Goal: Obtain resource: Download file/media

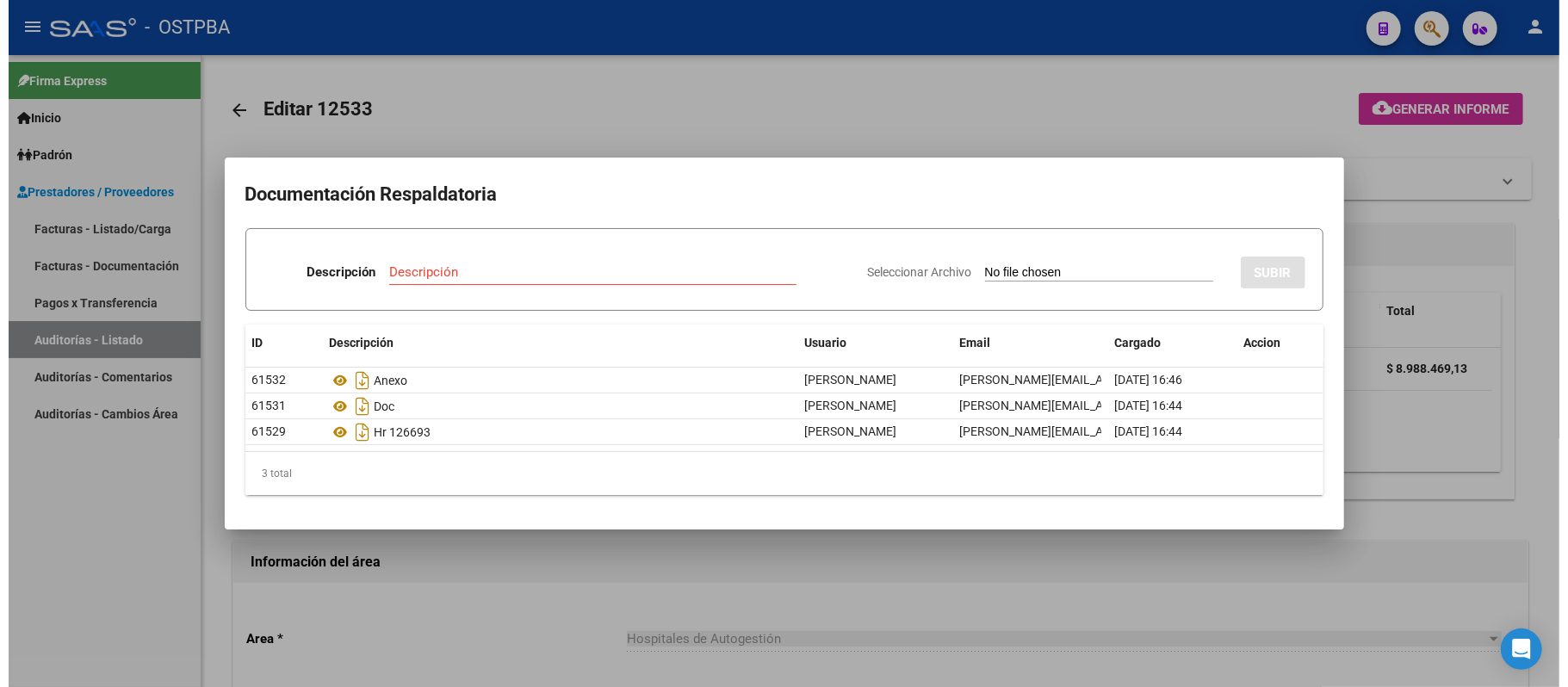
scroll to position [198, 0]
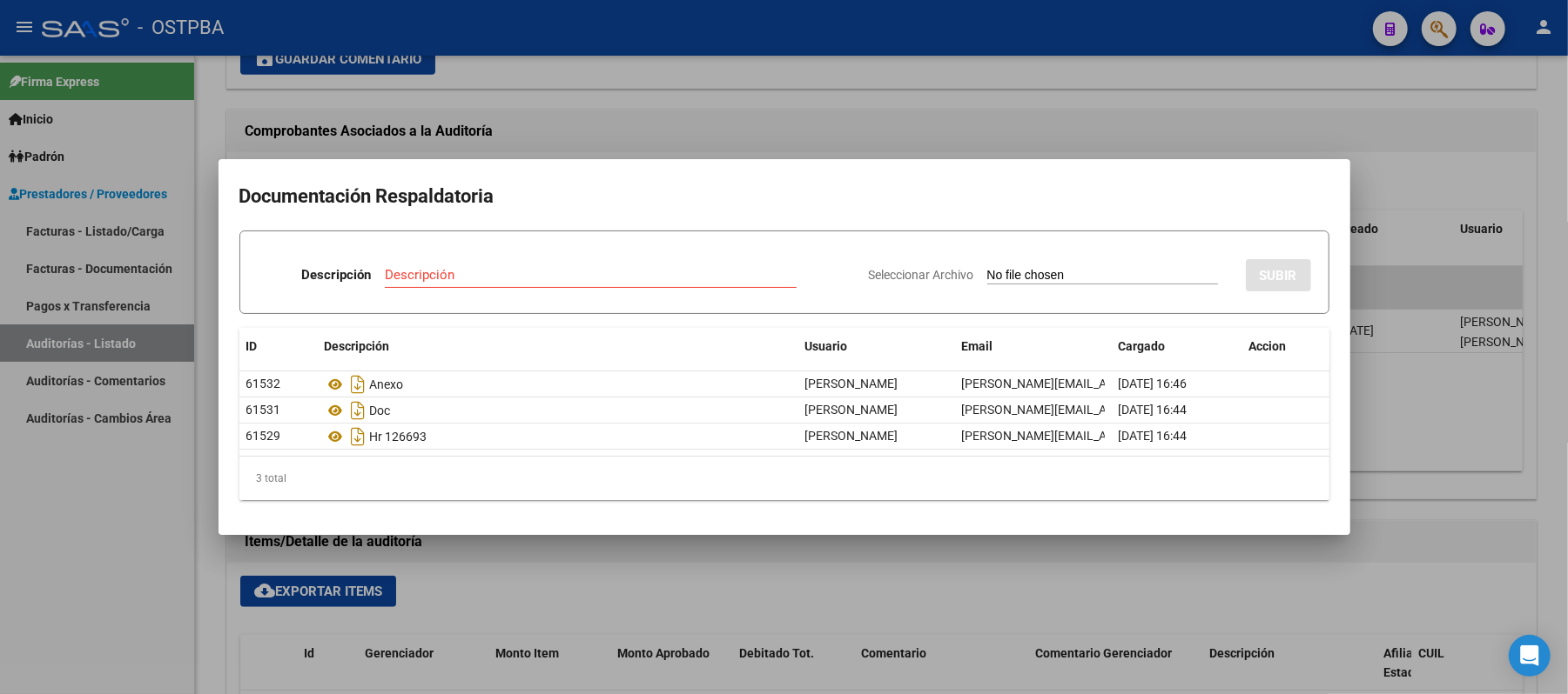
click at [1153, 116] on div at bounding box center [784, 347] width 1568 height 694
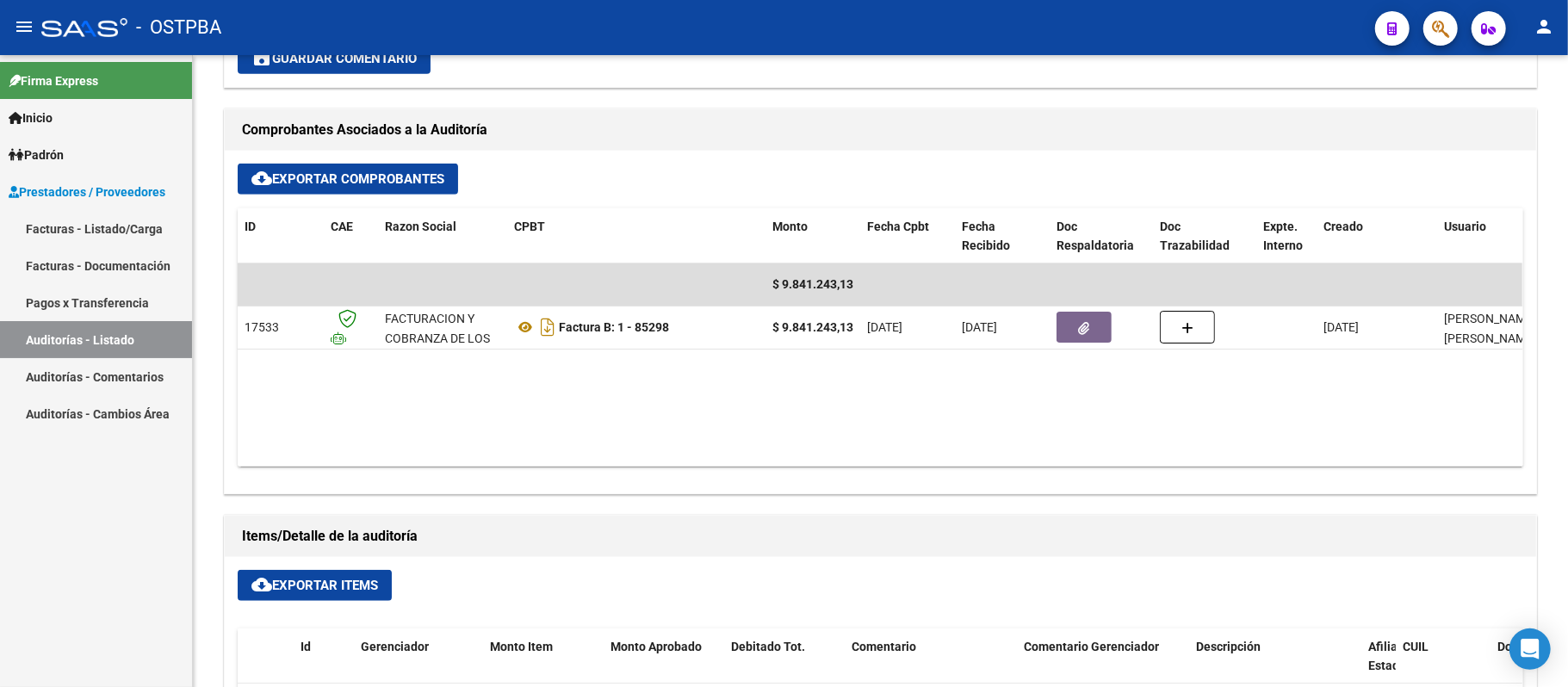
click at [151, 328] on link "Auditorías - Listado" at bounding box center [95, 340] width 192 height 37
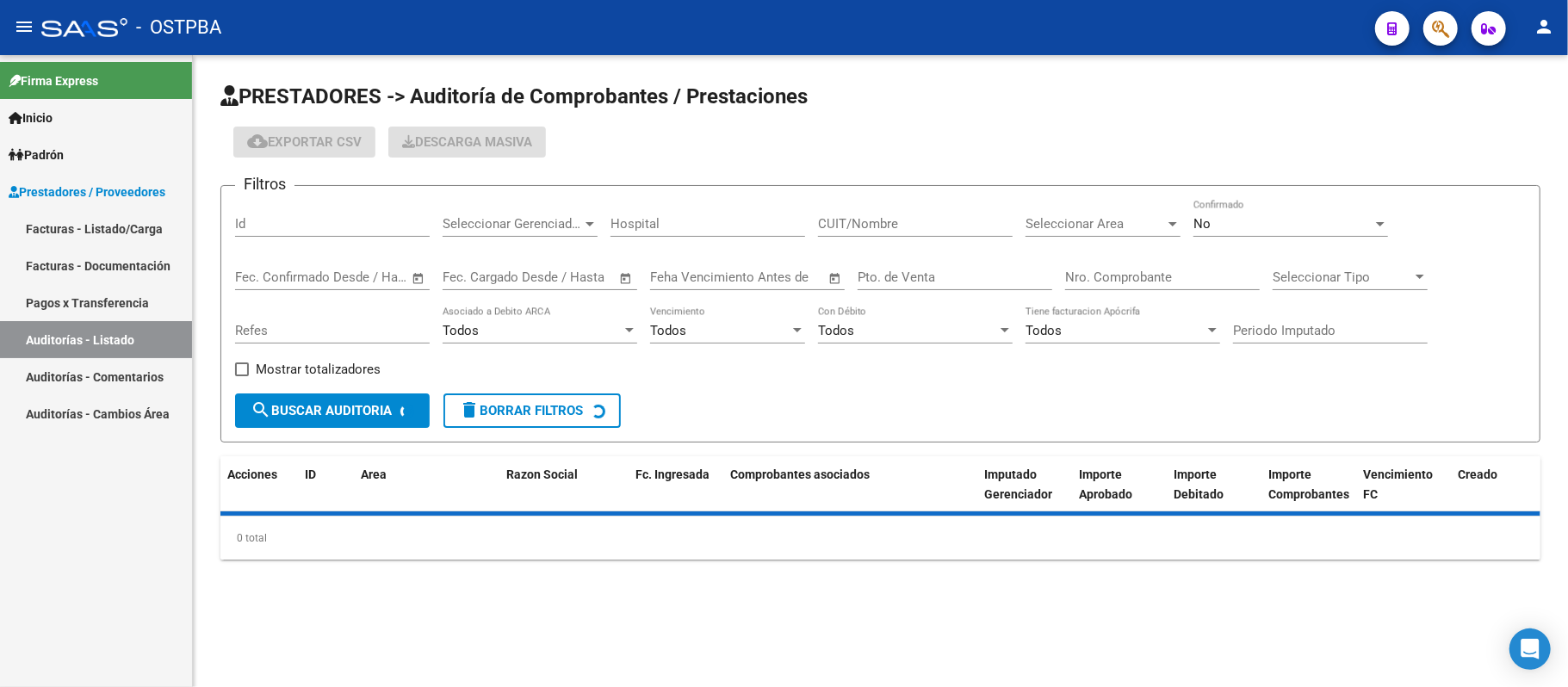
click at [1110, 271] on input "Nro. Comprobante" at bounding box center [1162, 277] width 195 height 16
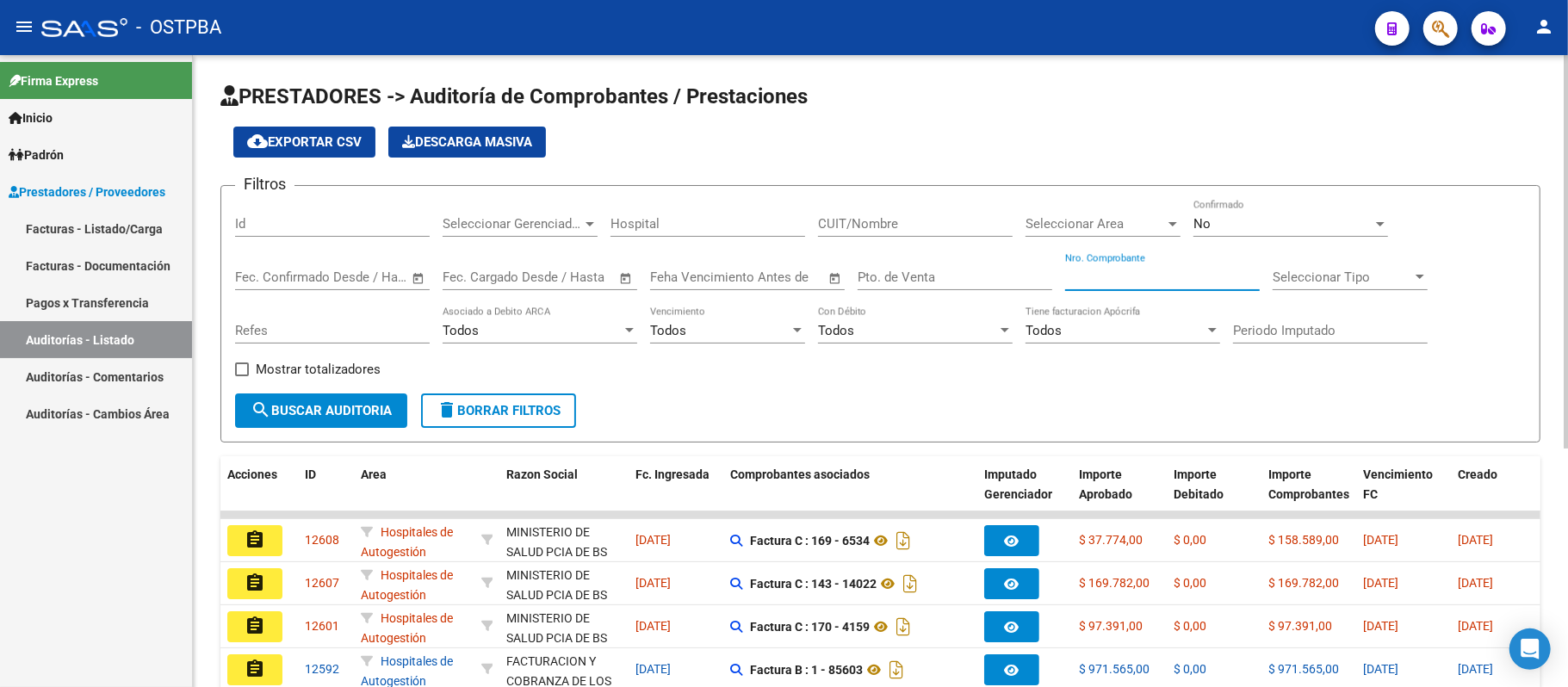
paste input "84622"
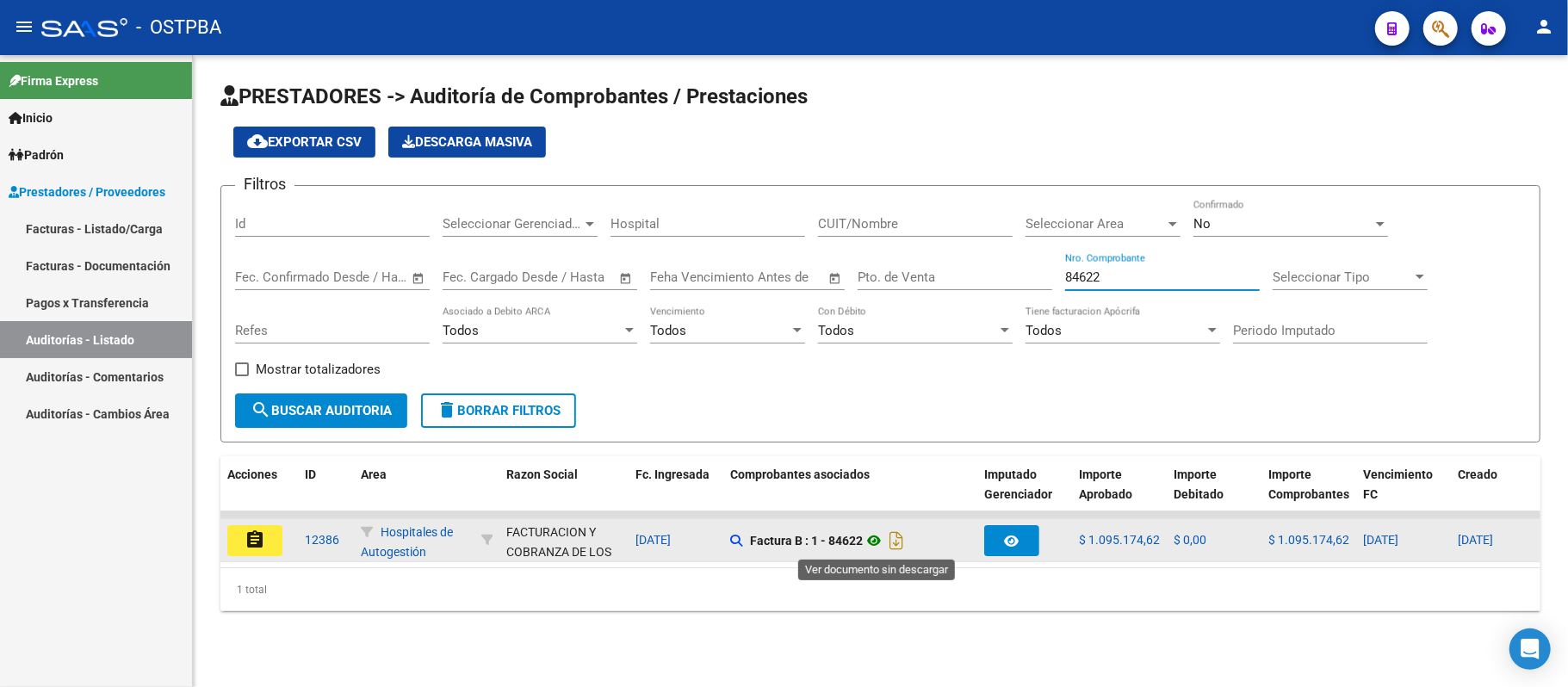
click at [879, 542] on icon at bounding box center [874, 541] width 22 height 21
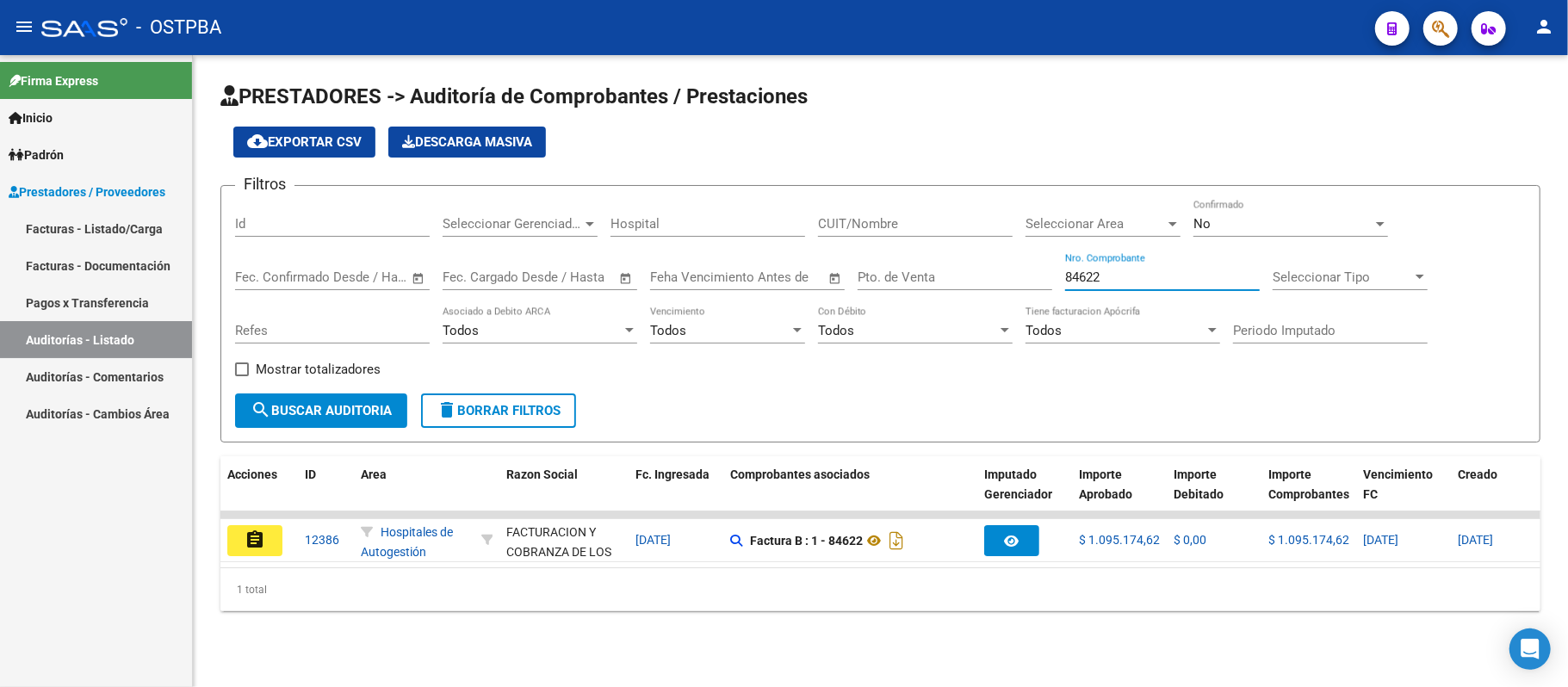
drag, startPoint x: 1116, startPoint y: 276, endPoint x: 964, endPoint y: 279, distance: 152.0
click at [966, 276] on div "Filtros Id Seleccionar Gerenciador Seleccionar Gerenciador Hospital CUIT/Nombre…" at bounding box center [880, 297] width 1291 height 194
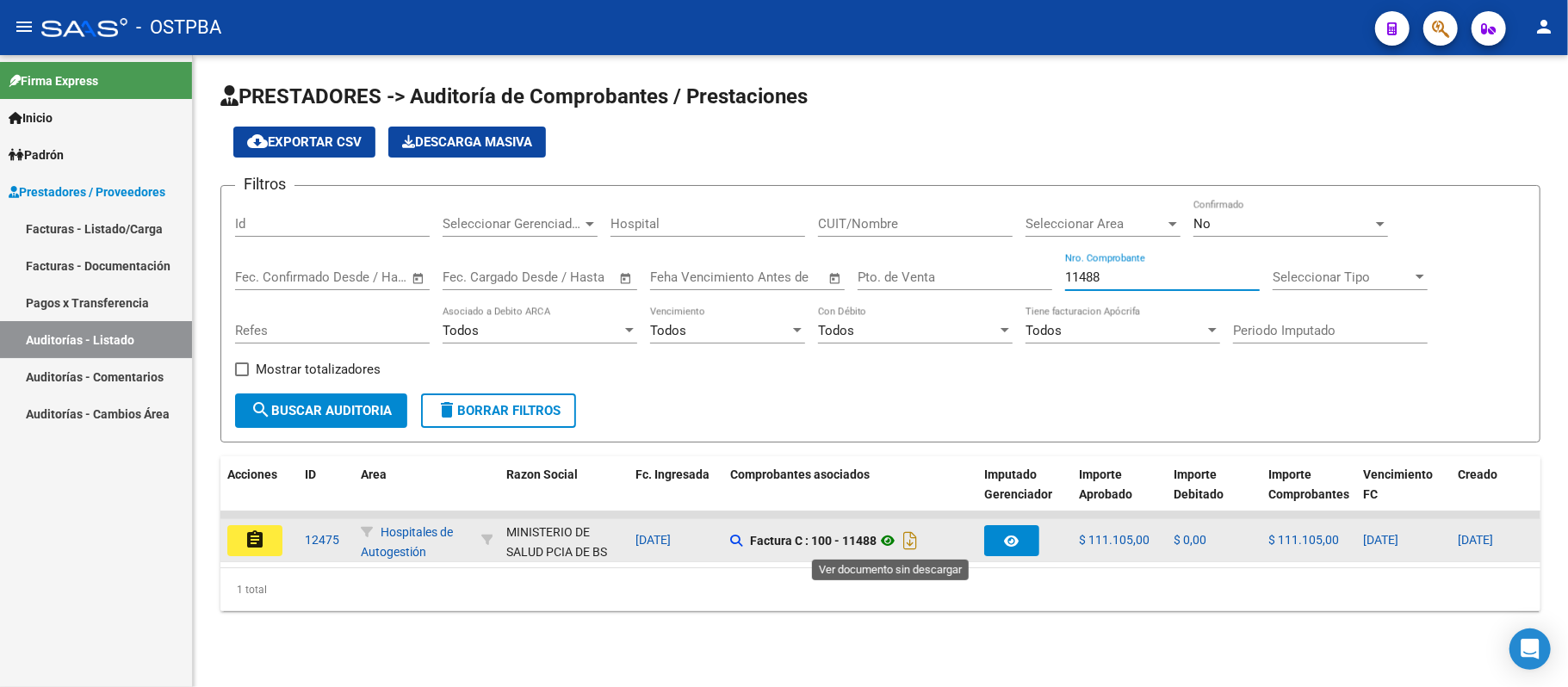
click at [897, 539] on icon at bounding box center [888, 541] width 22 height 21
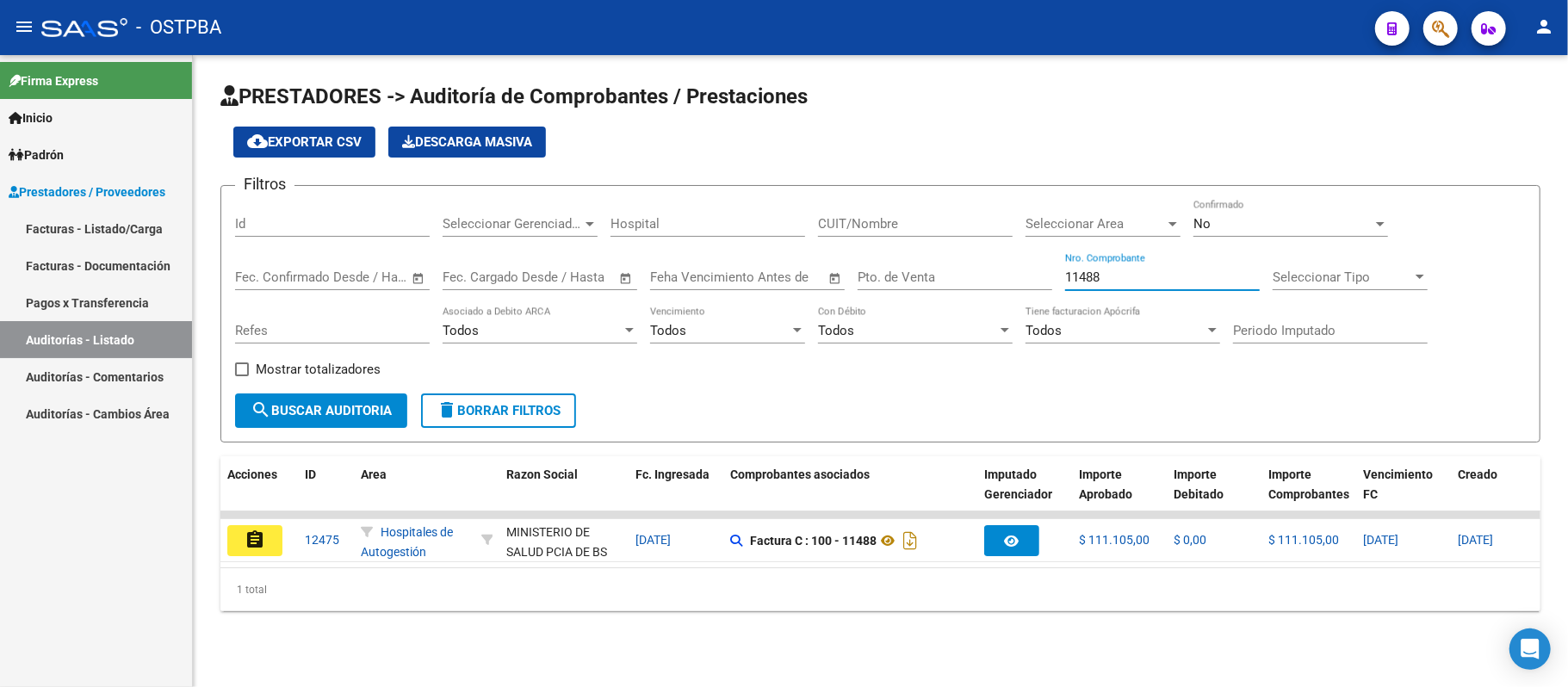
click at [1114, 274] on input "11488" at bounding box center [1162, 277] width 195 height 16
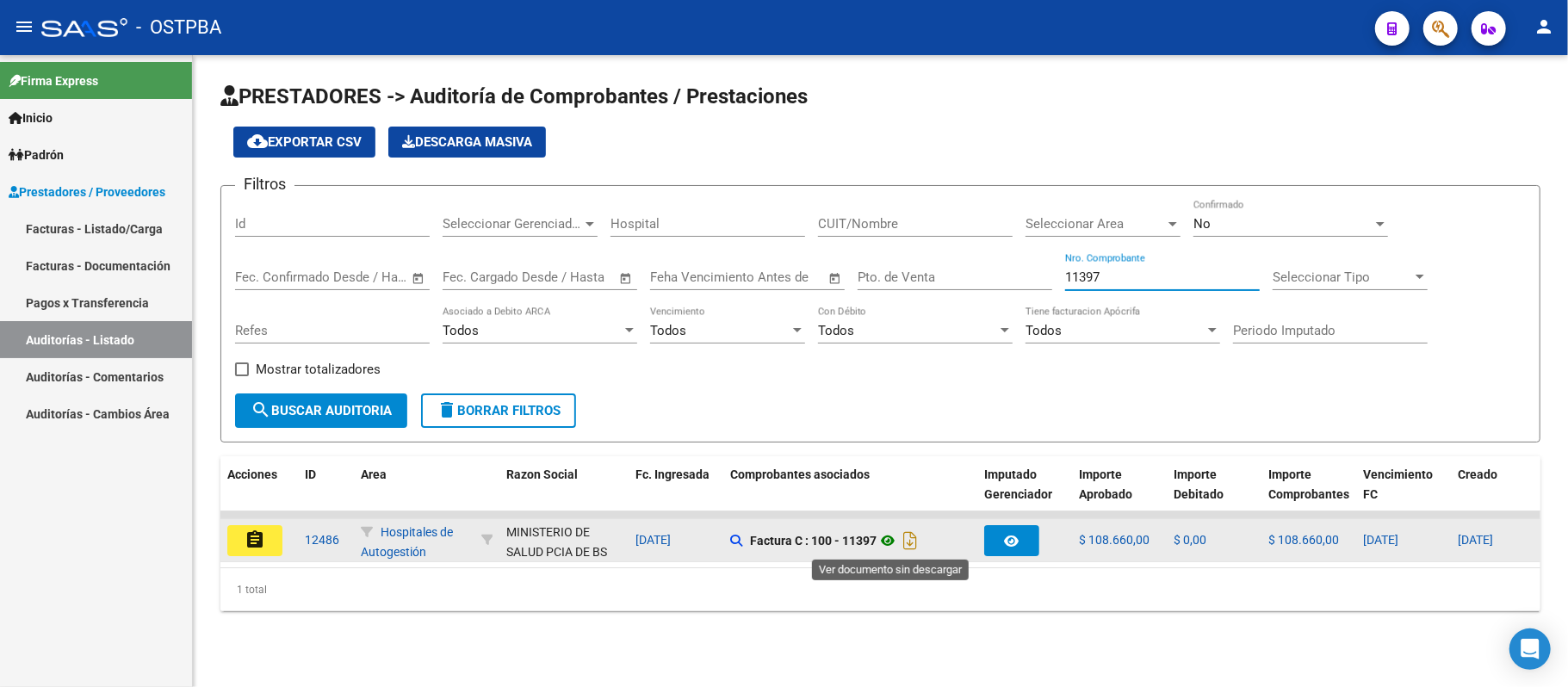
click at [890, 535] on icon at bounding box center [888, 541] width 22 height 21
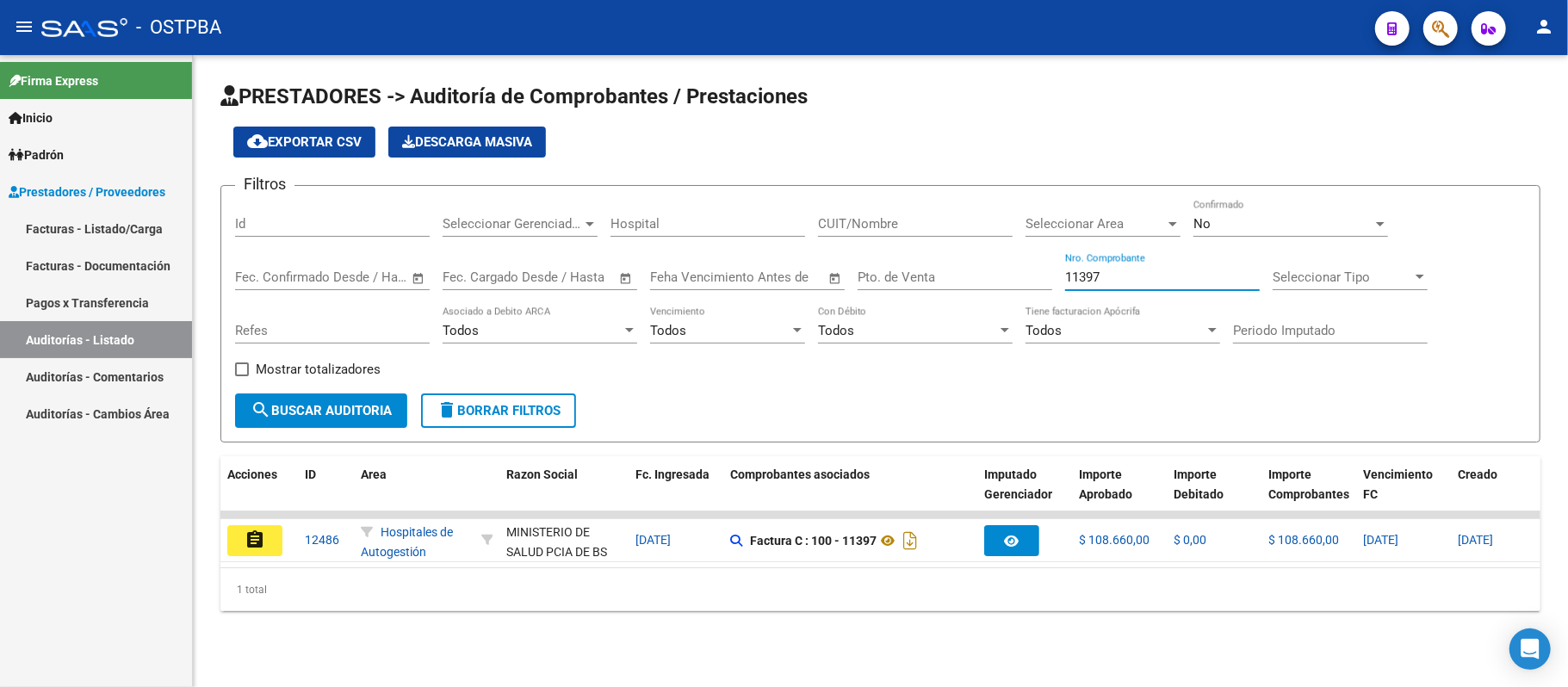
click at [1125, 276] on input "11397" at bounding box center [1162, 277] width 195 height 16
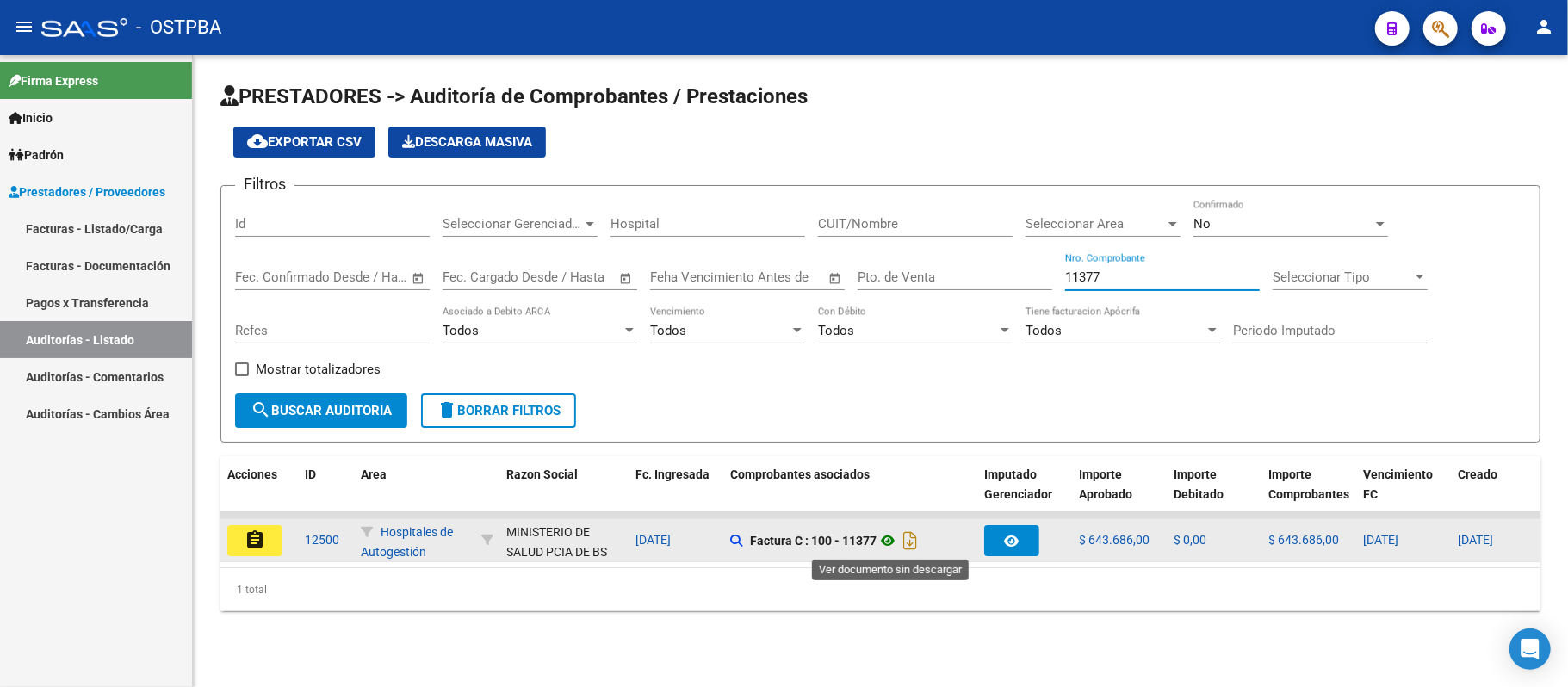
click at [886, 541] on icon at bounding box center [888, 541] width 22 height 21
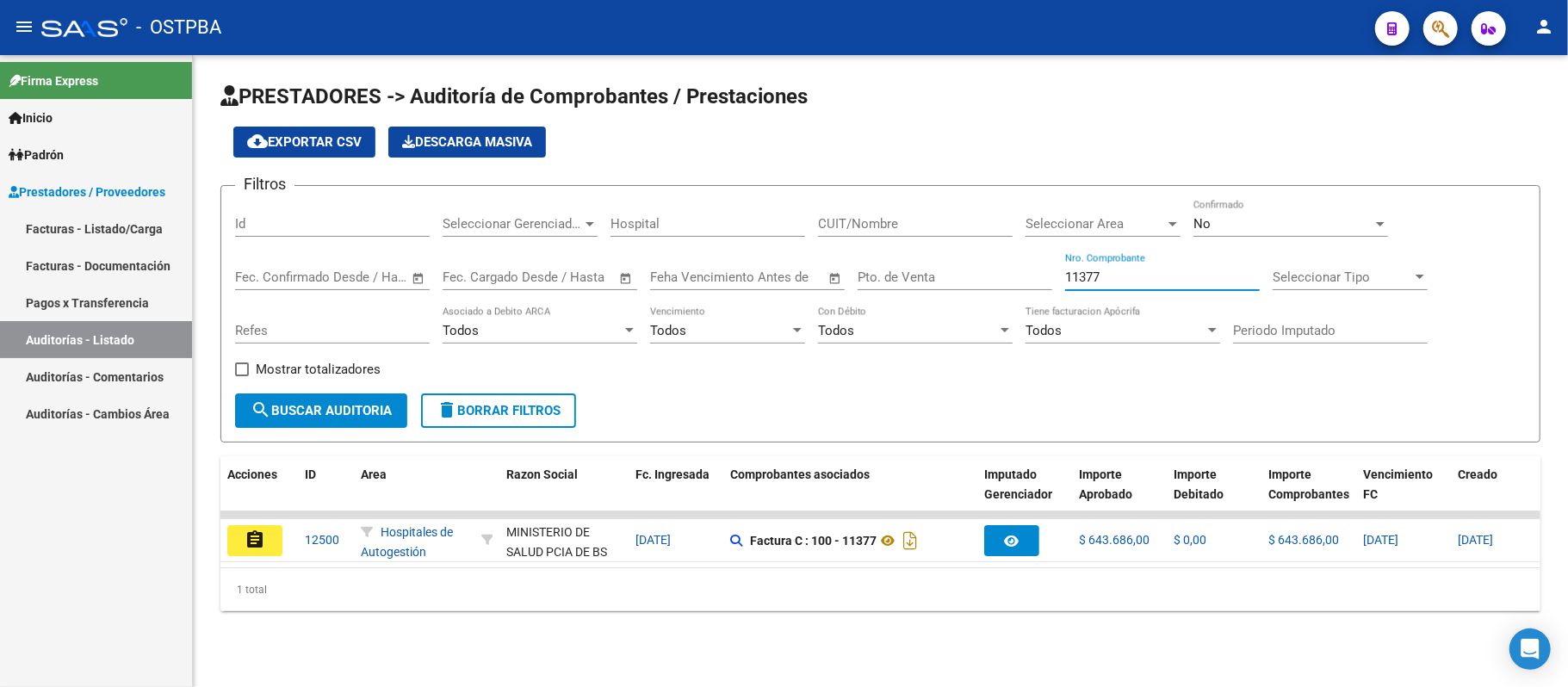
drag, startPoint x: 1116, startPoint y: 276, endPoint x: 975, endPoint y: 283, distance: 141.2
click at [975, 283] on div "Filtros Id Seleccionar Gerenciador Seleccionar Gerenciador Hospital CUIT/Nombre…" at bounding box center [880, 297] width 1291 height 194
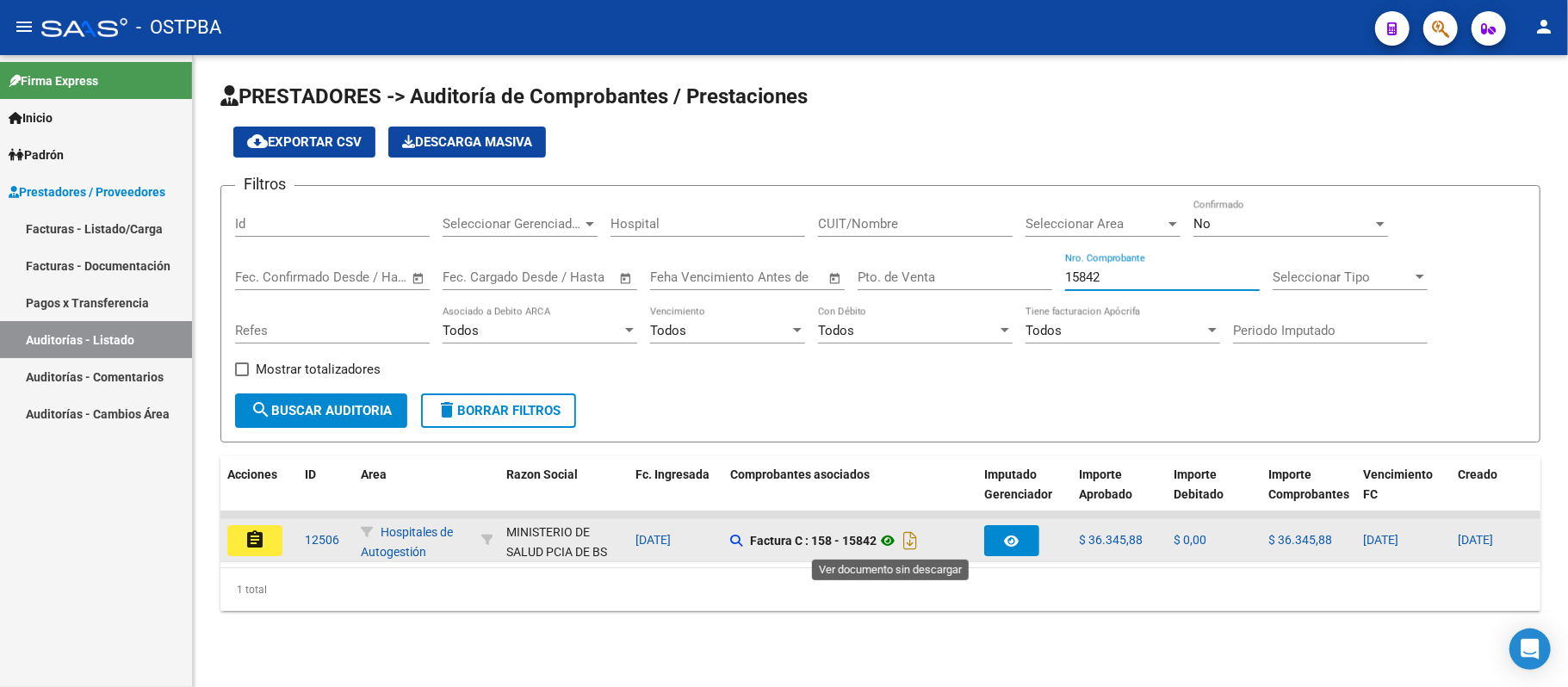
type input "15842"
click at [890, 542] on icon at bounding box center [888, 541] width 22 height 21
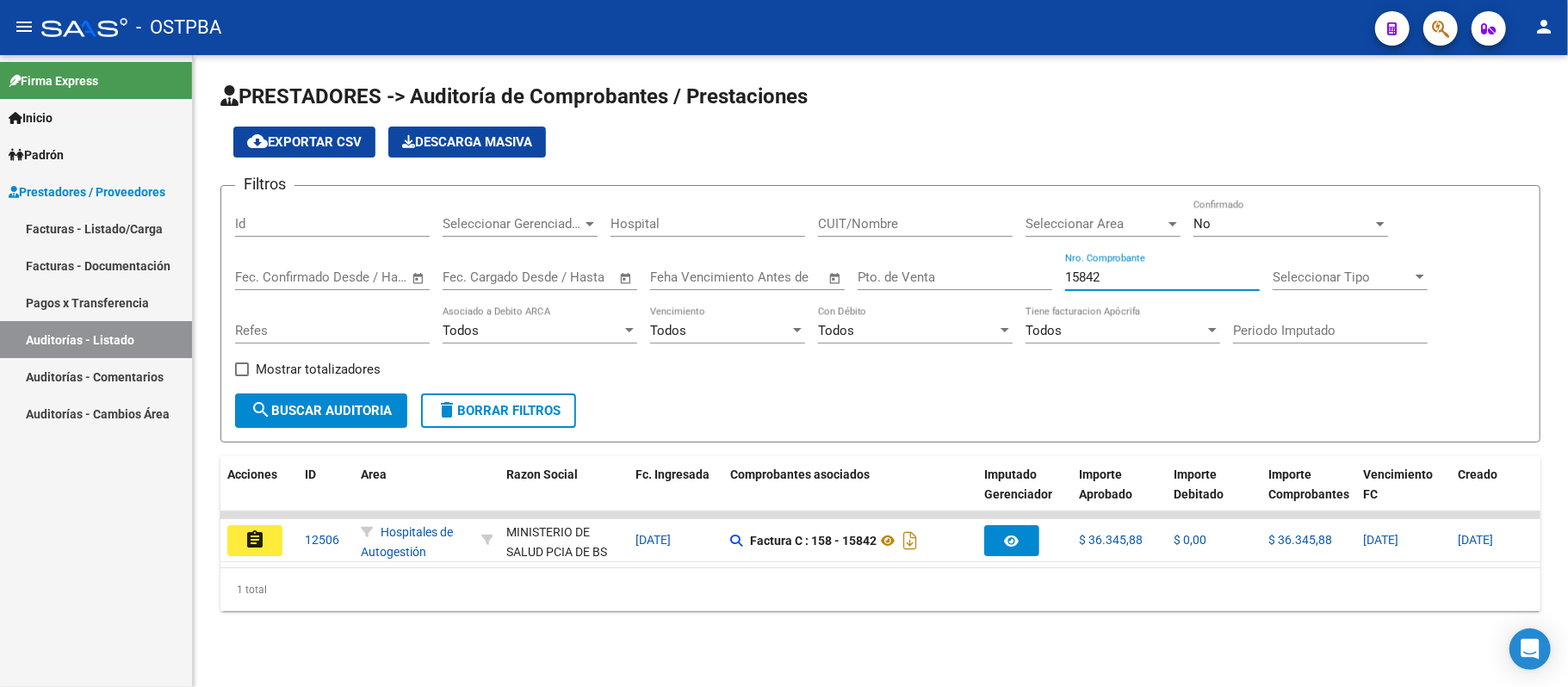
drag, startPoint x: 1114, startPoint y: 279, endPoint x: 980, endPoint y: 276, distance: 134.0
click at [987, 276] on div "Filtros Id Seleccionar Gerenciador Seleccionar Gerenciador Hospital CUIT/Nombre…" at bounding box center [880, 297] width 1291 height 194
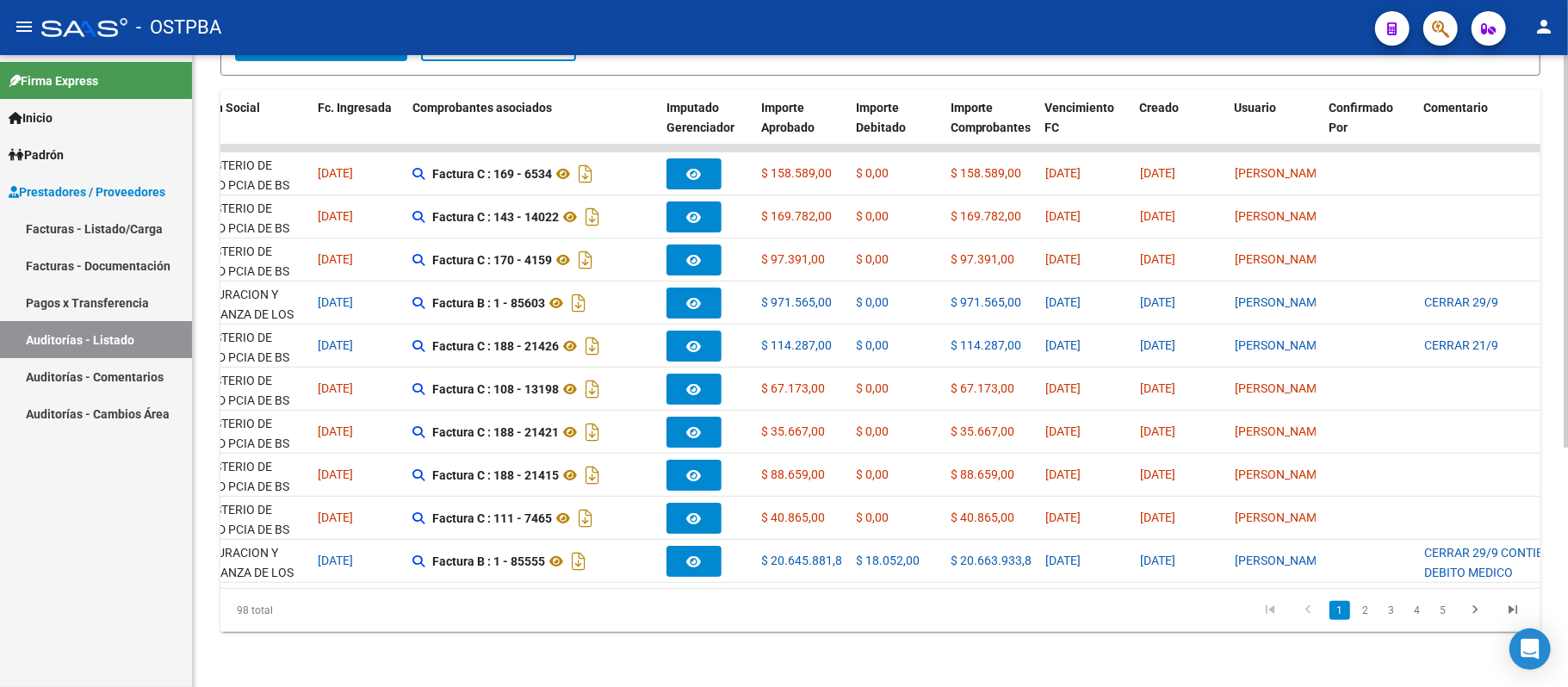
scroll to position [0, 458]
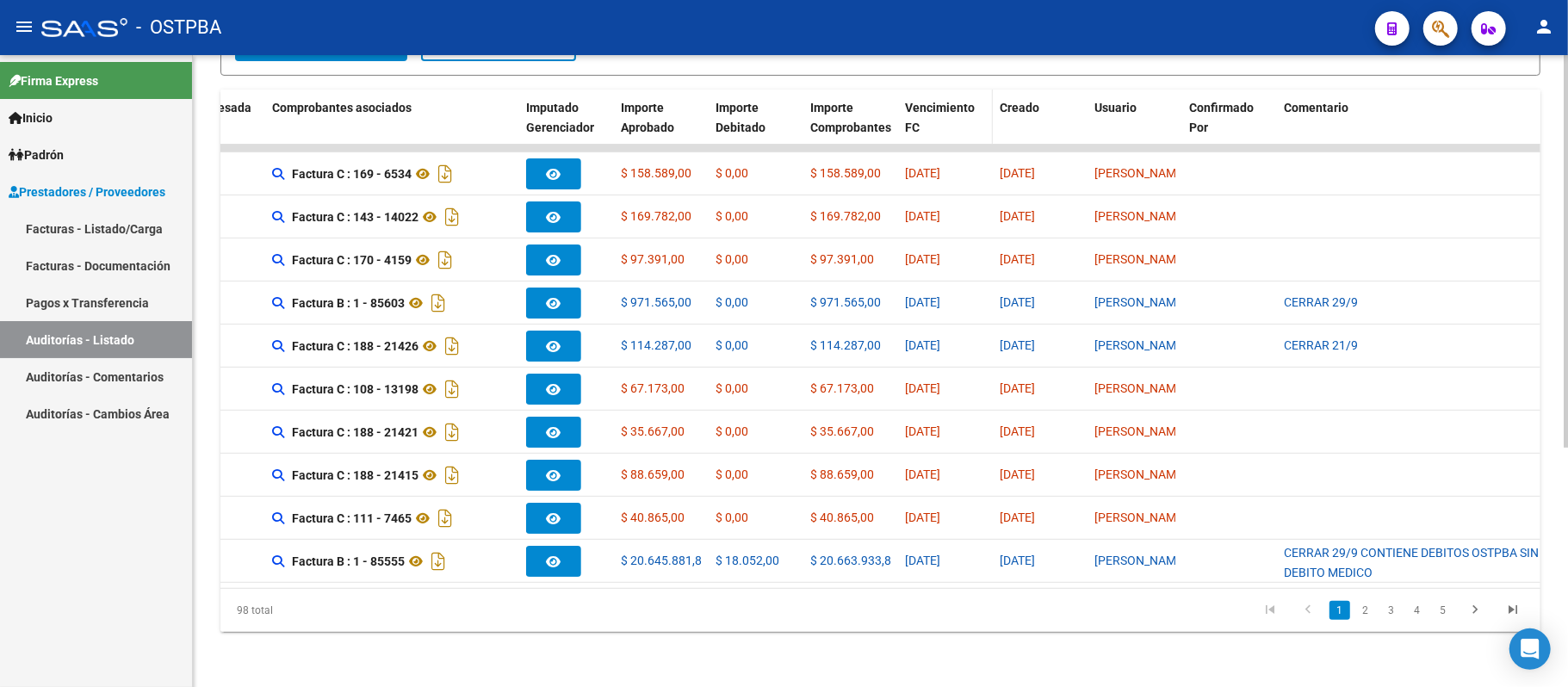
click at [928, 101] on span "Vencimiento FC" at bounding box center [940, 118] width 70 height 34
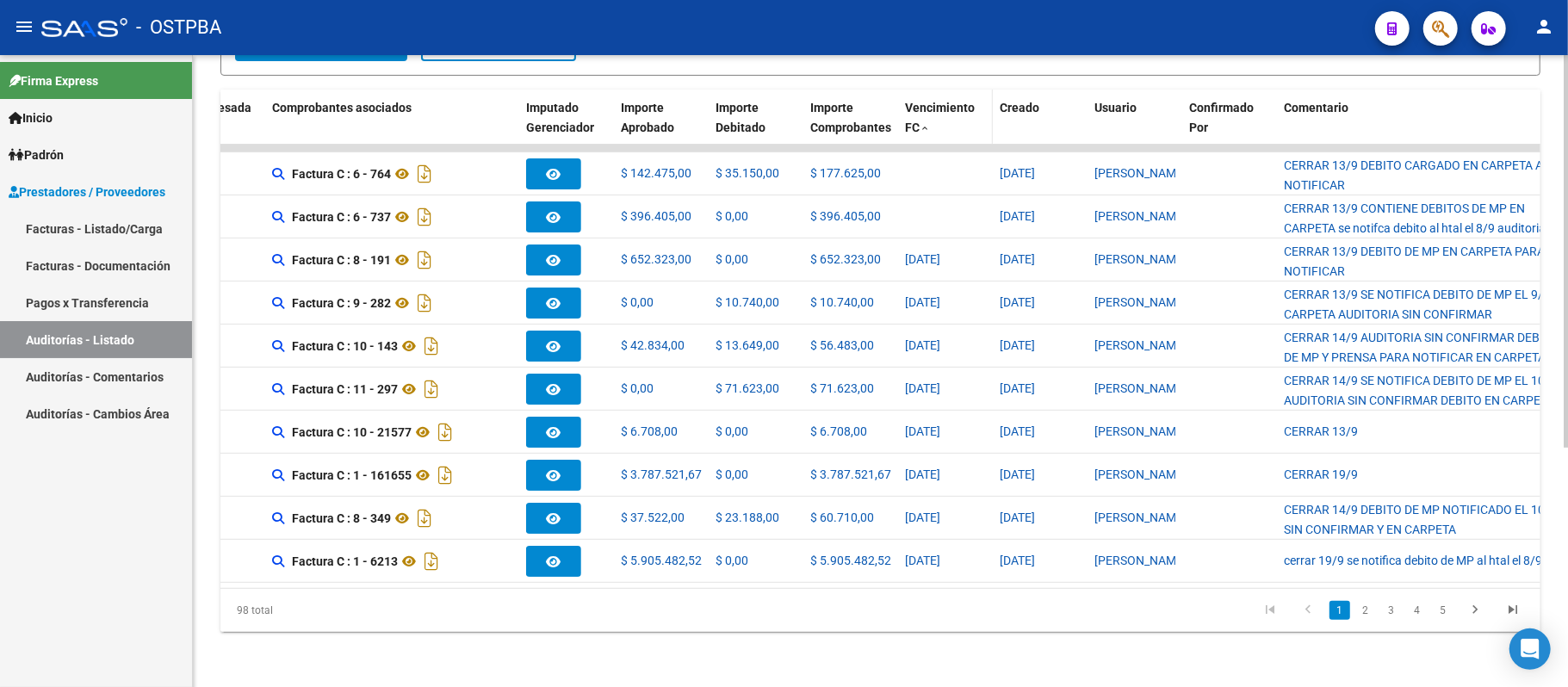
click at [971, 105] on div "Vencimiento FC" at bounding box center [946, 118] width 81 height 39
click at [947, 101] on span "Vencimiento FC" at bounding box center [940, 118] width 70 height 34
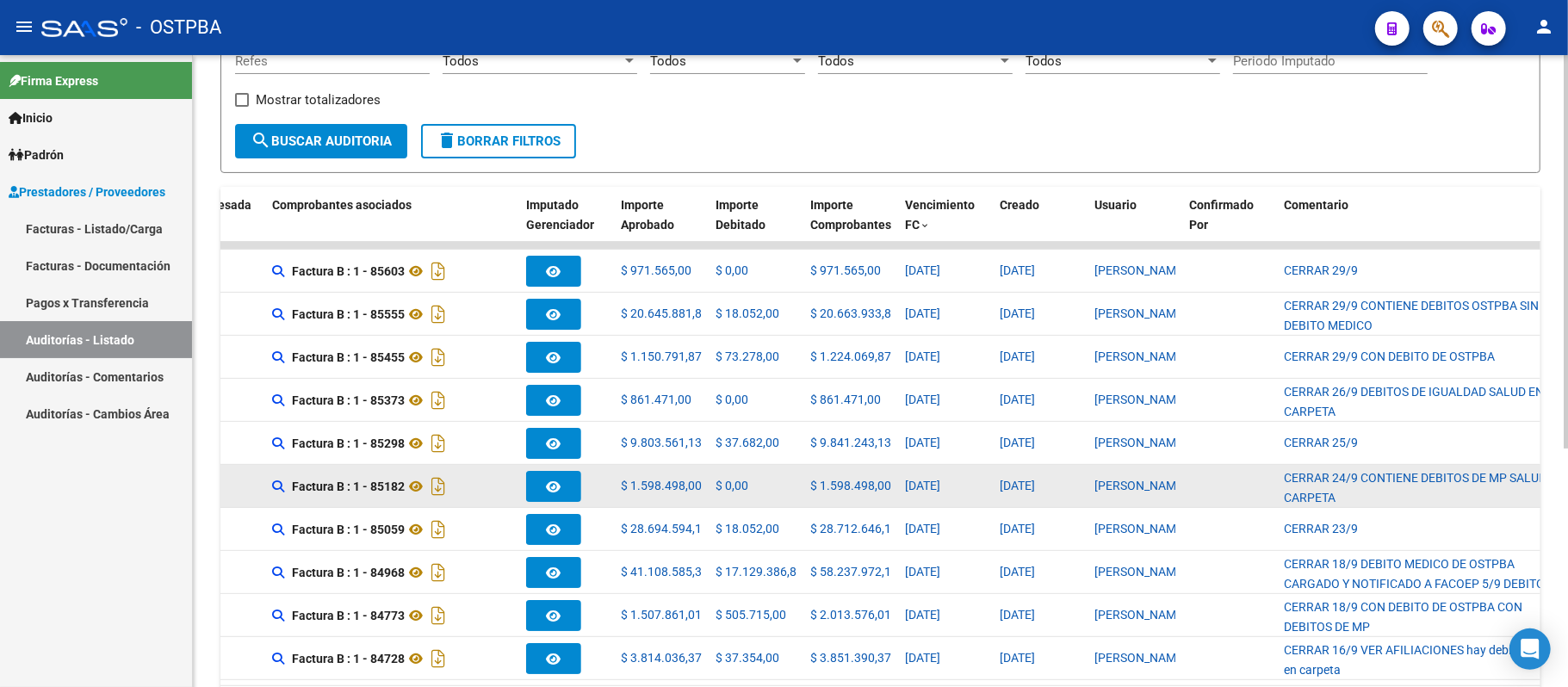
scroll to position [384, 0]
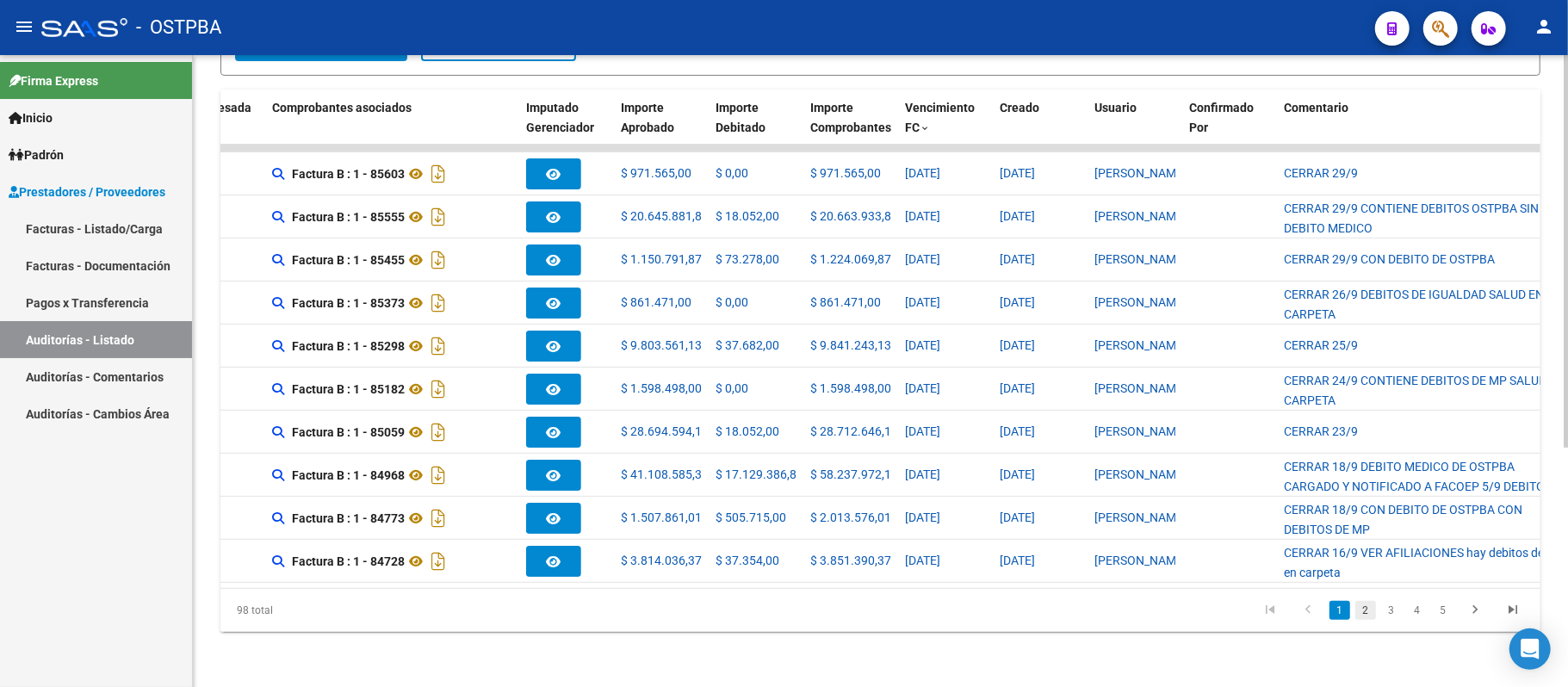
click at [1361, 610] on link "2" at bounding box center [1365, 611] width 21 height 19
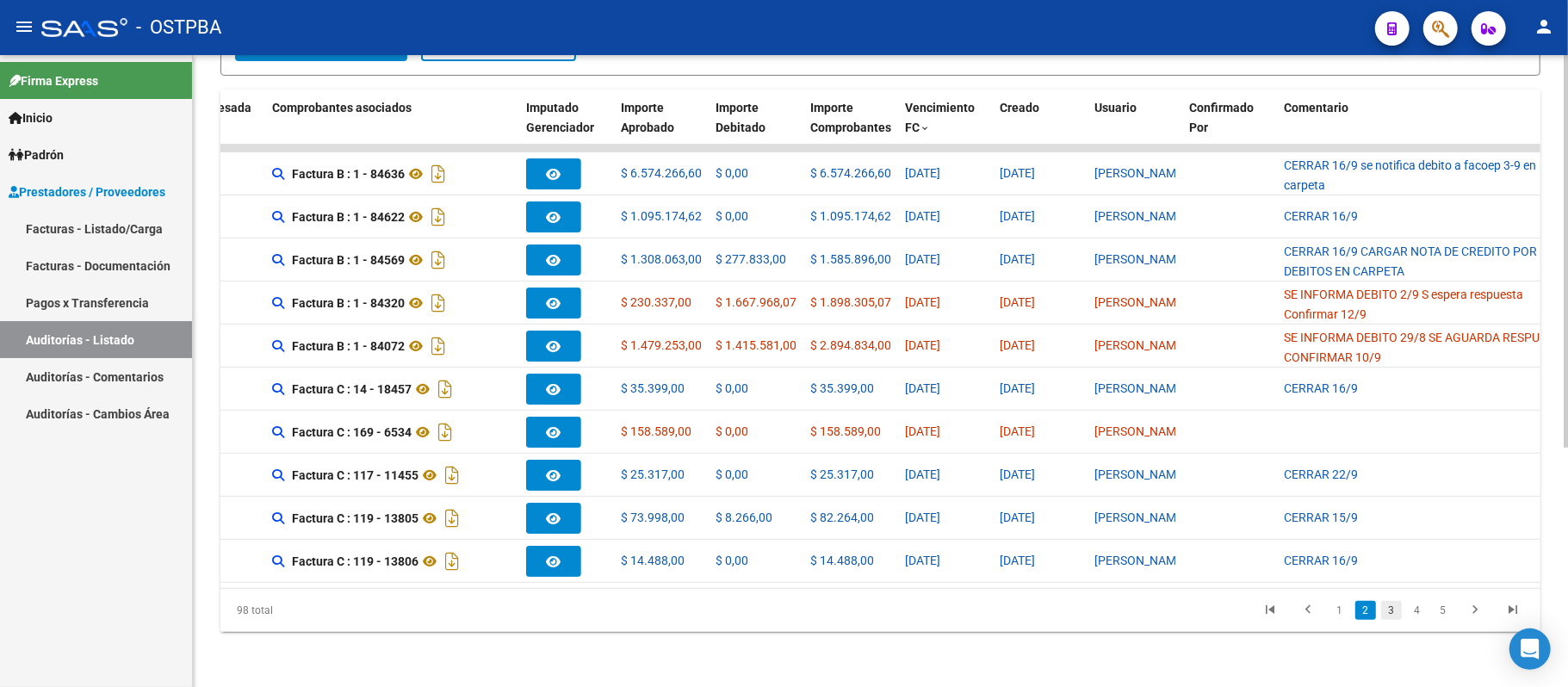
click at [1393, 611] on link "3" at bounding box center [1391, 611] width 21 height 19
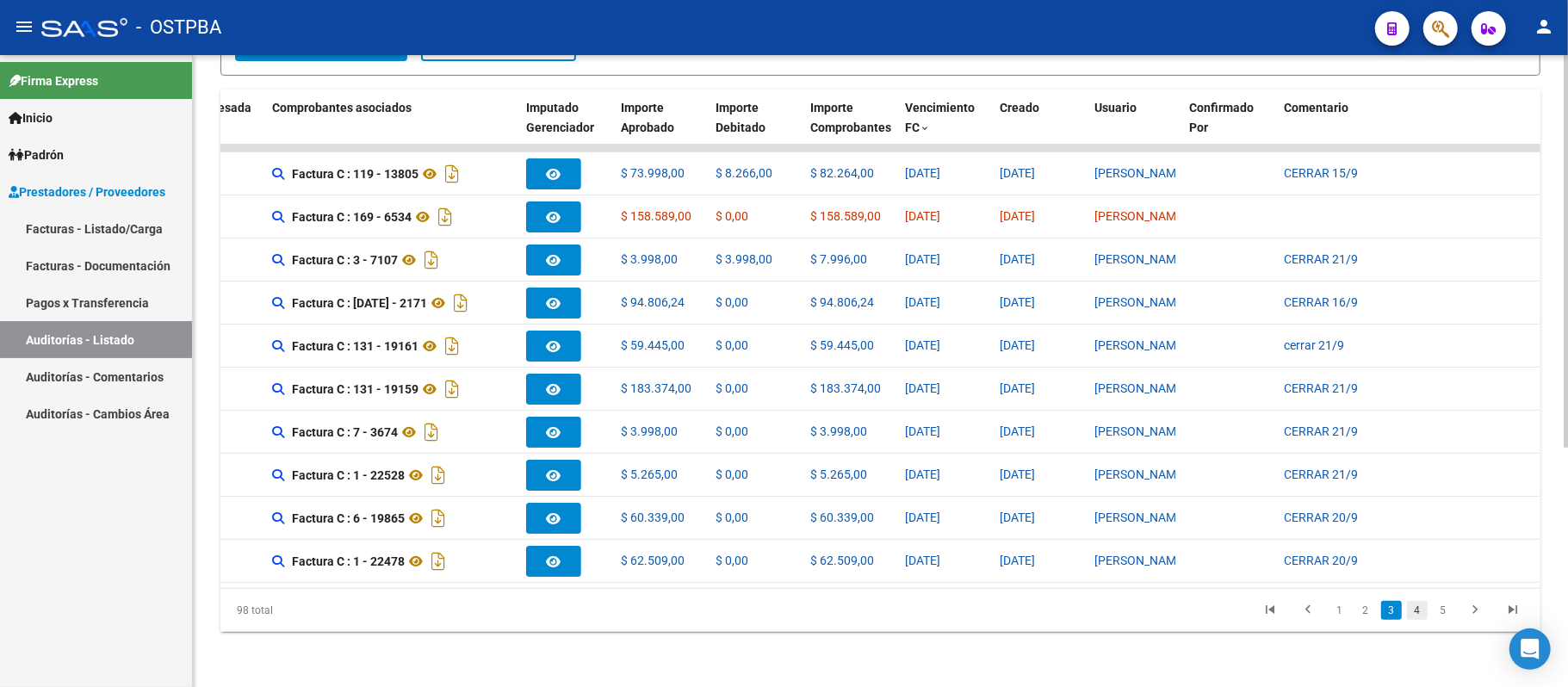
click at [1414, 607] on link "4" at bounding box center [1417, 611] width 21 height 19
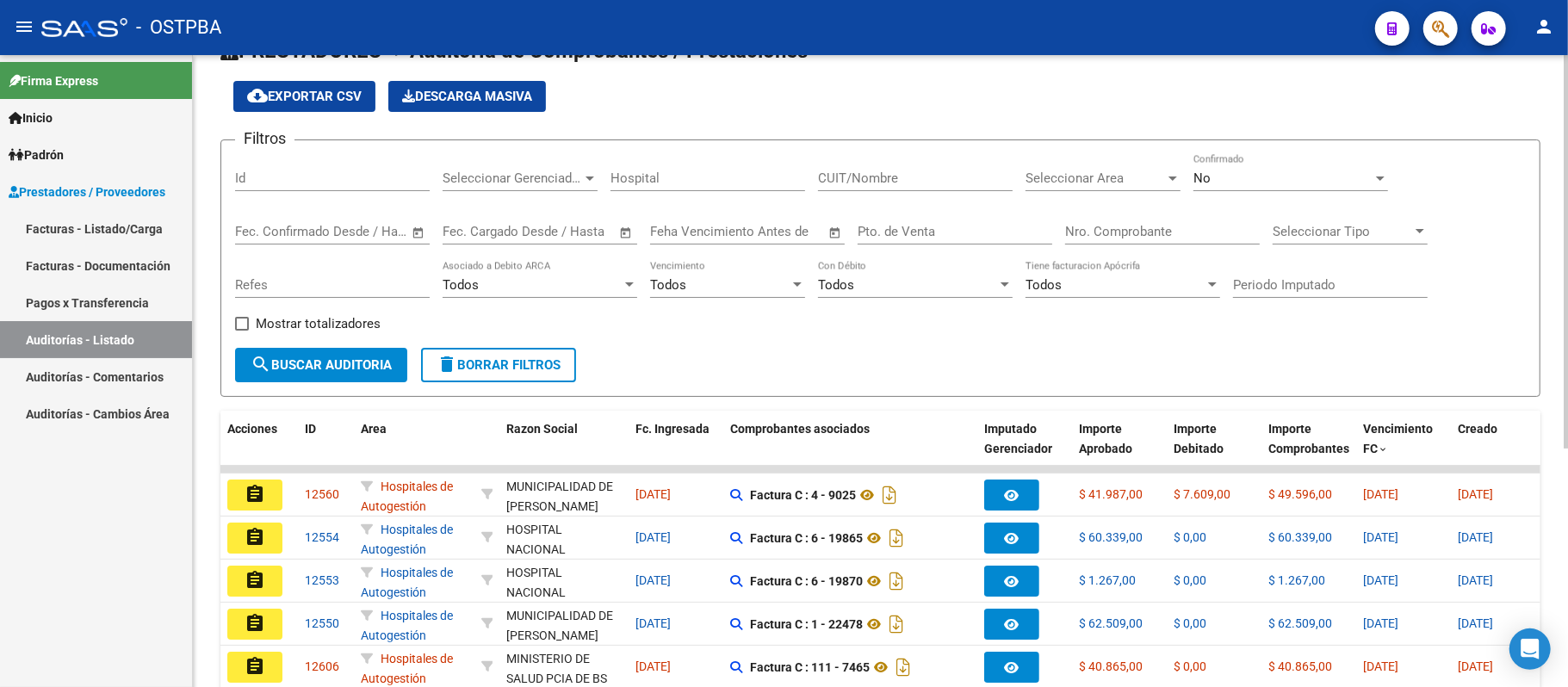
scroll to position [39, 0]
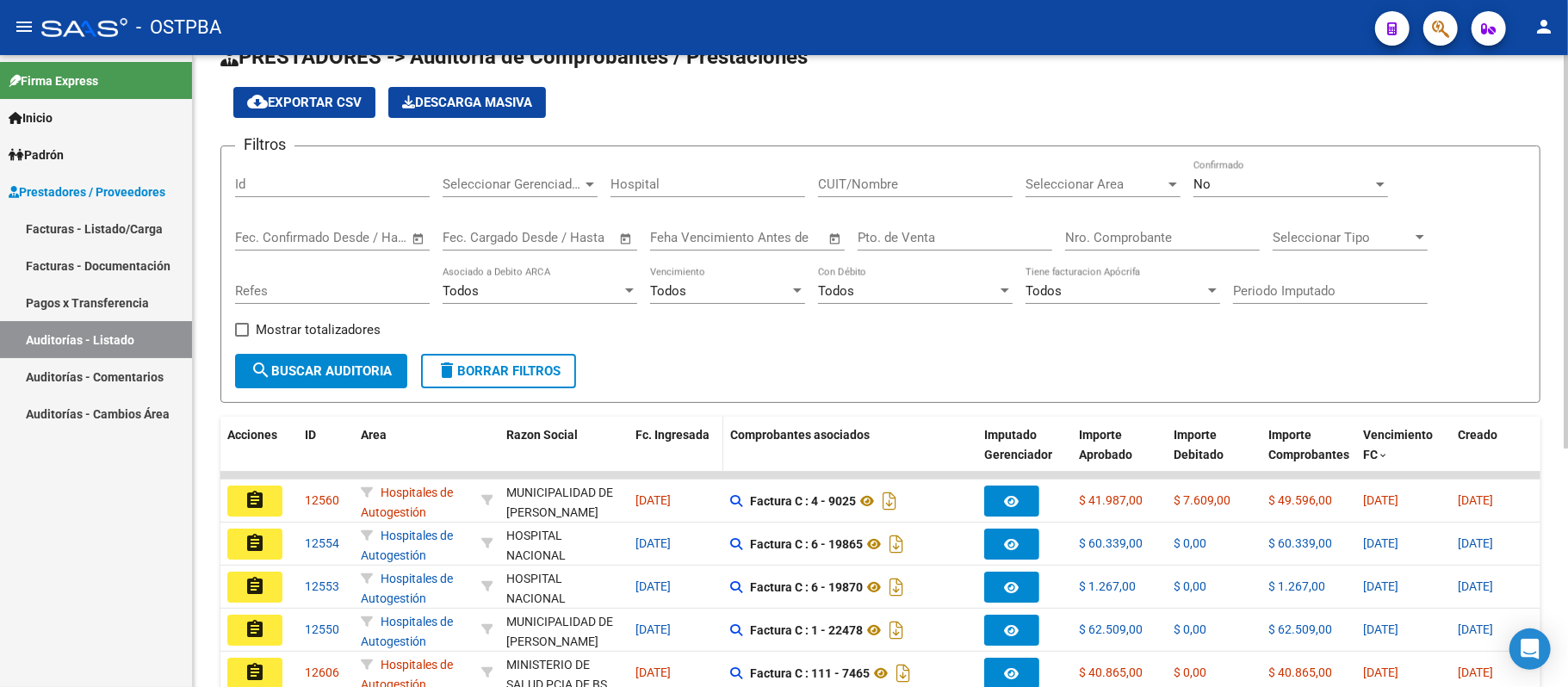
click at [682, 436] on span "Fc. Ingresada" at bounding box center [672, 434] width 74 height 14
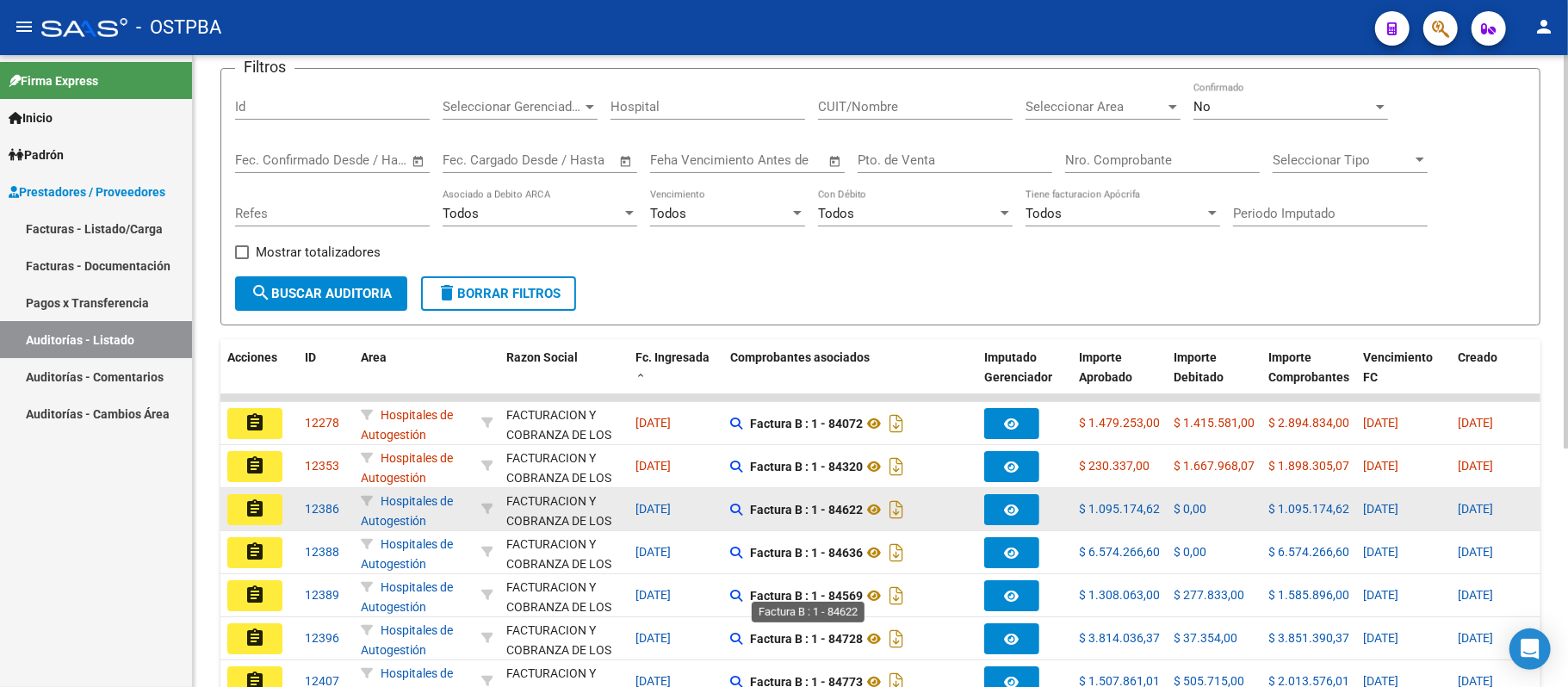
scroll to position [155, 0]
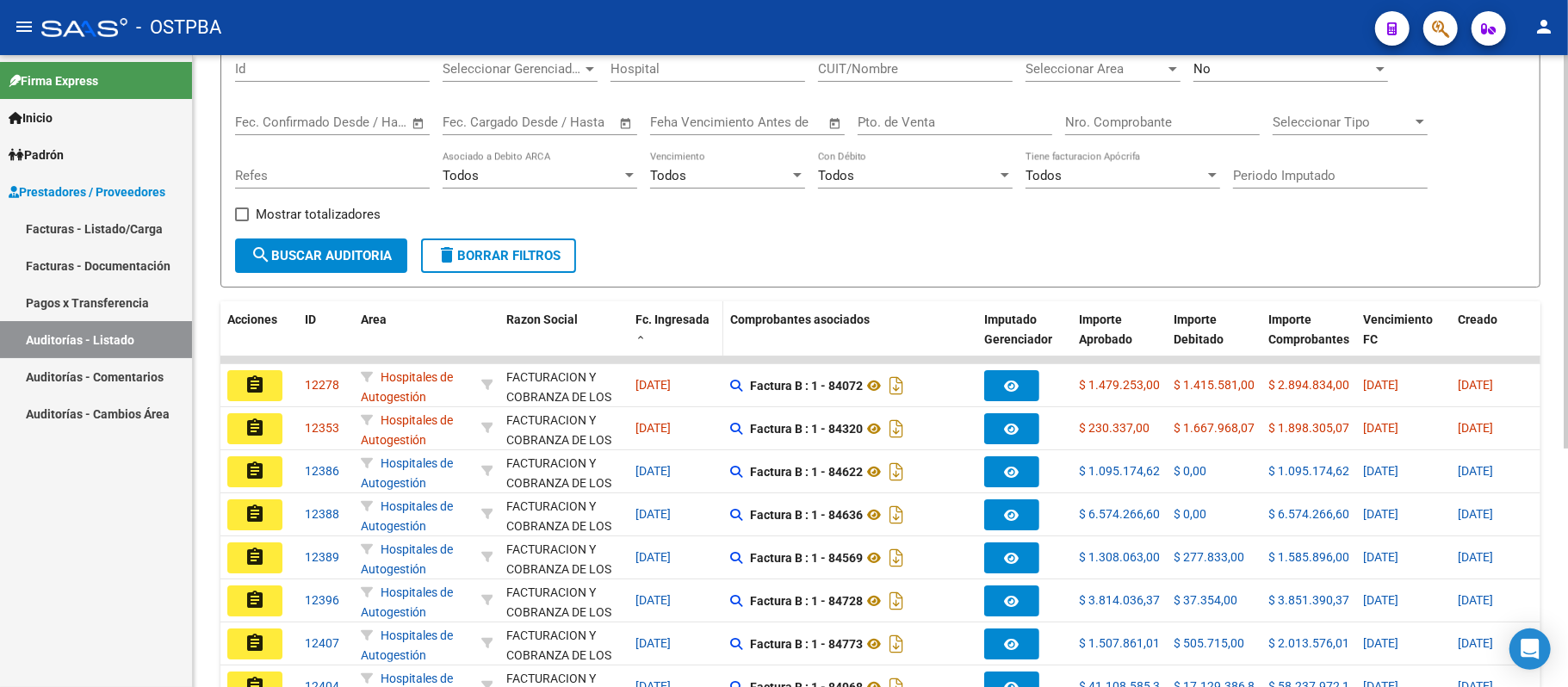
click at [678, 326] on span "Fc. Ingresada" at bounding box center [672, 319] width 74 height 14
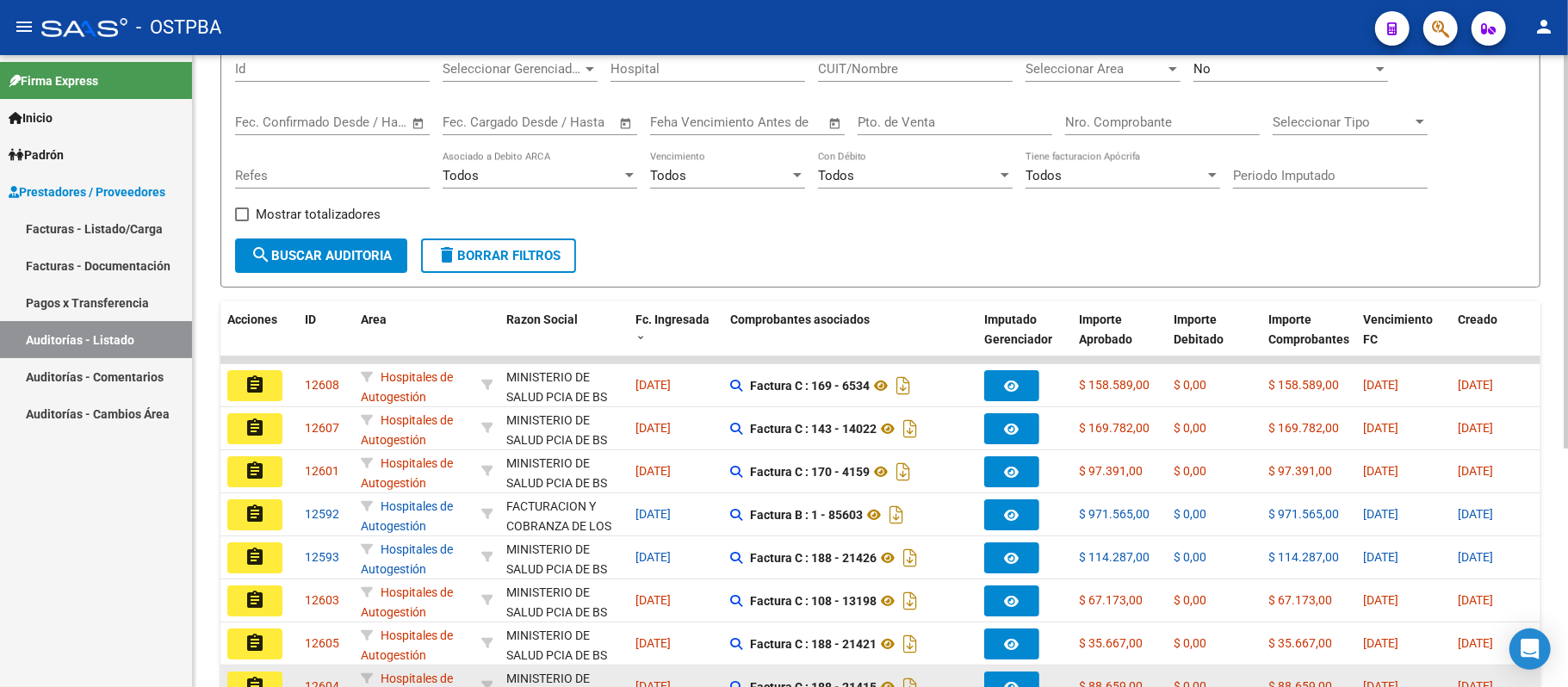
click at [700, 675] on datatable-body-cell "[DATE]" at bounding box center [676, 687] width 95 height 42
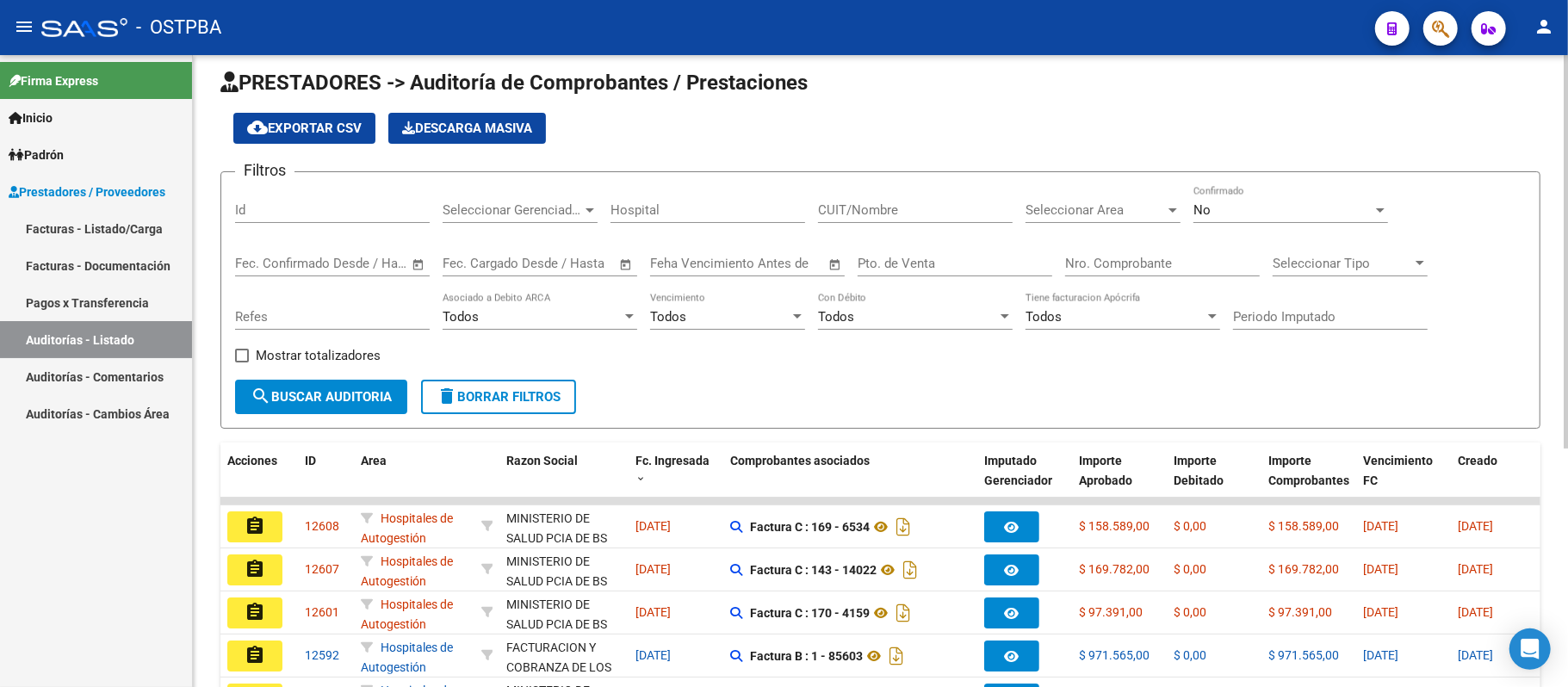
scroll to position [0, 0]
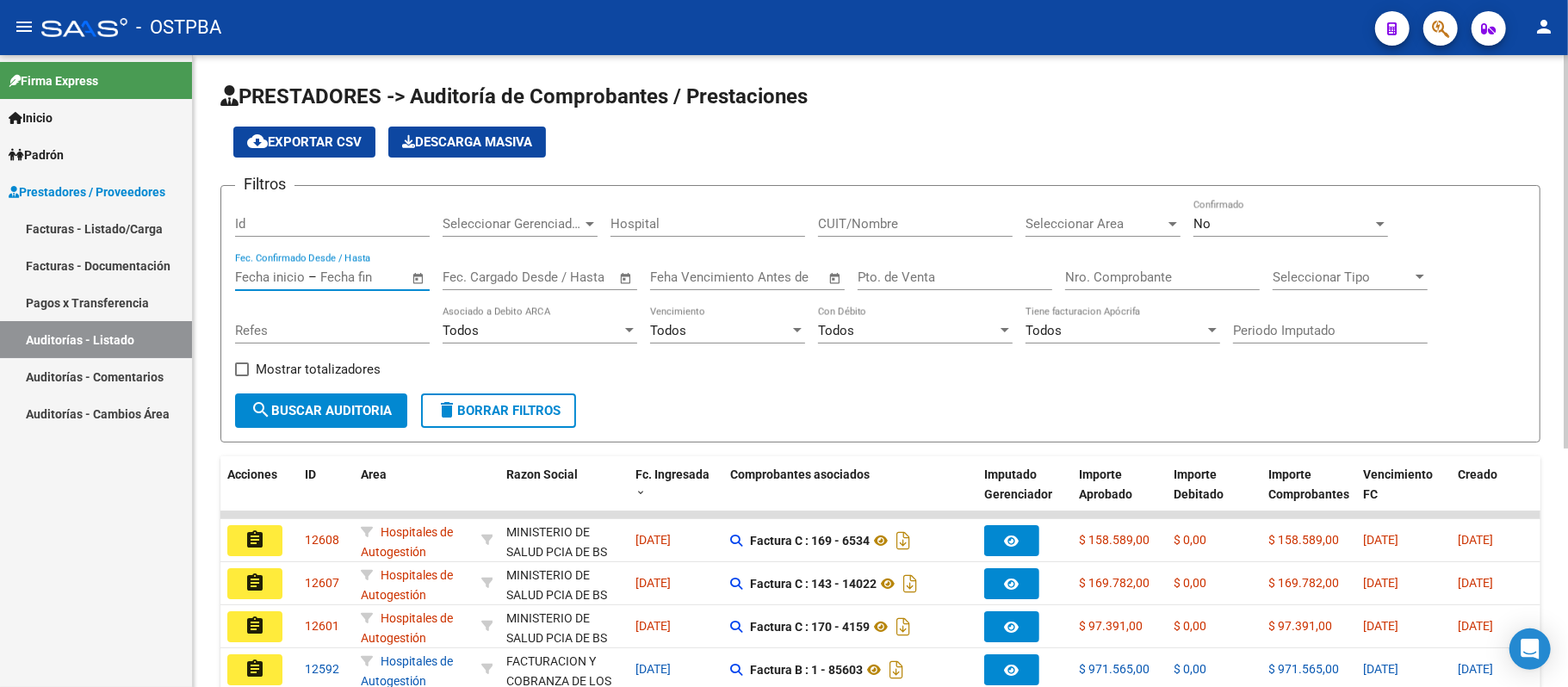
click at [363, 285] on input "text" at bounding box center [362, 277] width 84 height 16
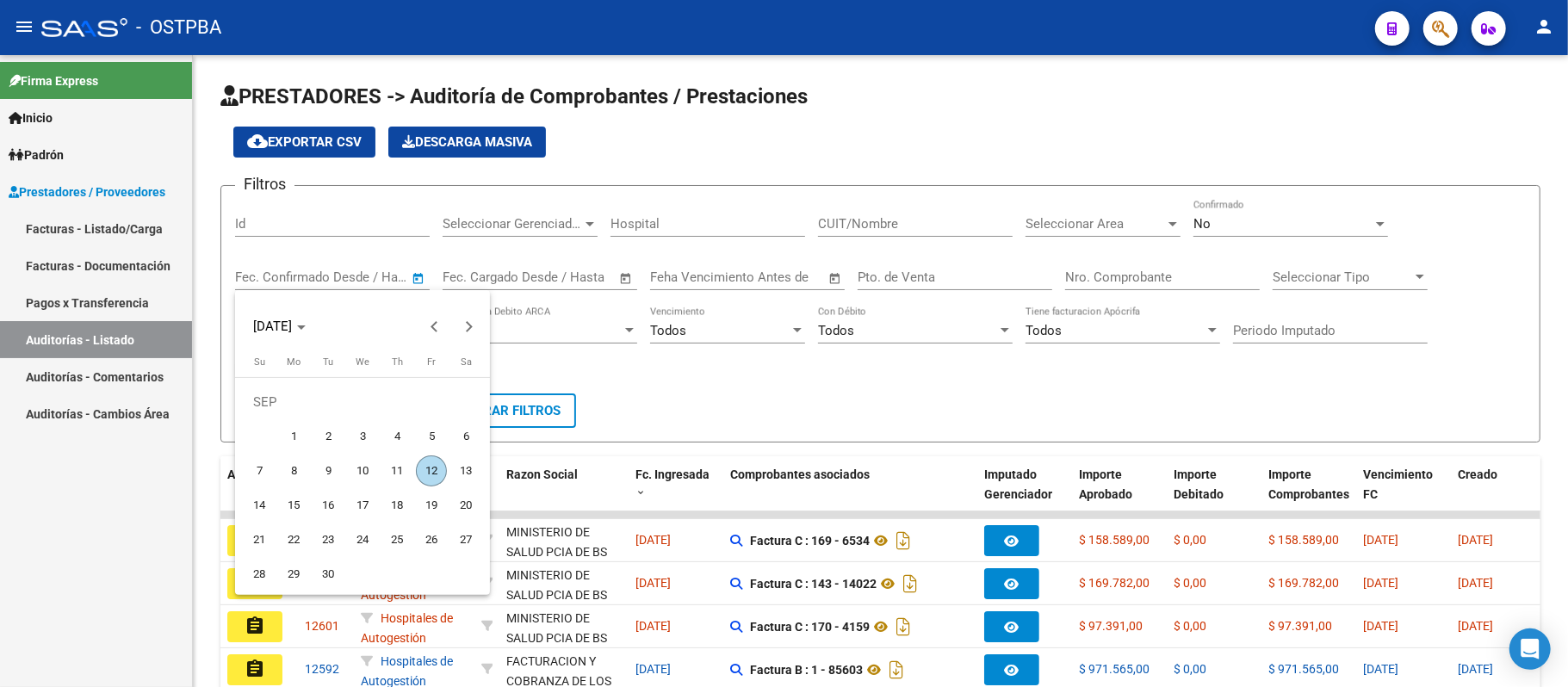
click at [368, 473] on span "10" at bounding box center [363, 471] width 31 height 31
type input "[DATE]"
click at [518, 274] on div at bounding box center [784, 344] width 1568 height 687
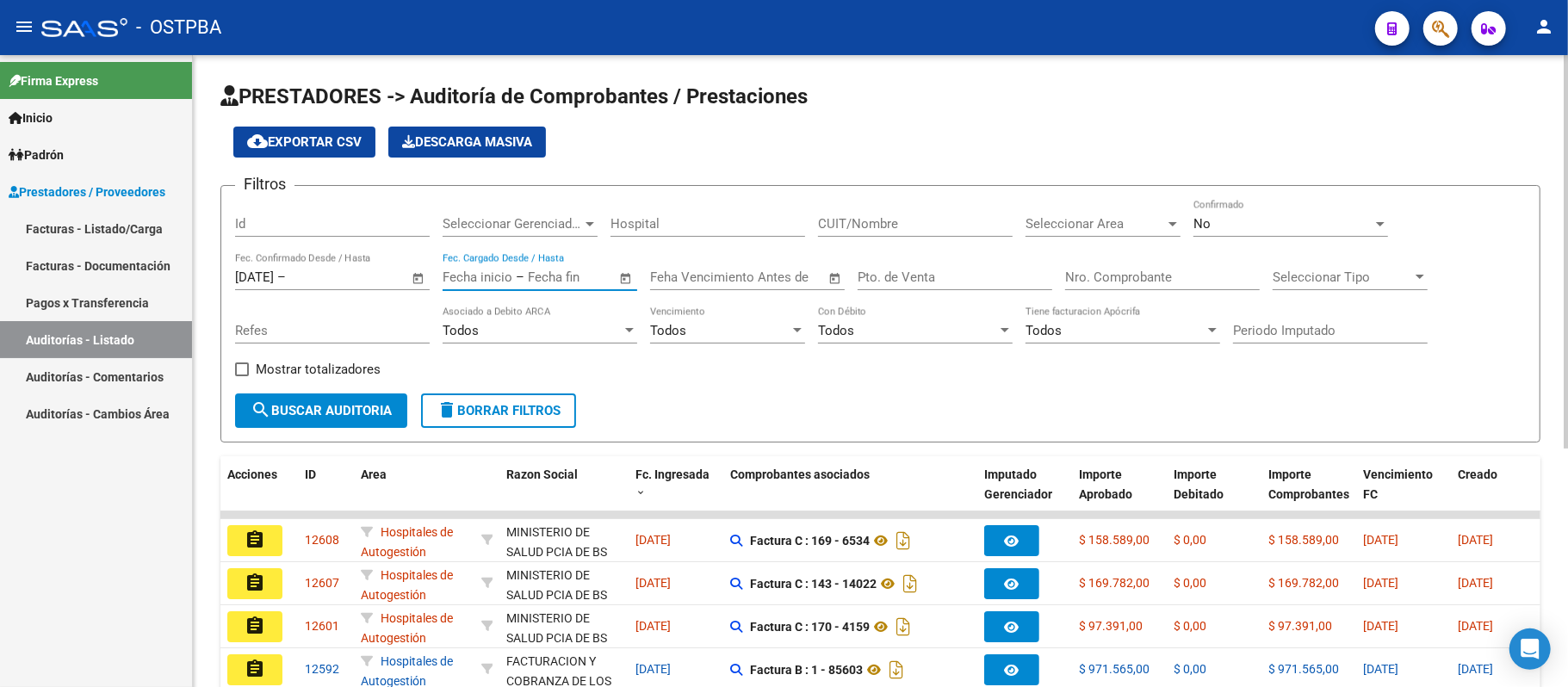
click at [572, 273] on input "text" at bounding box center [569, 277] width 84 height 16
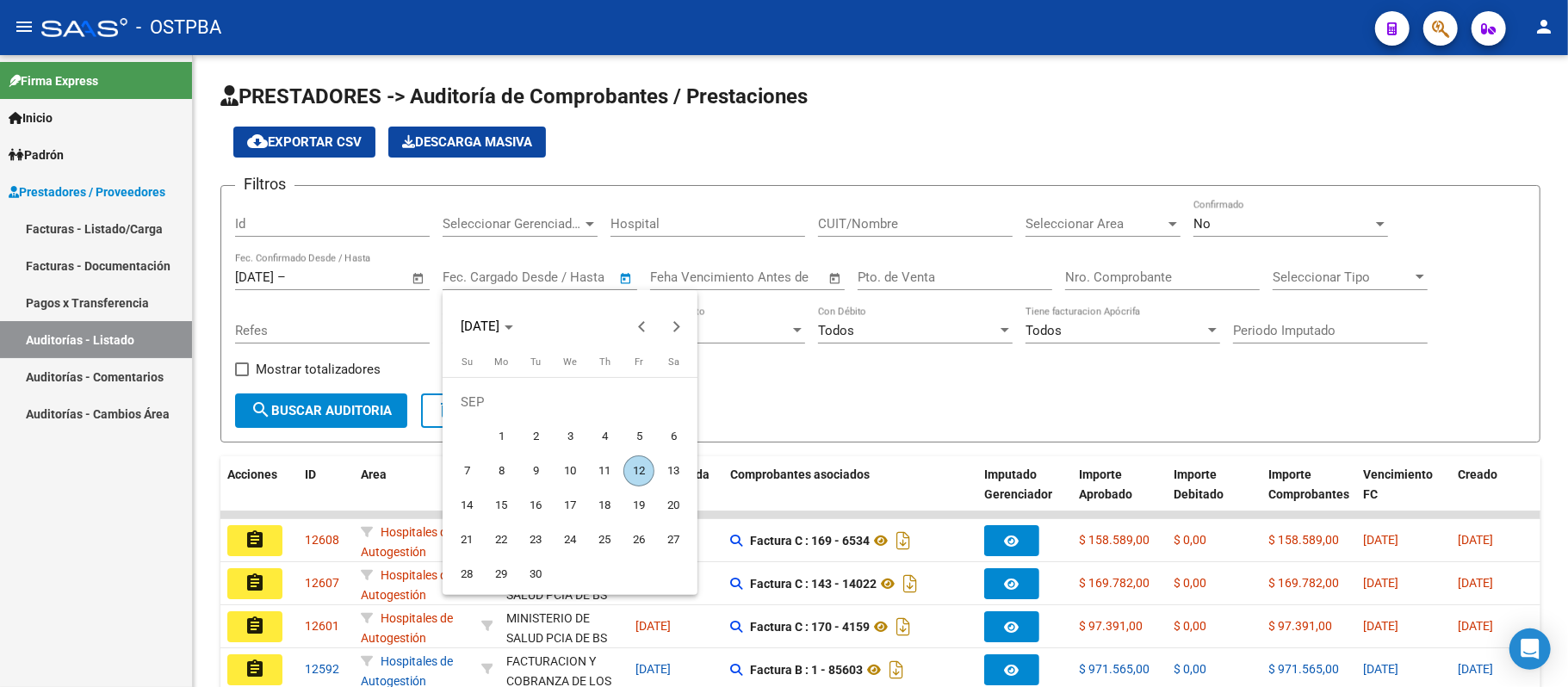
click at [601, 476] on span "11" at bounding box center [605, 471] width 31 height 31
type input "[DATE]"
click at [358, 419] on div at bounding box center [784, 344] width 1568 height 687
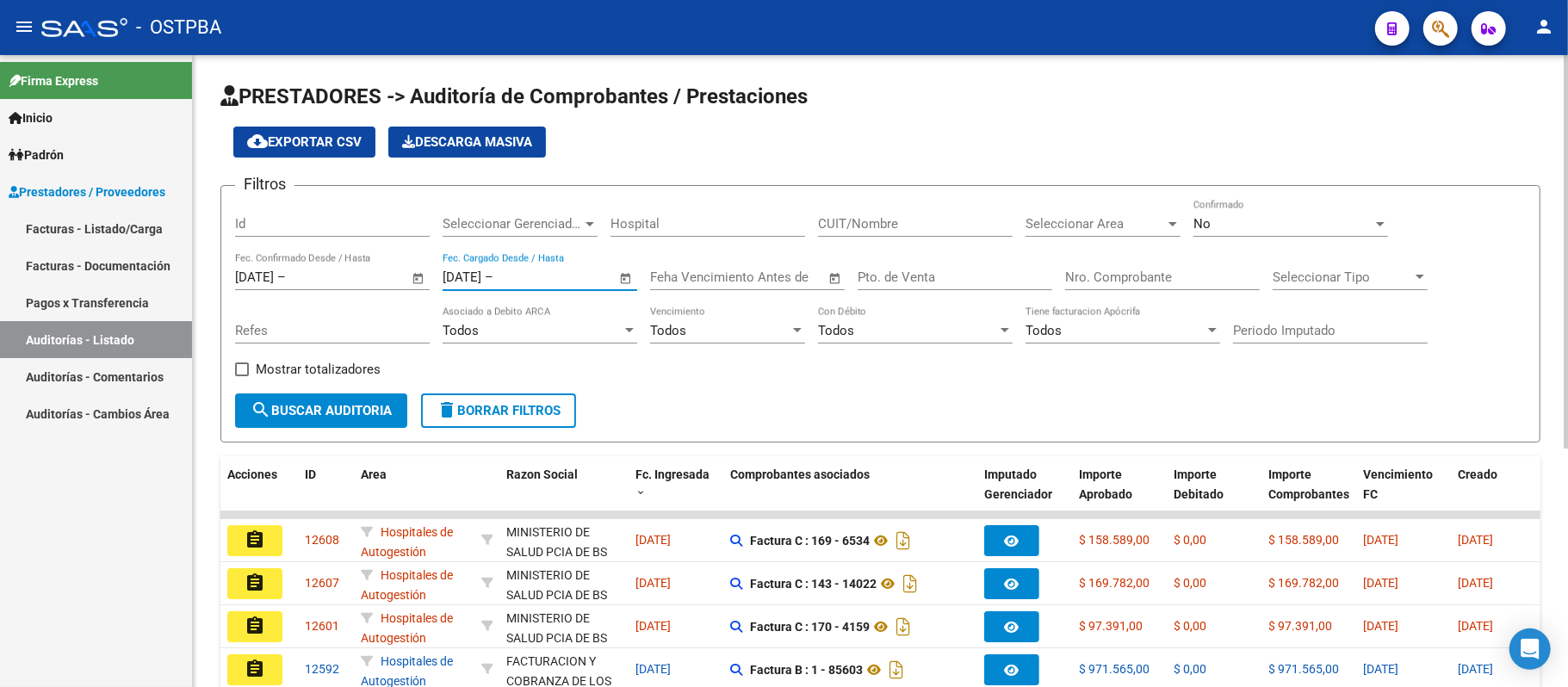
click at [401, 398] on button "search Buscar Auditoria" at bounding box center [321, 411] width 173 height 35
click at [124, 349] on link "Auditorías - Listado" at bounding box center [95, 340] width 192 height 37
click at [541, 274] on input "text" at bounding box center [538, 277] width 84 height 16
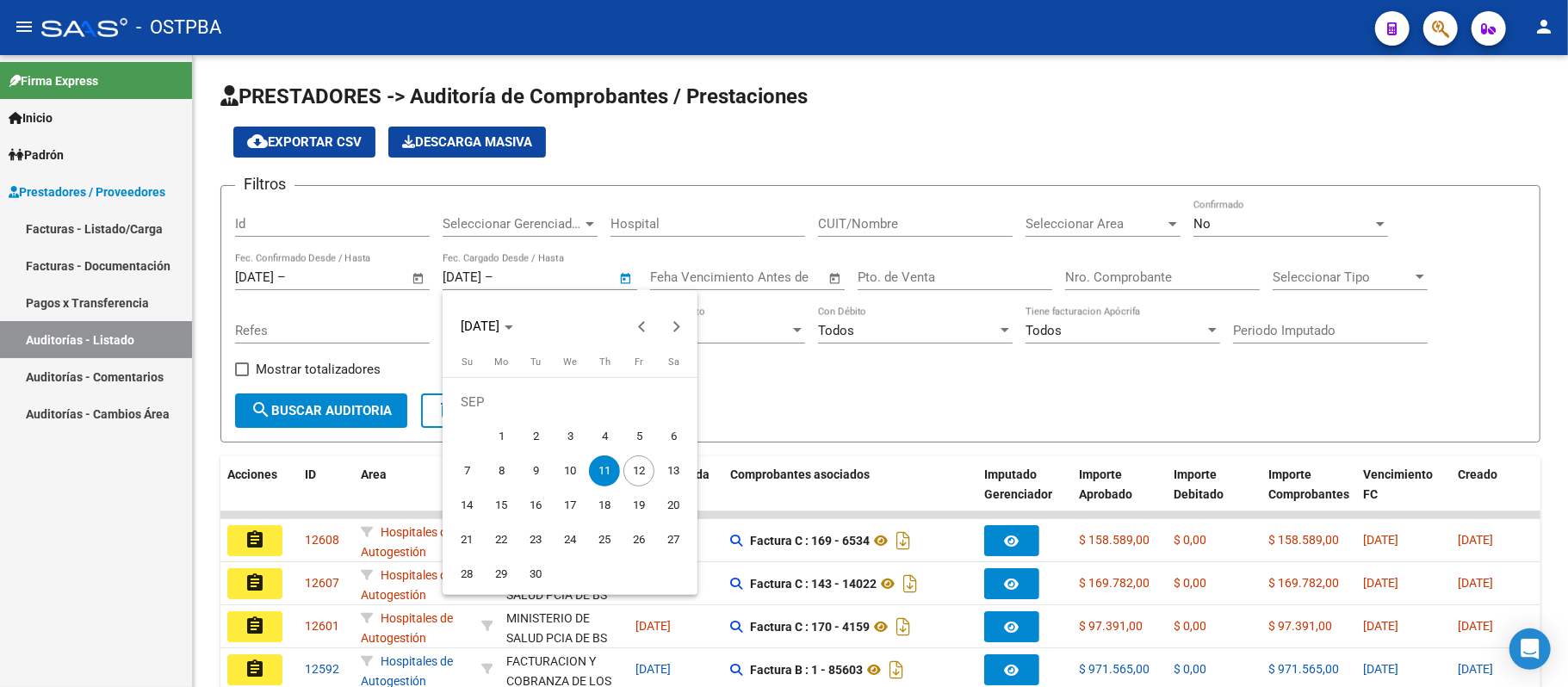
drag, startPoint x: 531, startPoint y: 272, endPoint x: 313, endPoint y: 277, distance: 218.1
click at [314, 277] on div at bounding box center [784, 344] width 1568 height 687
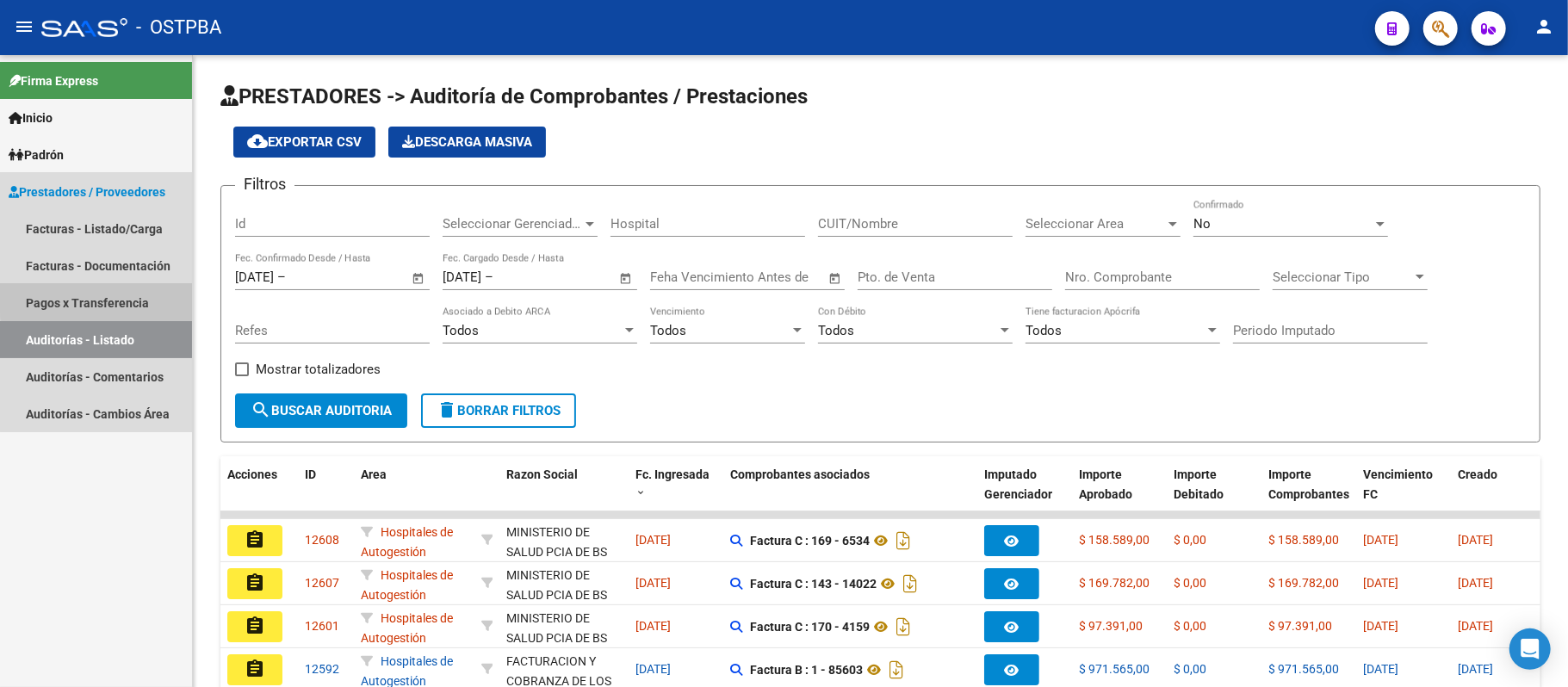
click at [140, 298] on link "Pagos x Transferencia" at bounding box center [95, 303] width 192 height 37
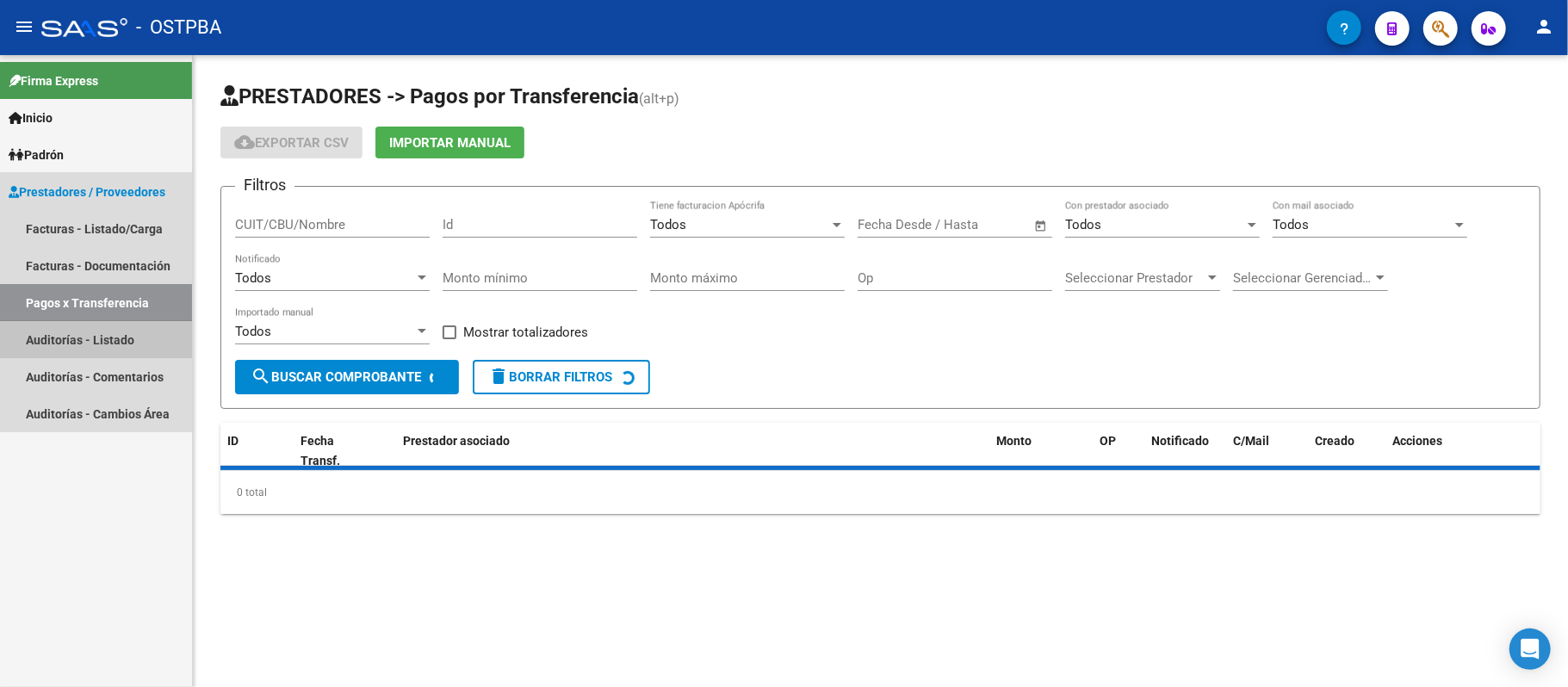
click at [138, 332] on link "Auditorías - Listado" at bounding box center [95, 340] width 192 height 37
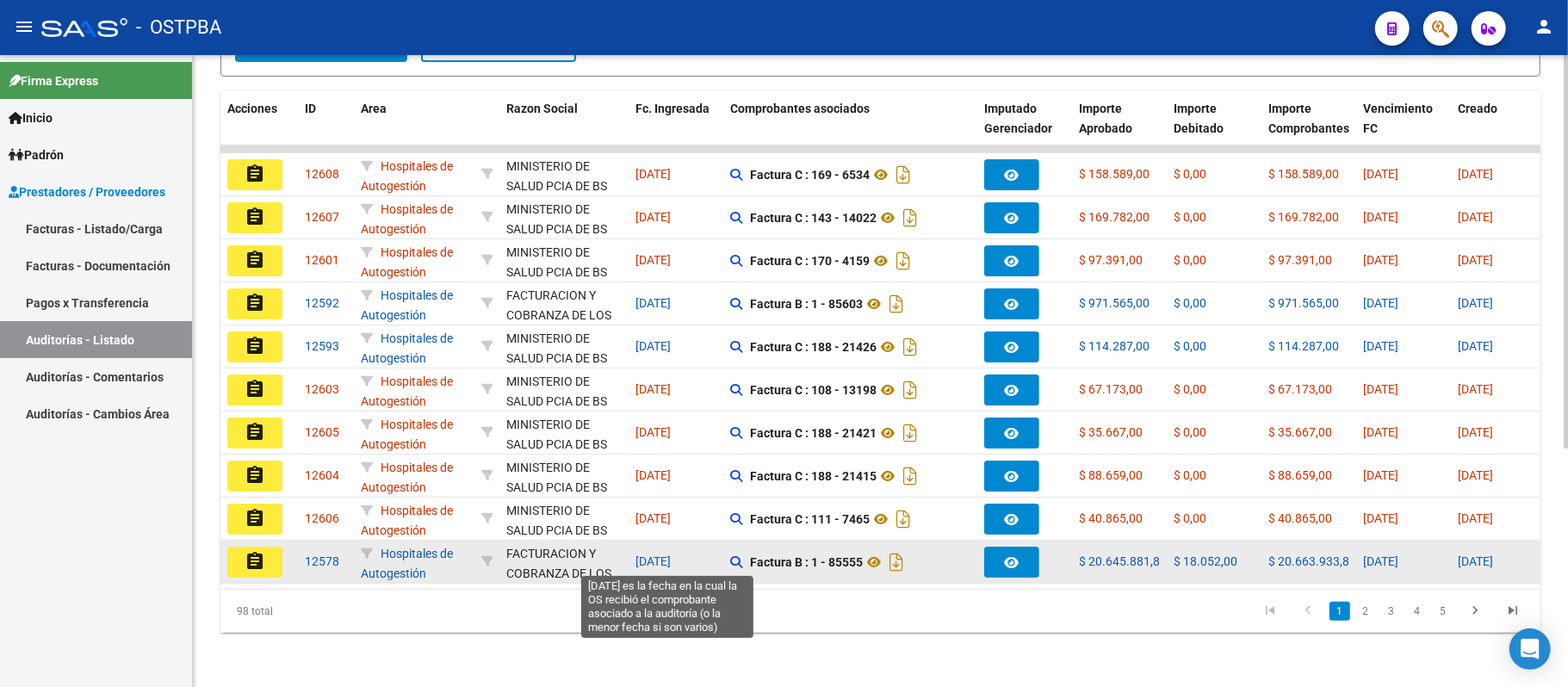
scroll to position [384, 0]
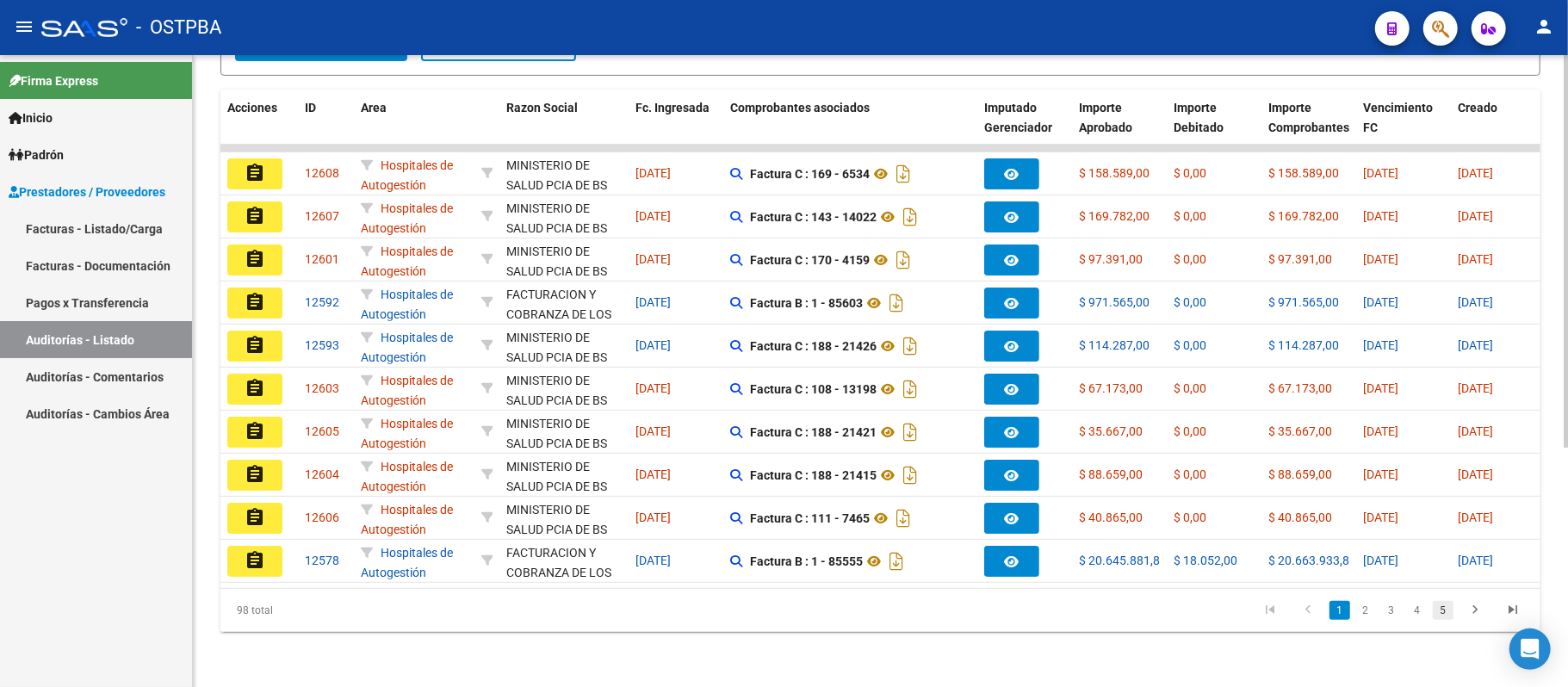
click at [1439, 607] on link "5" at bounding box center [1443, 611] width 21 height 19
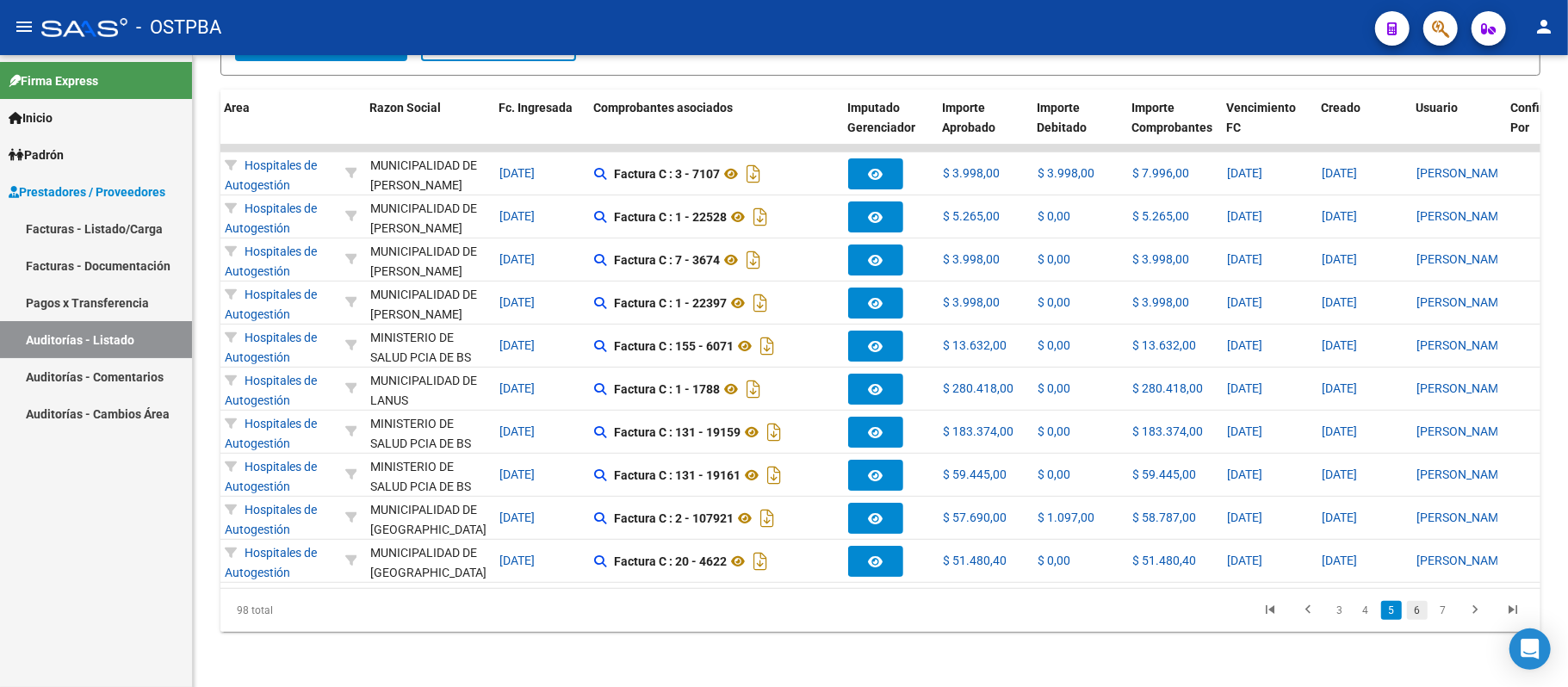
click at [1408, 614] on link "6" at bounding box center [1417, 611] width 21 height 19
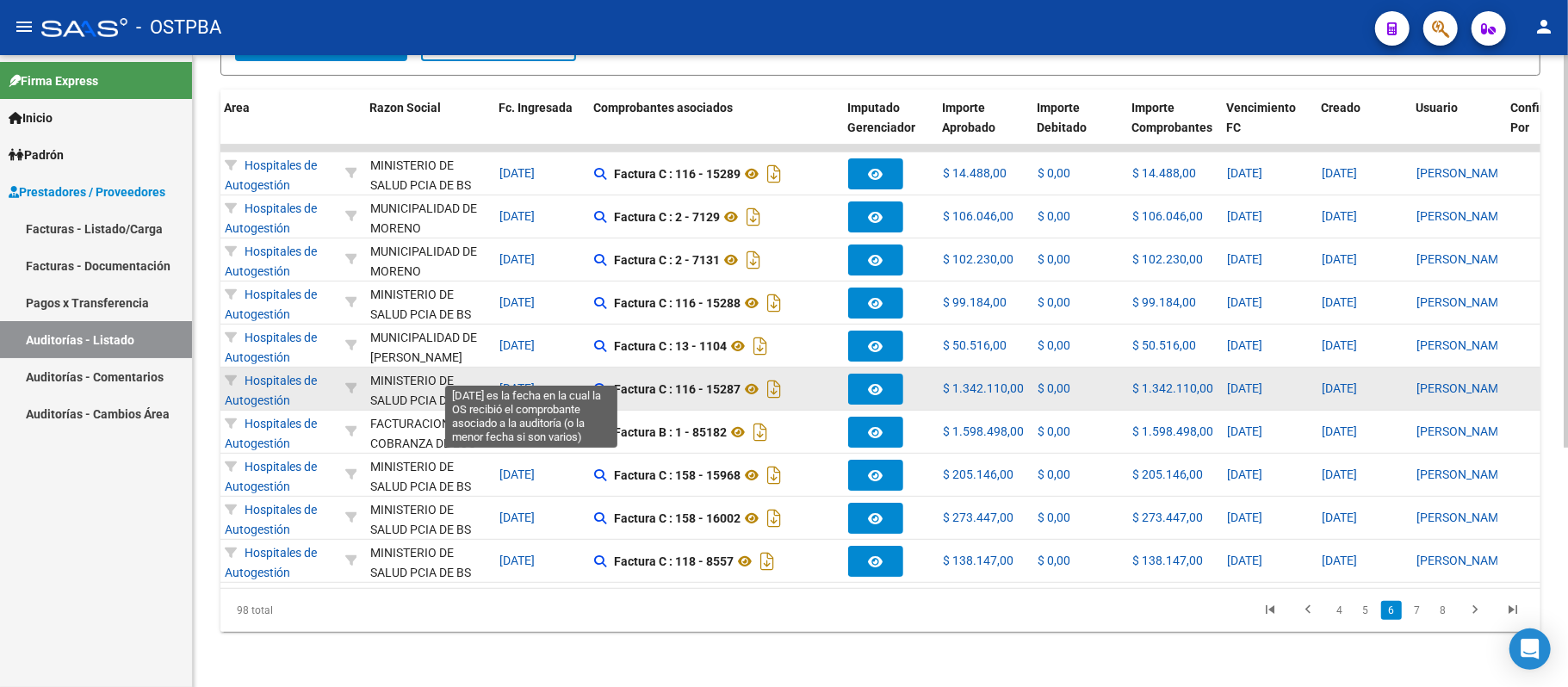
click at [521, 382] on span "[DATE]" at bounding box center [517, 389] width 35 height 14
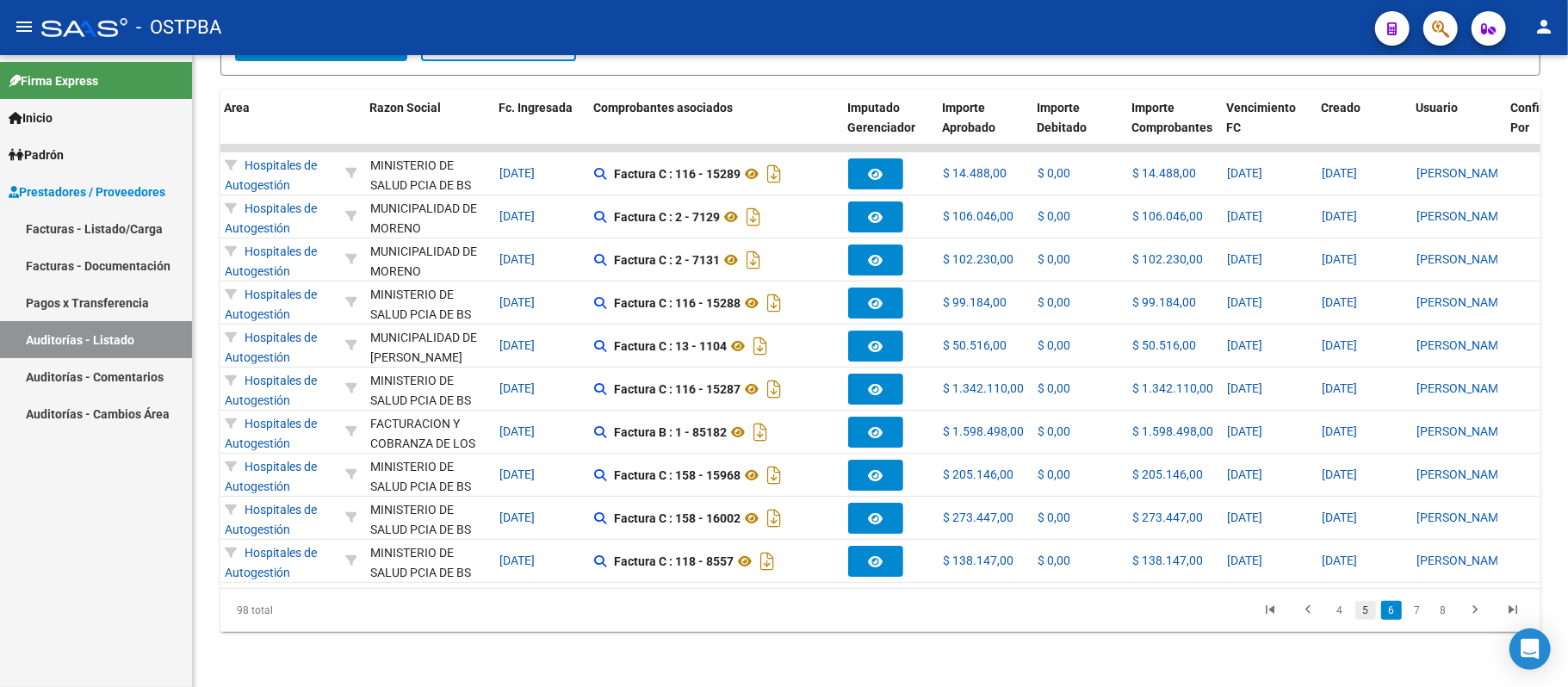
click at [1365, 608] on link "5" at bounding box center [1365, 611] width 21 height 19
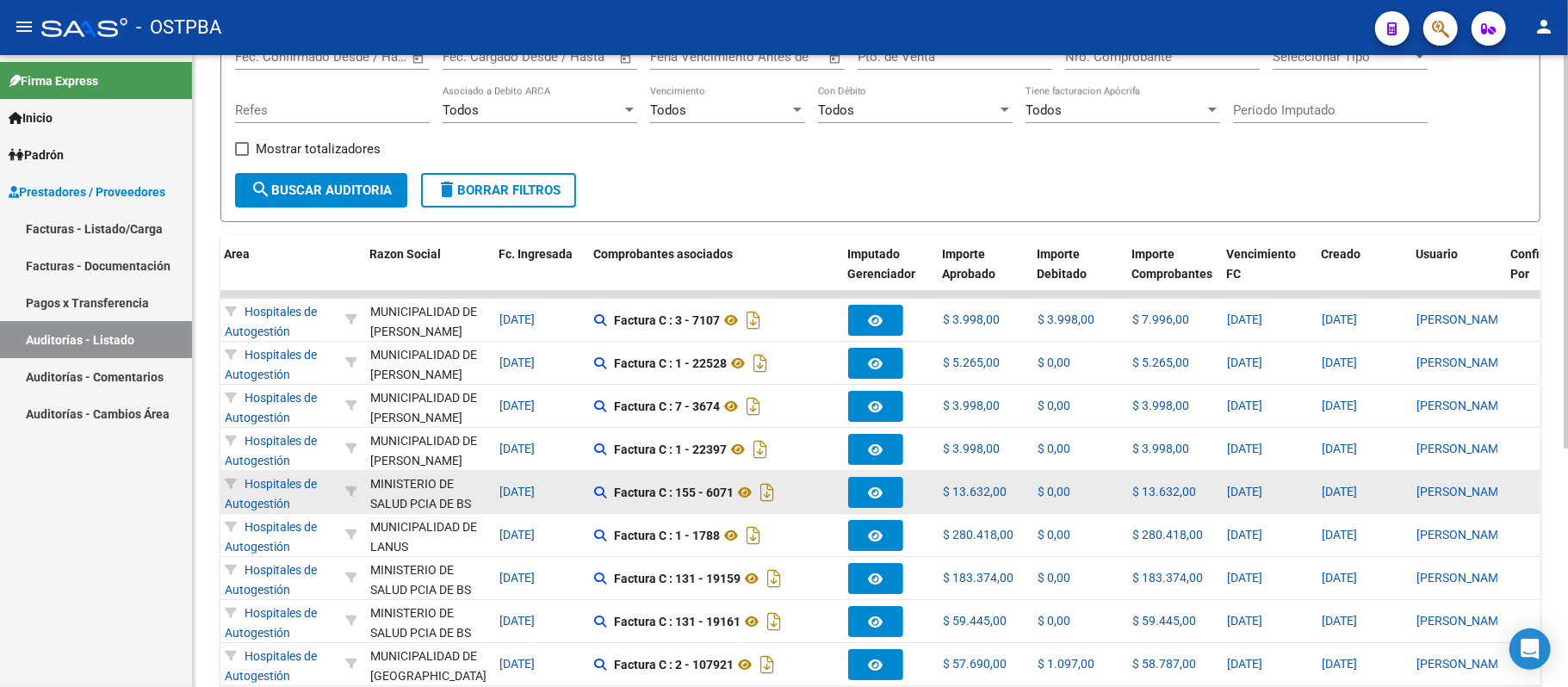
scroll to position [0, 0]
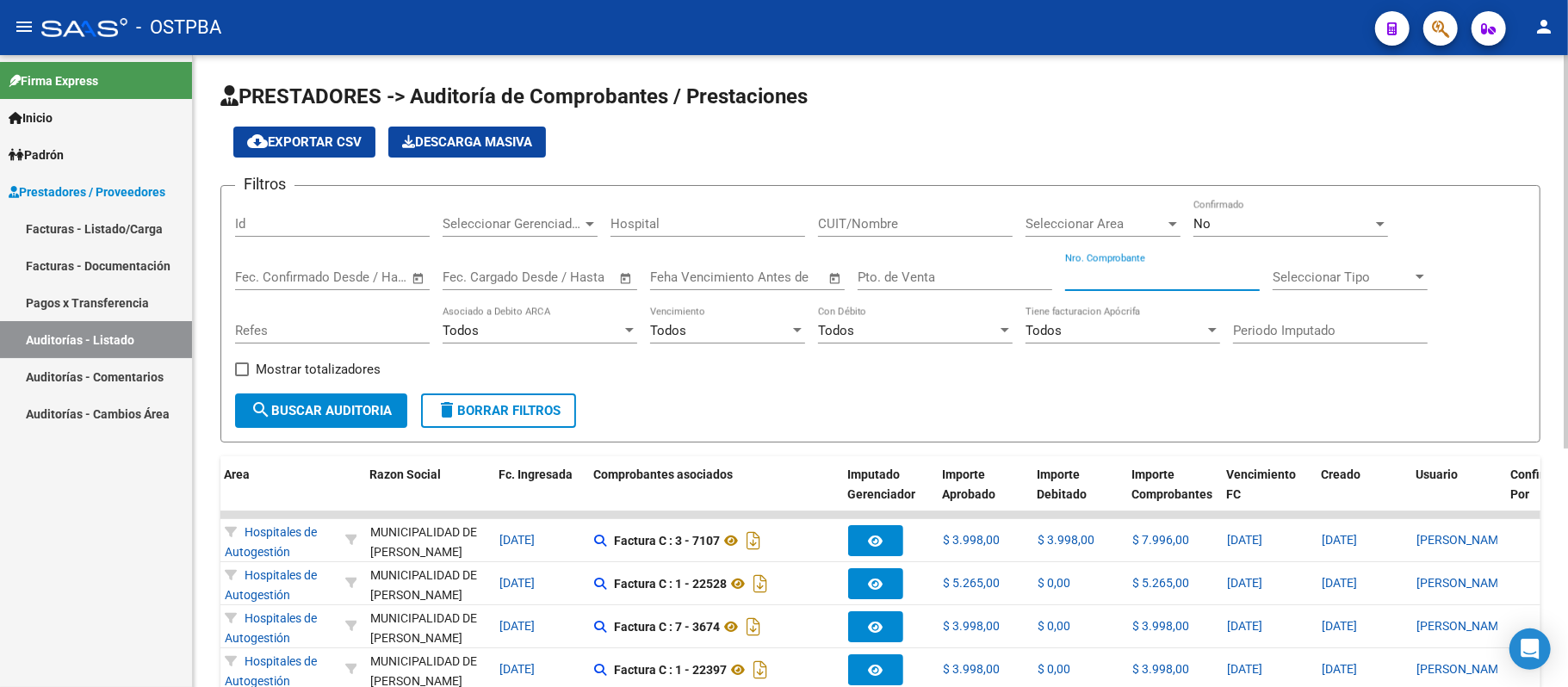
click at [1109, 279] on input "Nro. Comprobante" at bounding box center [1162, 277] width 195 height 16
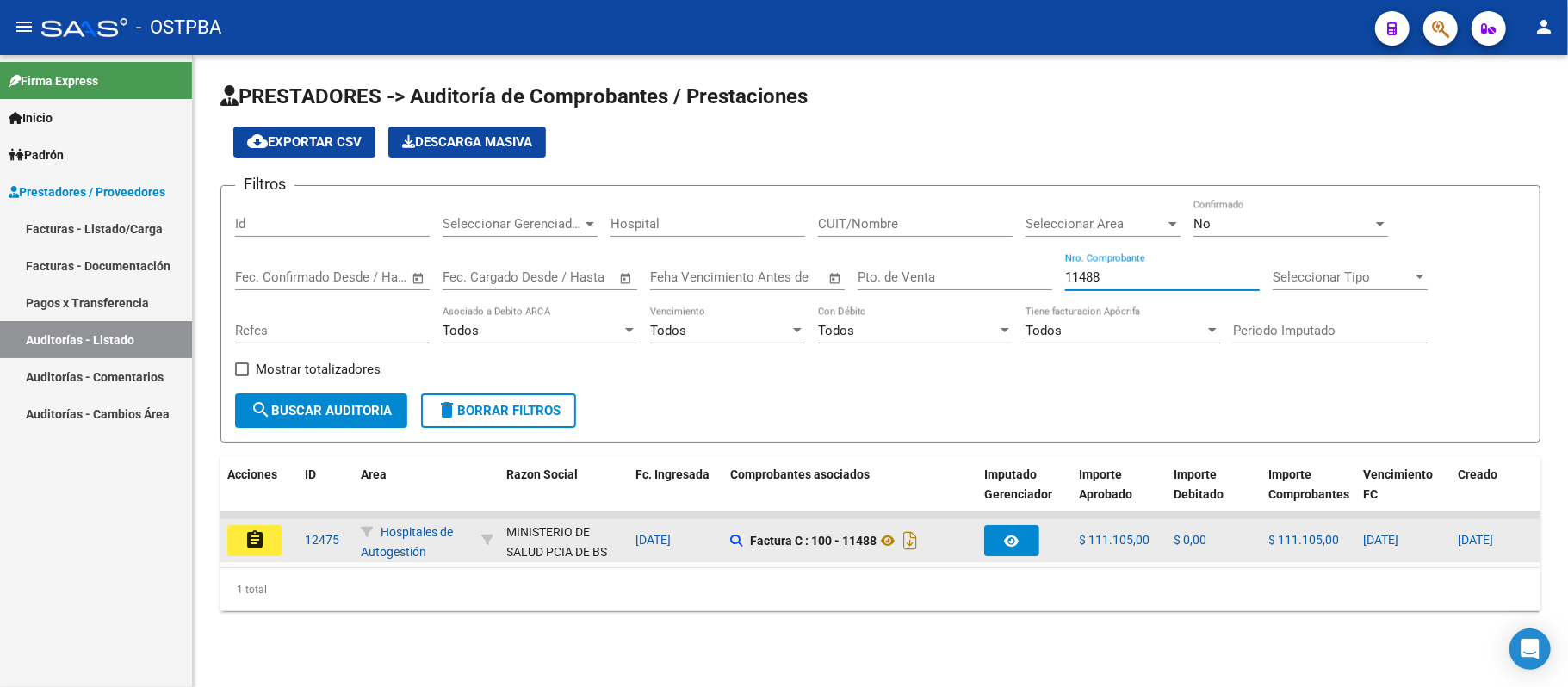
type input "11488"
click at [249, 538] on mat-icon "assignment" at bounding box center [254, 540] width 21 height 21
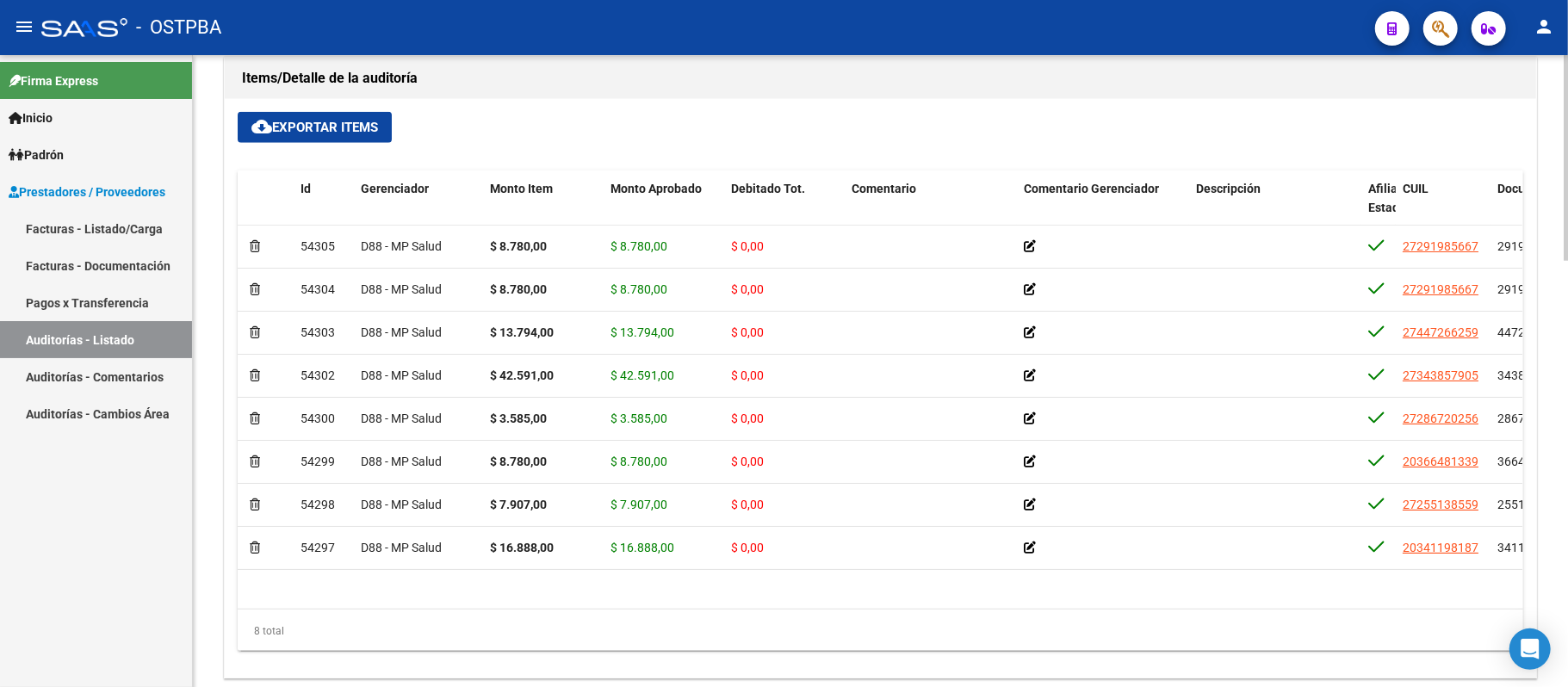
scroll to position [1148, 0]
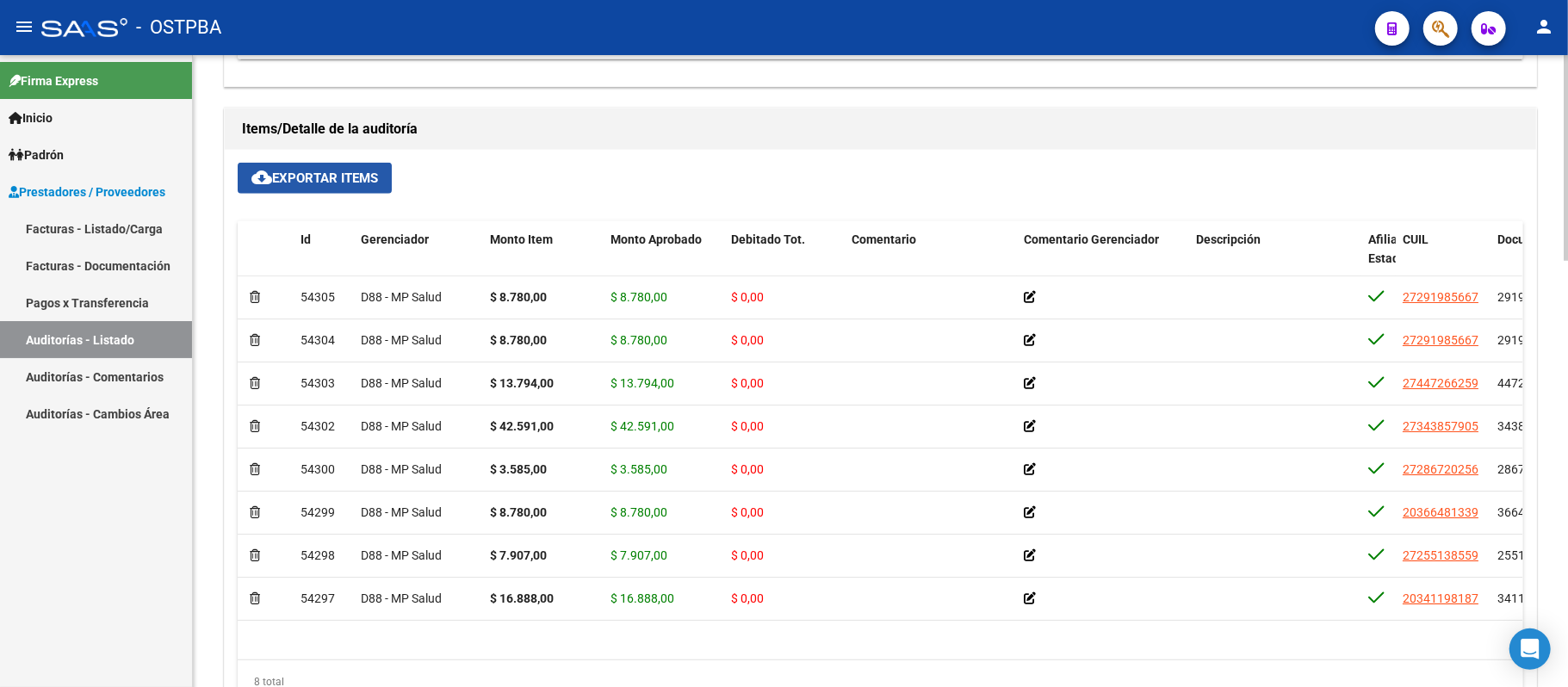
click at [382, 183] on button "cloud_download Exportar Items" at bounding box center [315, 178] width 154 height 31
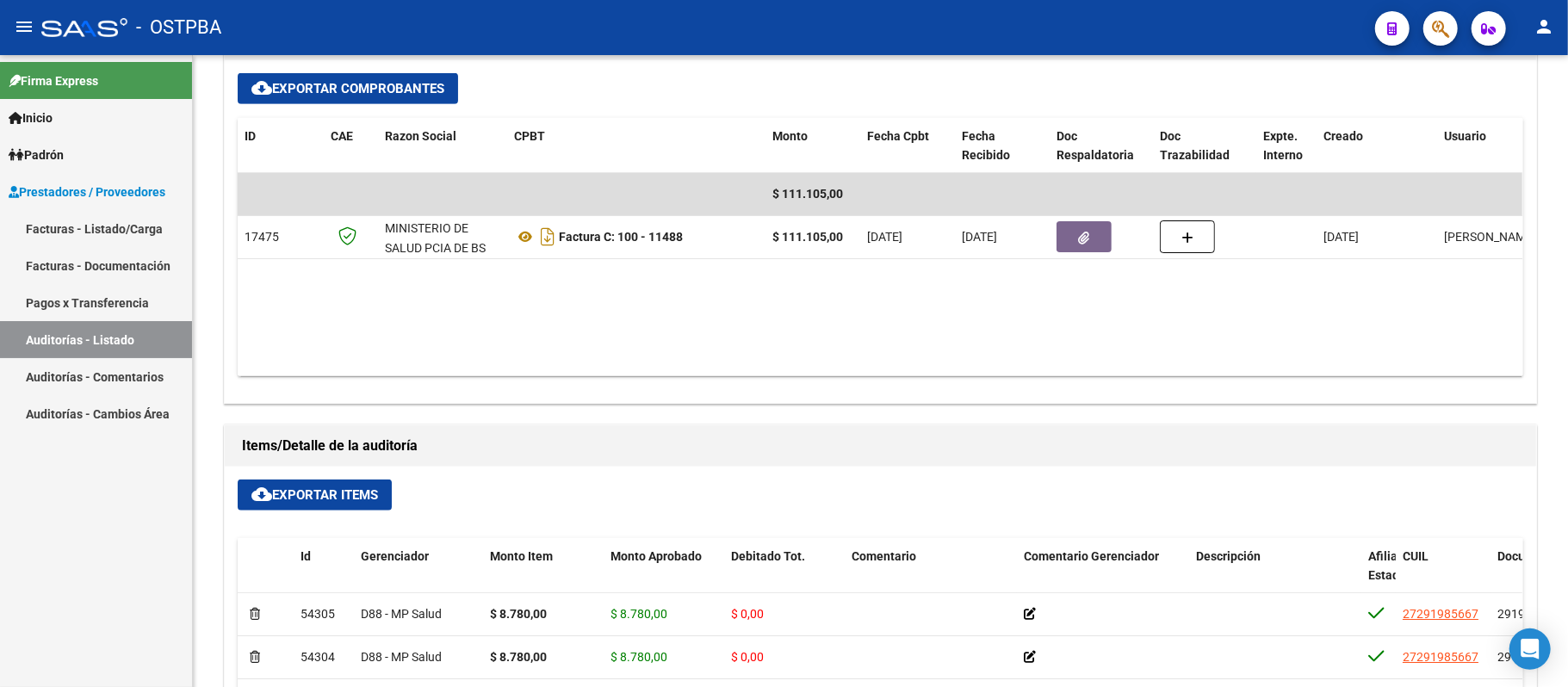
scroll to position [804, 0]
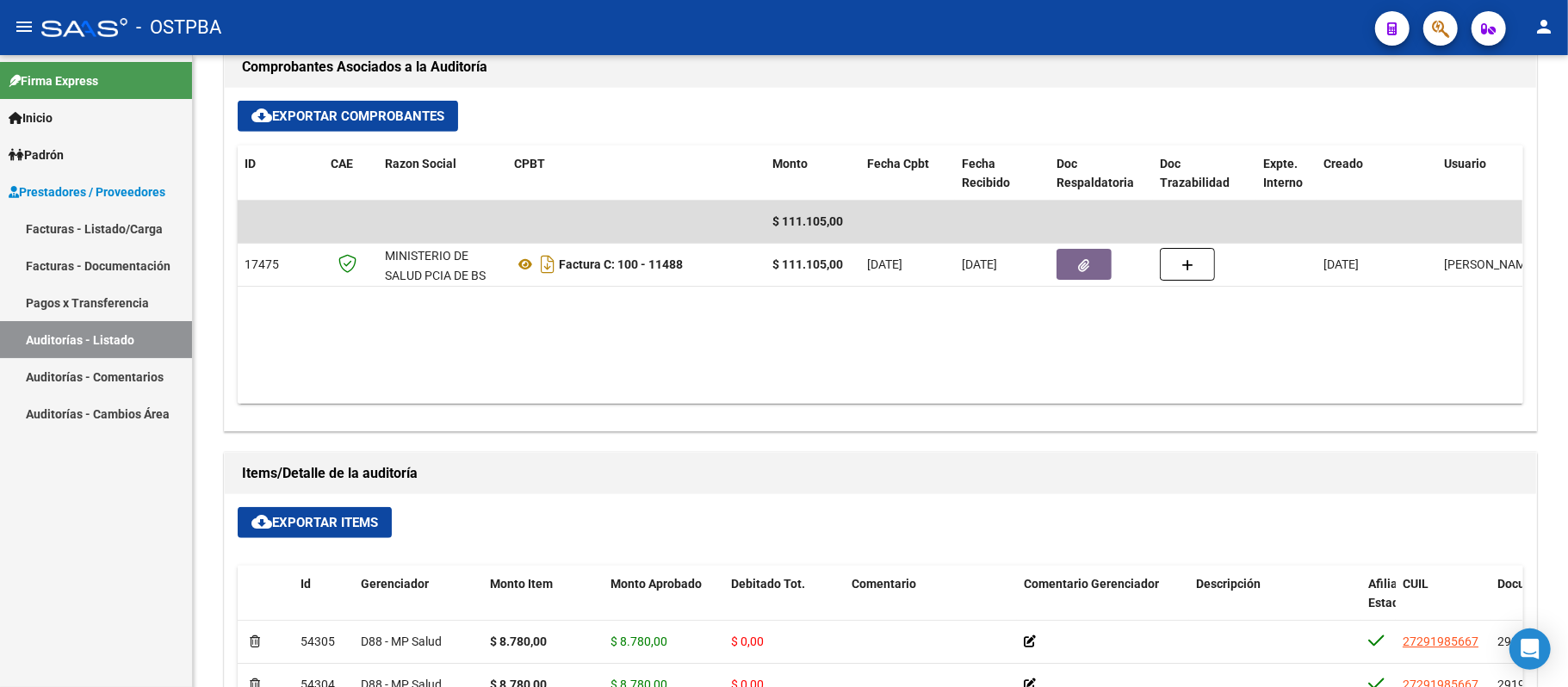
click at [42, 339] on link "Auditorías - Listado" at bounding box center [95, 340] width 192 height 37
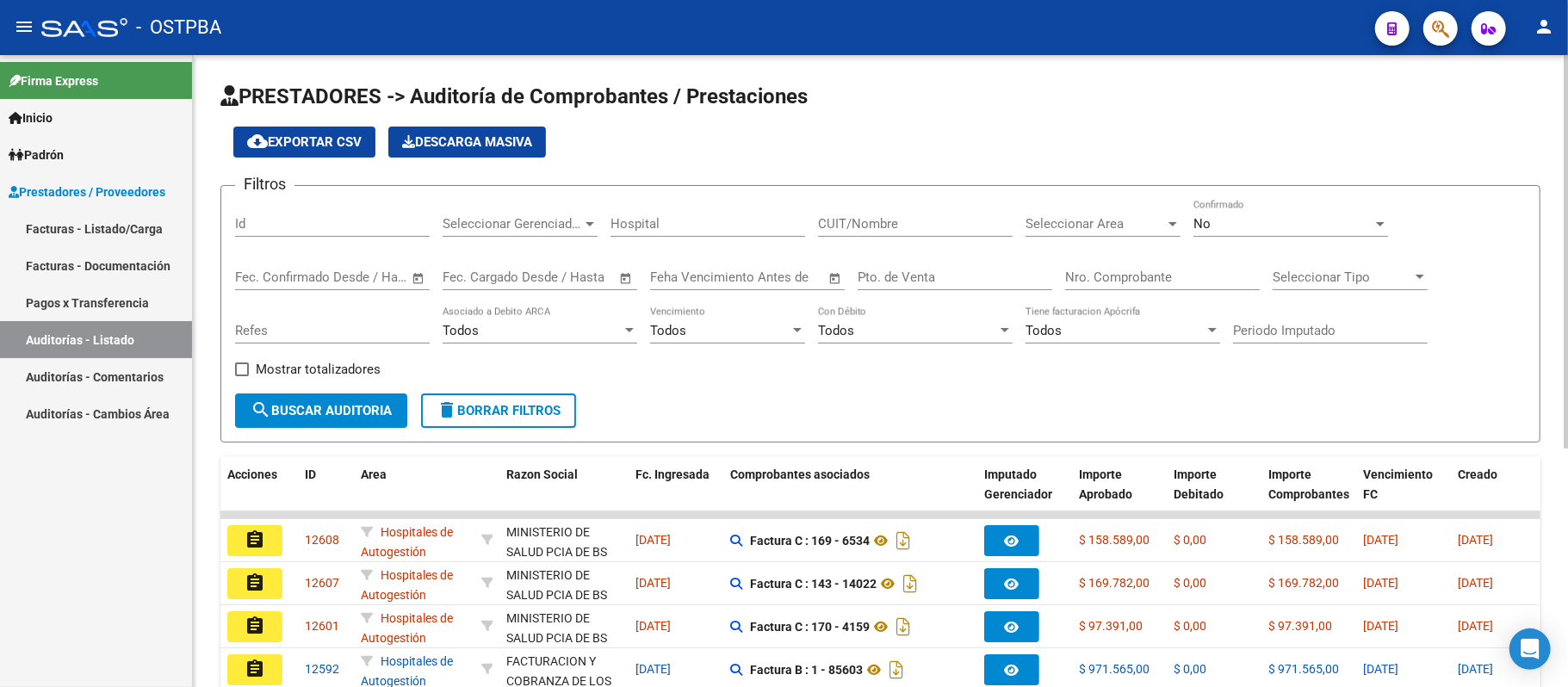
click at [1107, 266] on div "Nro. Comprobante" at bounding box center [1162, 272] width 195 height 37
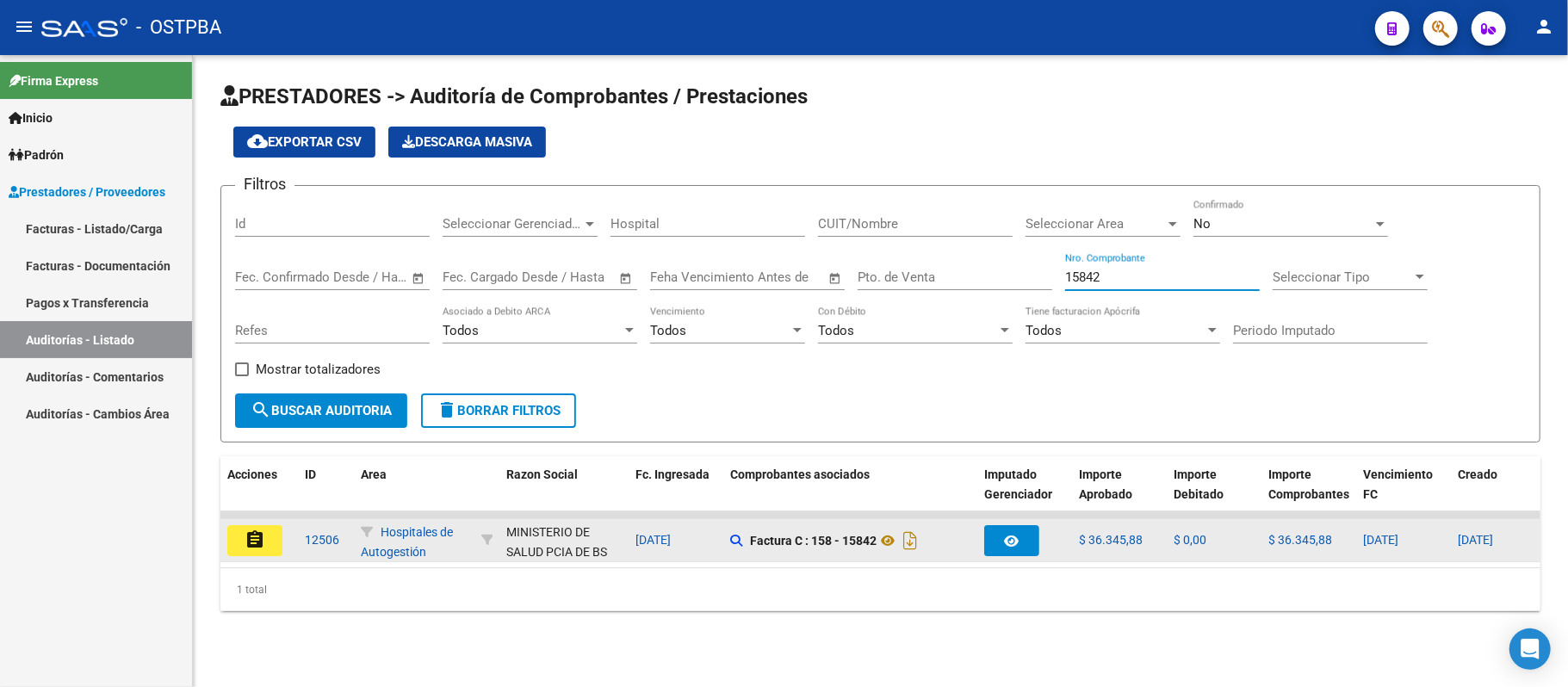
type input "15842"
click at [266, 538] on button "assignment" at bounding box center [255, 541] width 55 height 31
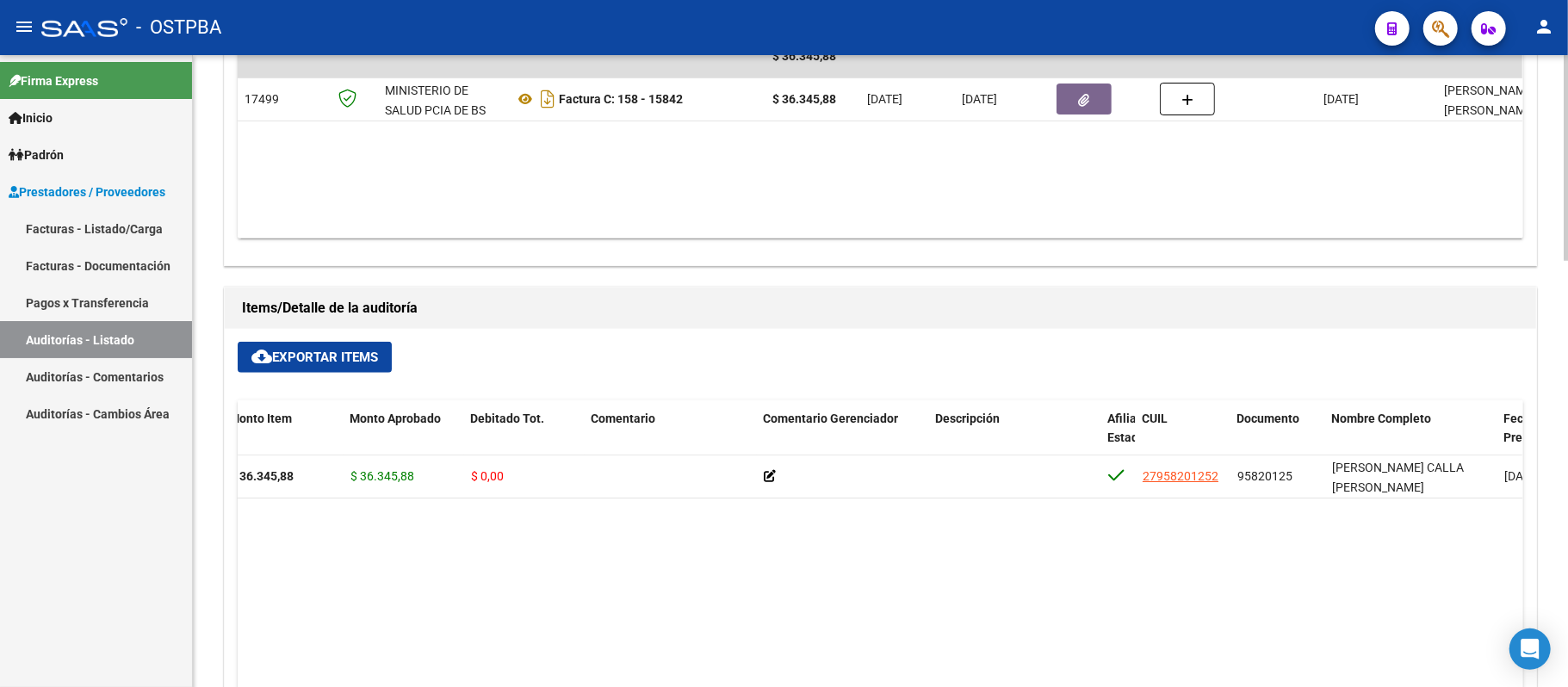
scroll to position [804, 0]
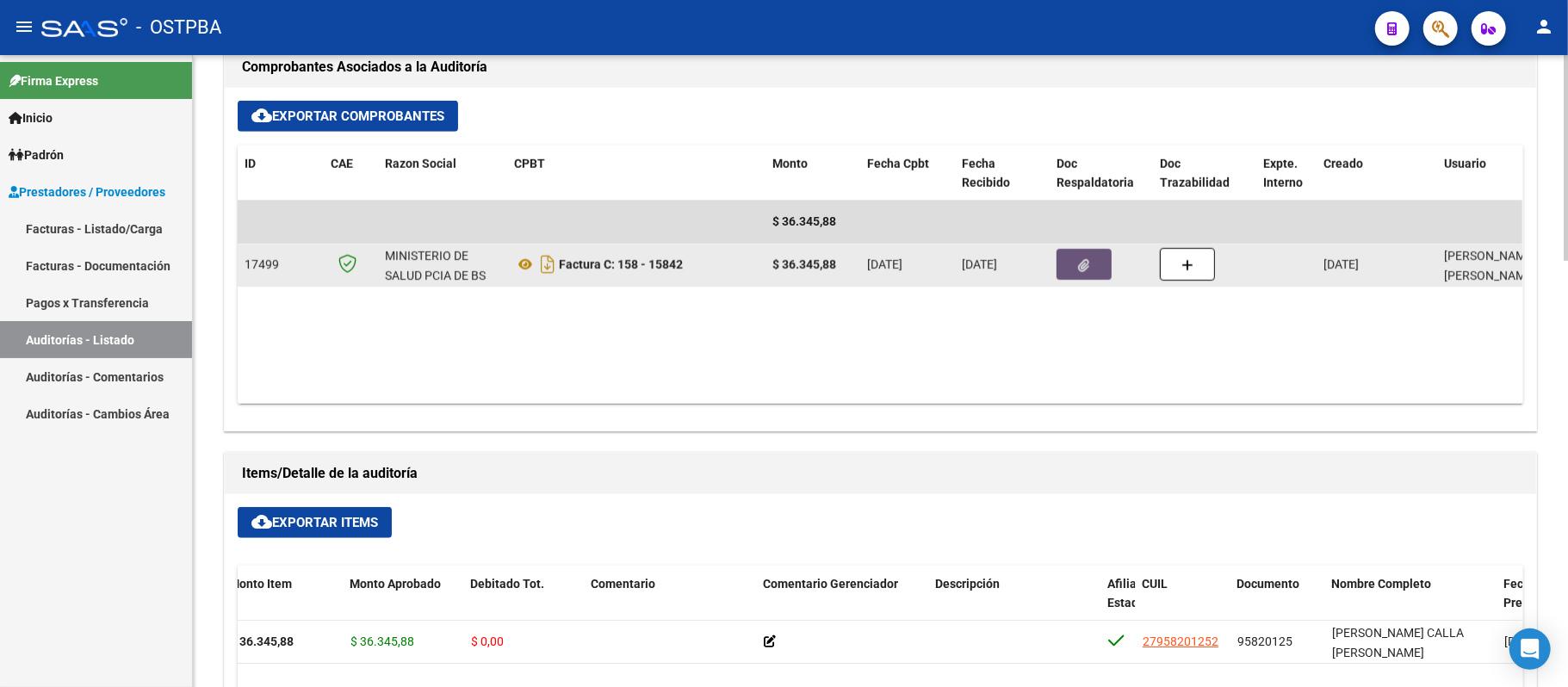
click at [1087, 272] on icon "button" at bounding box center [1084, 265] width 11 height 13
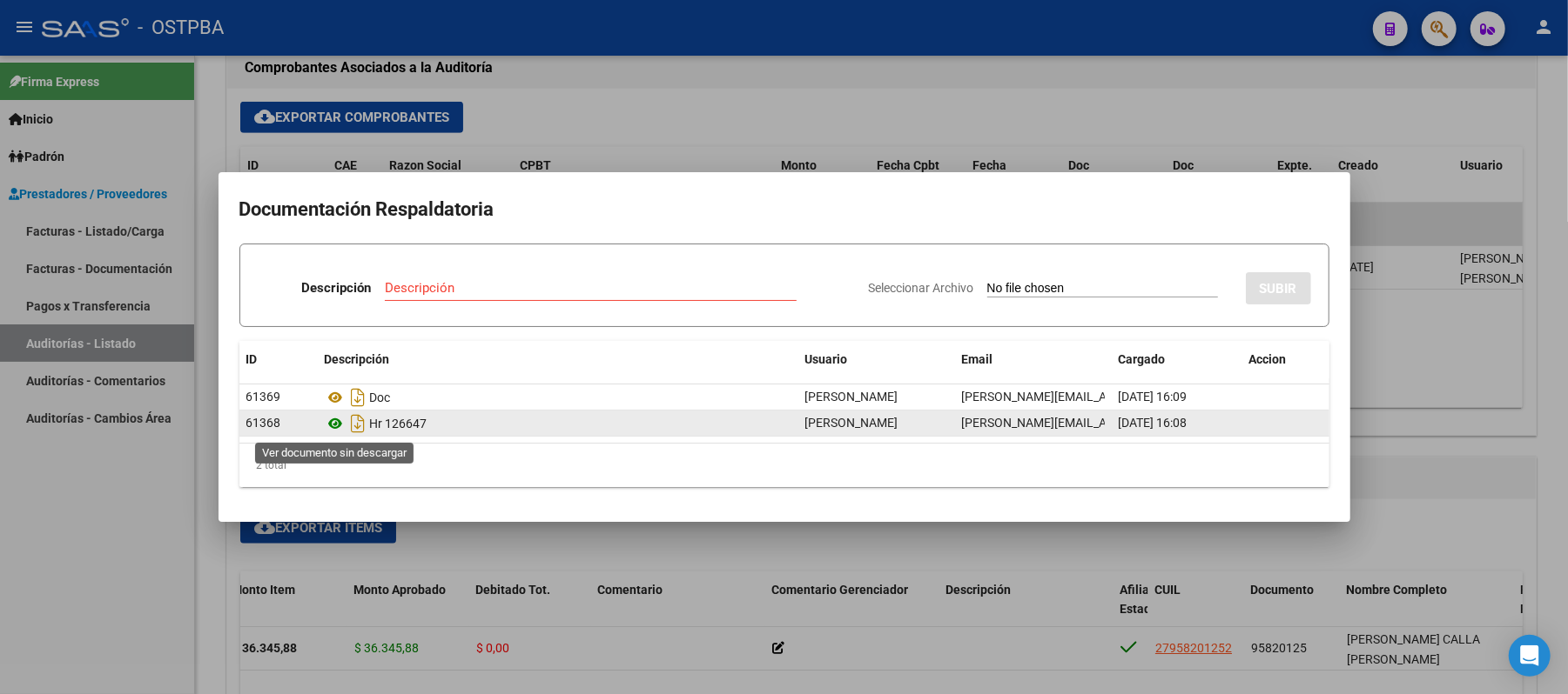
click at [340, 418] on icon at bounding box center [336, 424] width 22 height 21
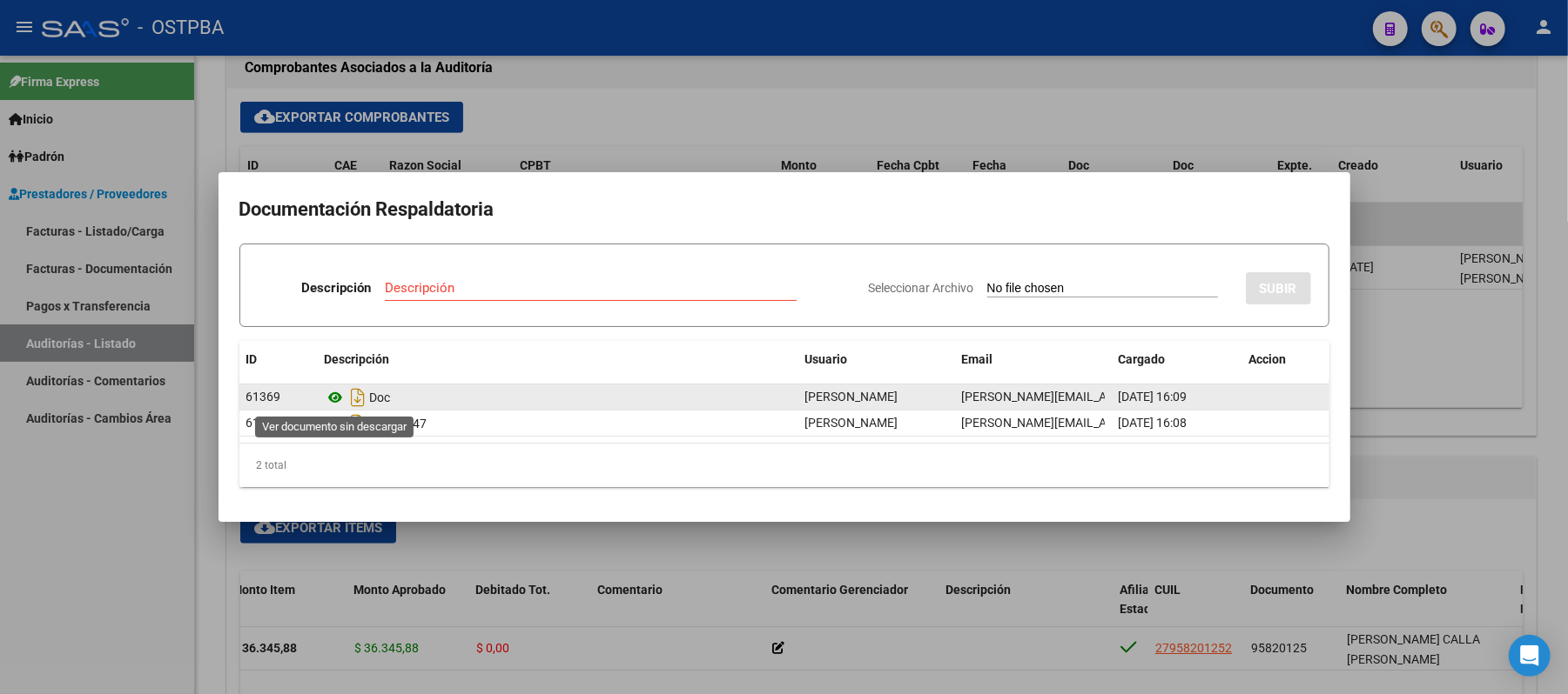
click at [336, 399] on icon at bounding box center [336, 397] width 22 height 21
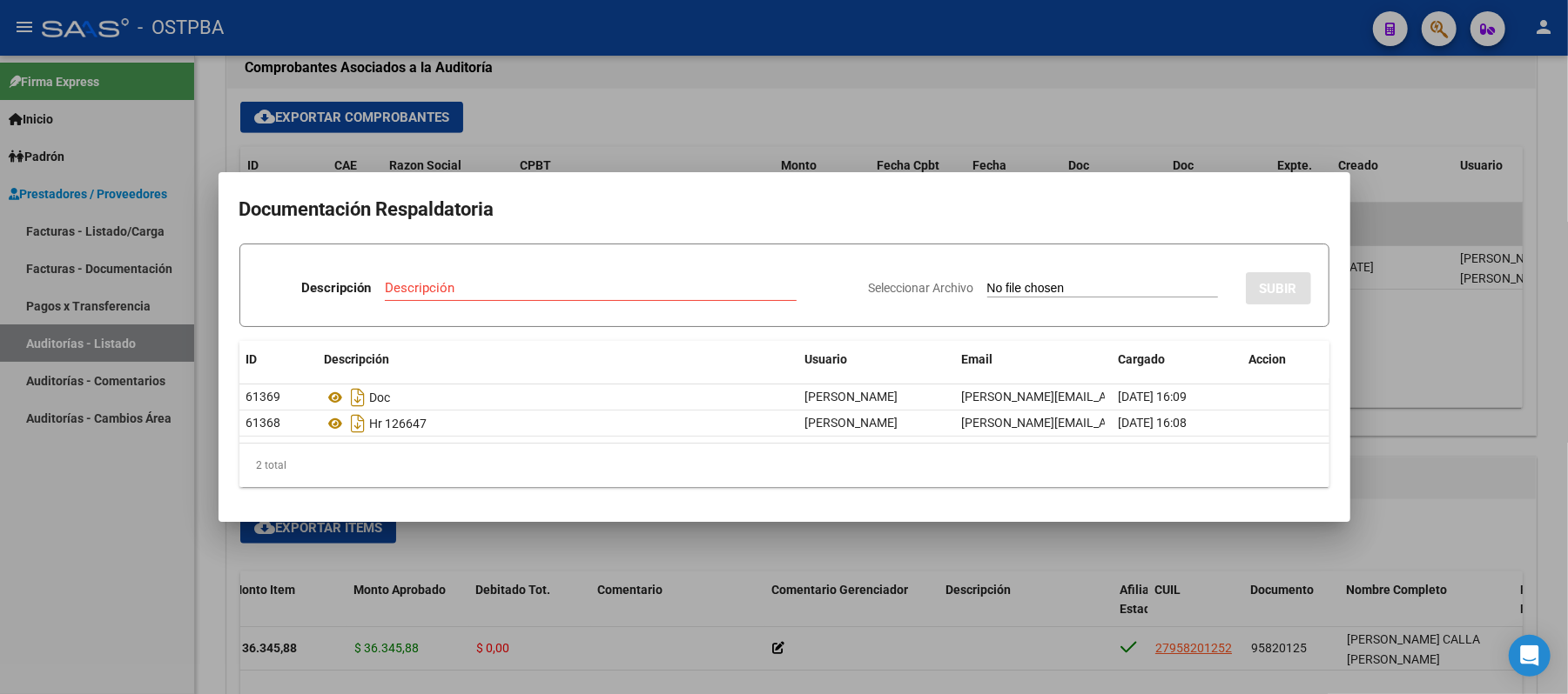
click at [1425, 317] on div at bounding box center [784, 347] width 1568 height 694
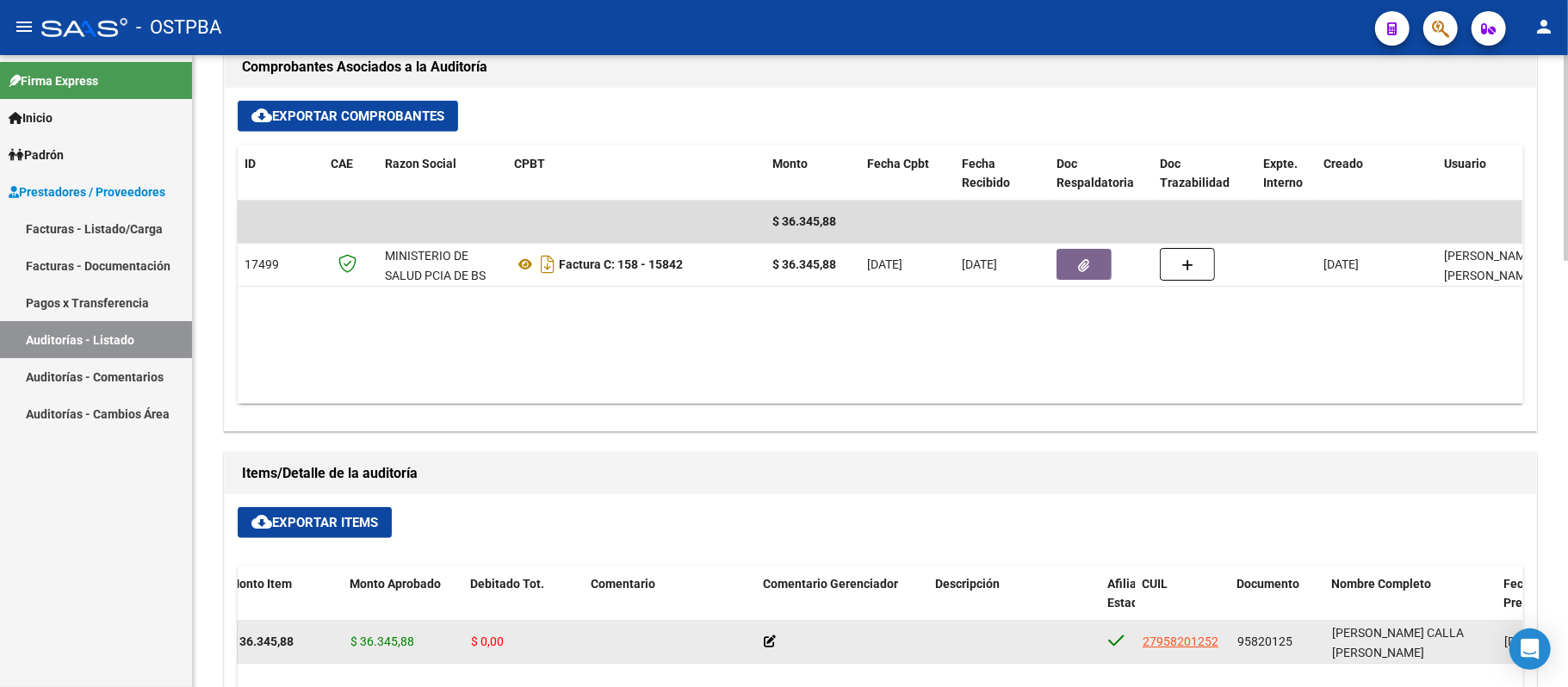
drag, startPoint x: 1237, startPoint y: 646, endPoint x: 1290, endPoint y: 637, distance: 53.8
click at [1290, 637] on span "95820125" at bounding box center [1265, 641] width 55 height 14
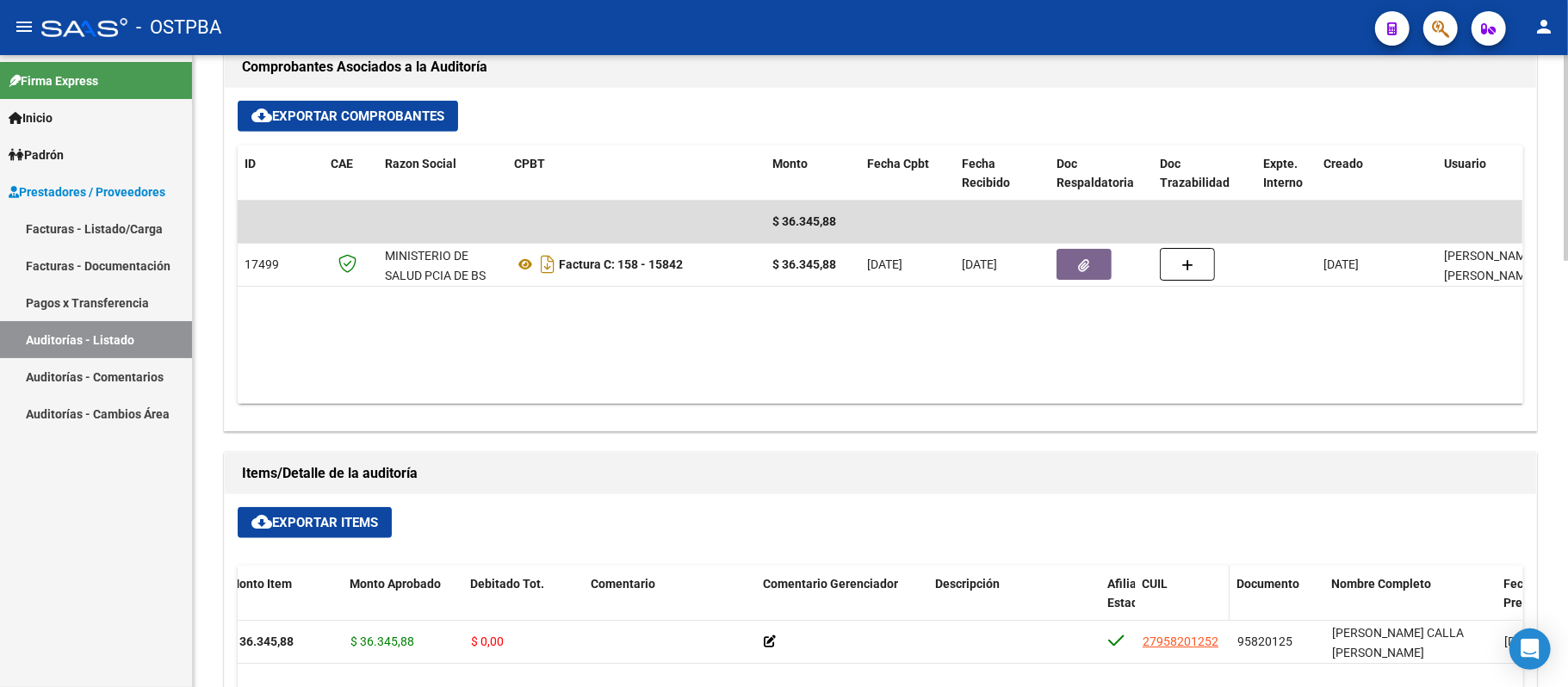
copy span "95820125"
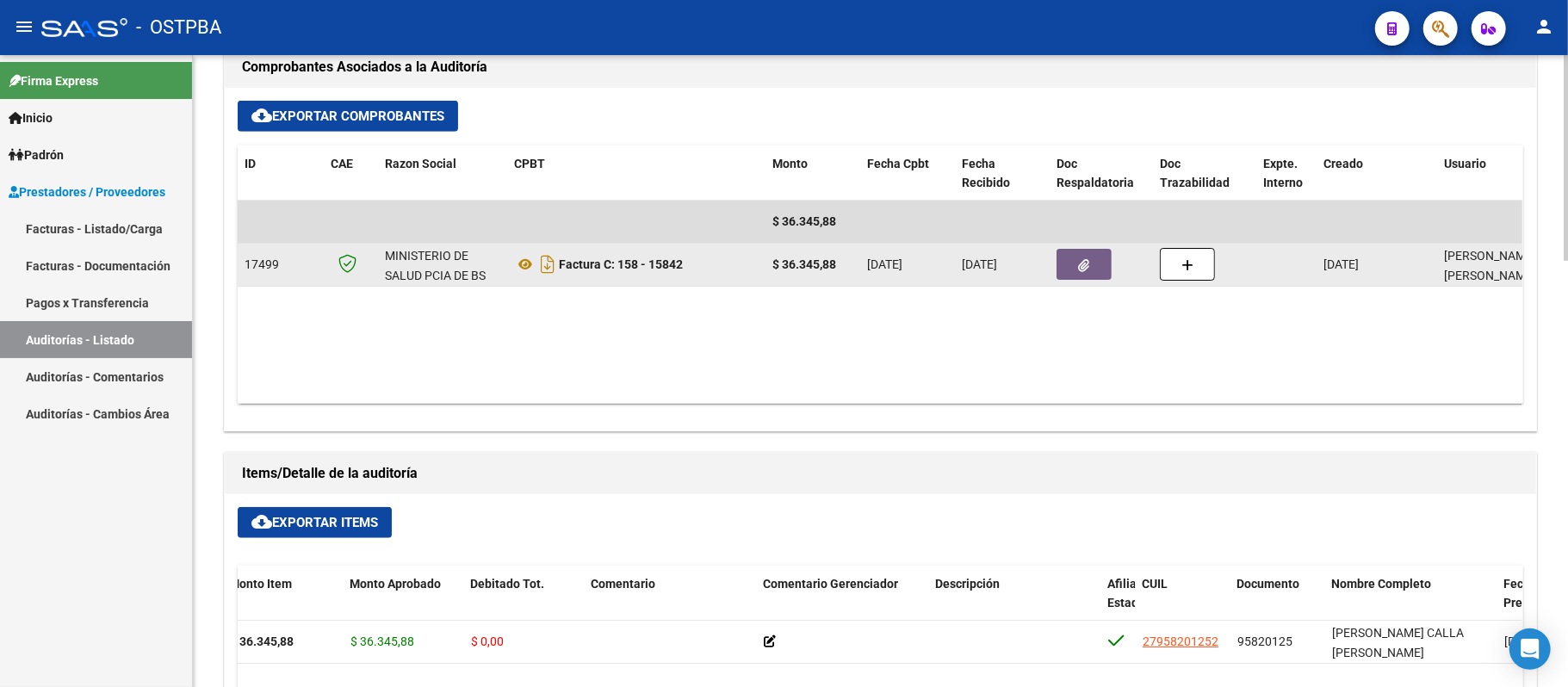
click at [1075, 262] on button "button" at bounding box center [1084, 265] width 55 height 31
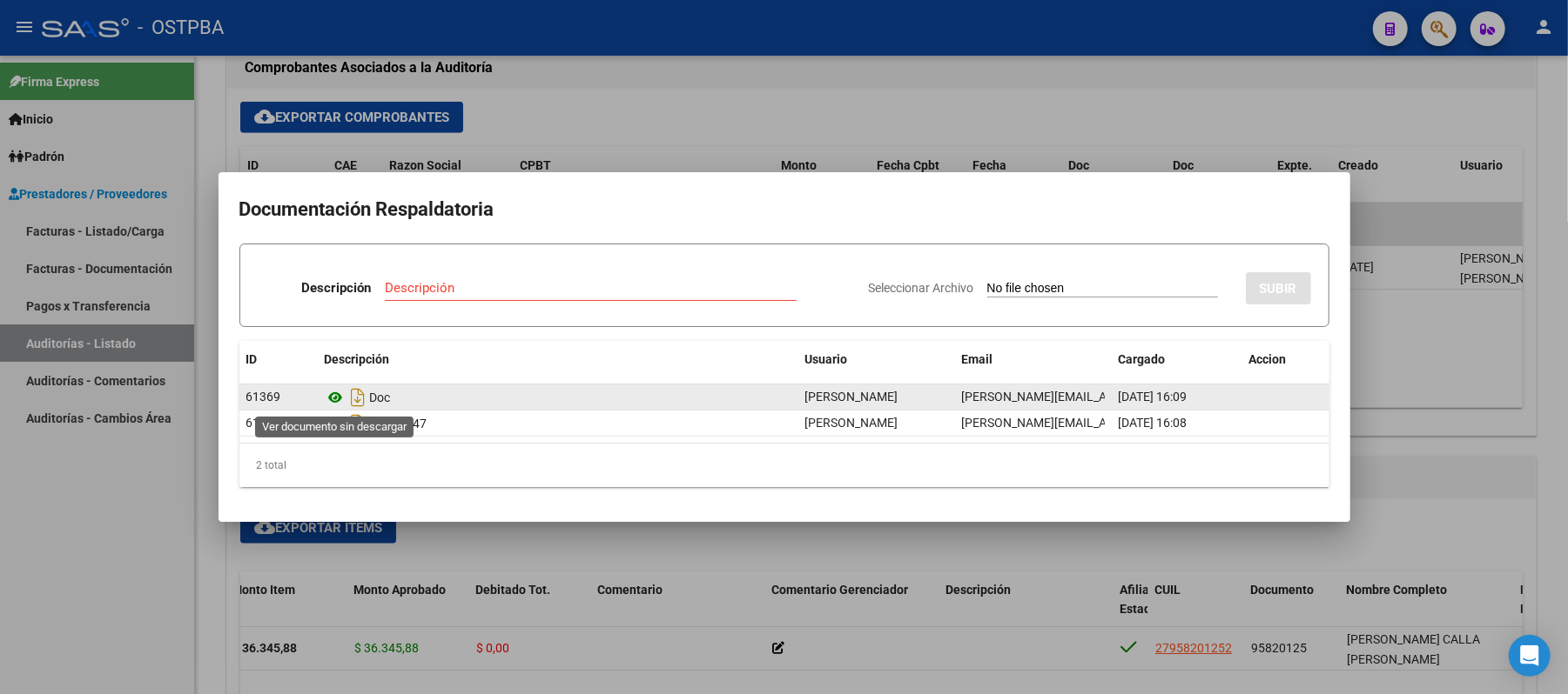
click at [344, 398] on icon at bounding box center [336, 397] width 22 height 21
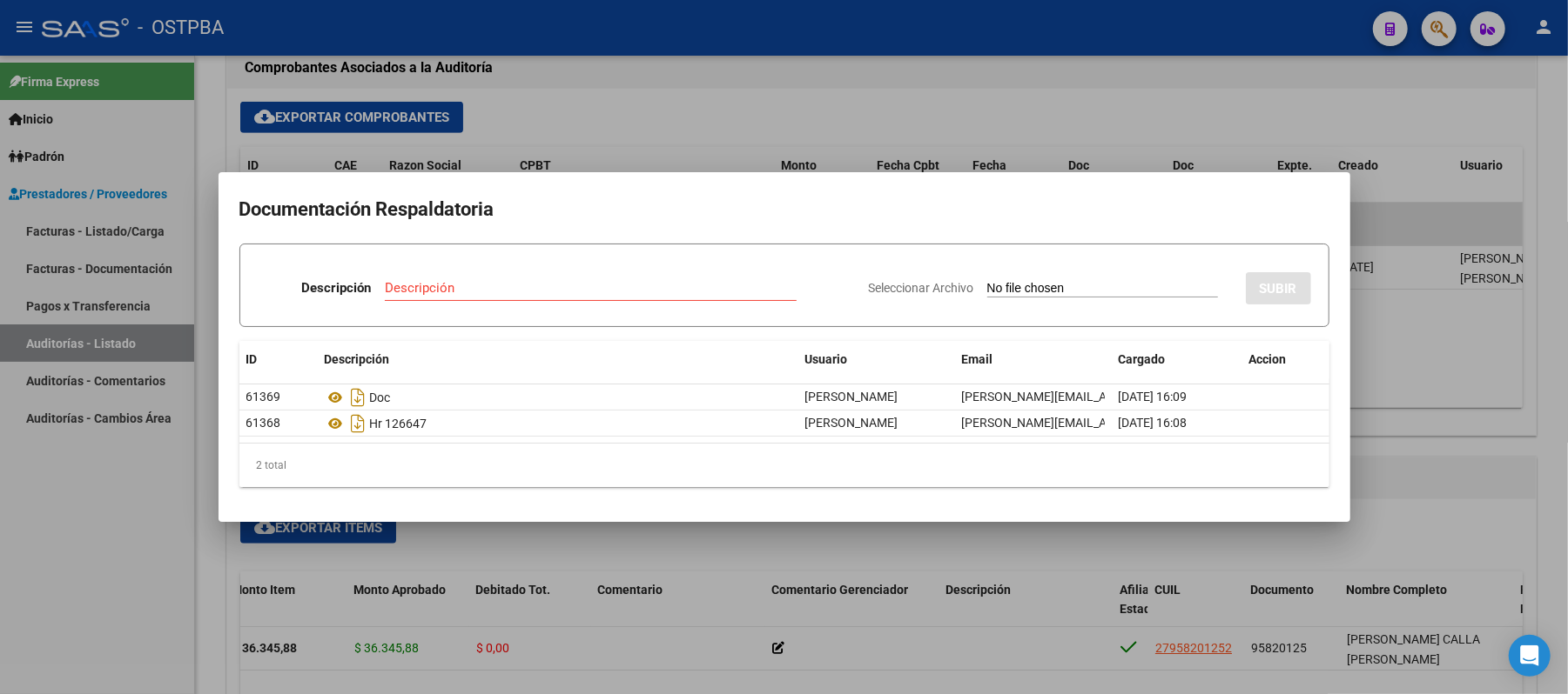
click at [1481, 272] on div at bounding box center [784, 347] width 1568 height 694
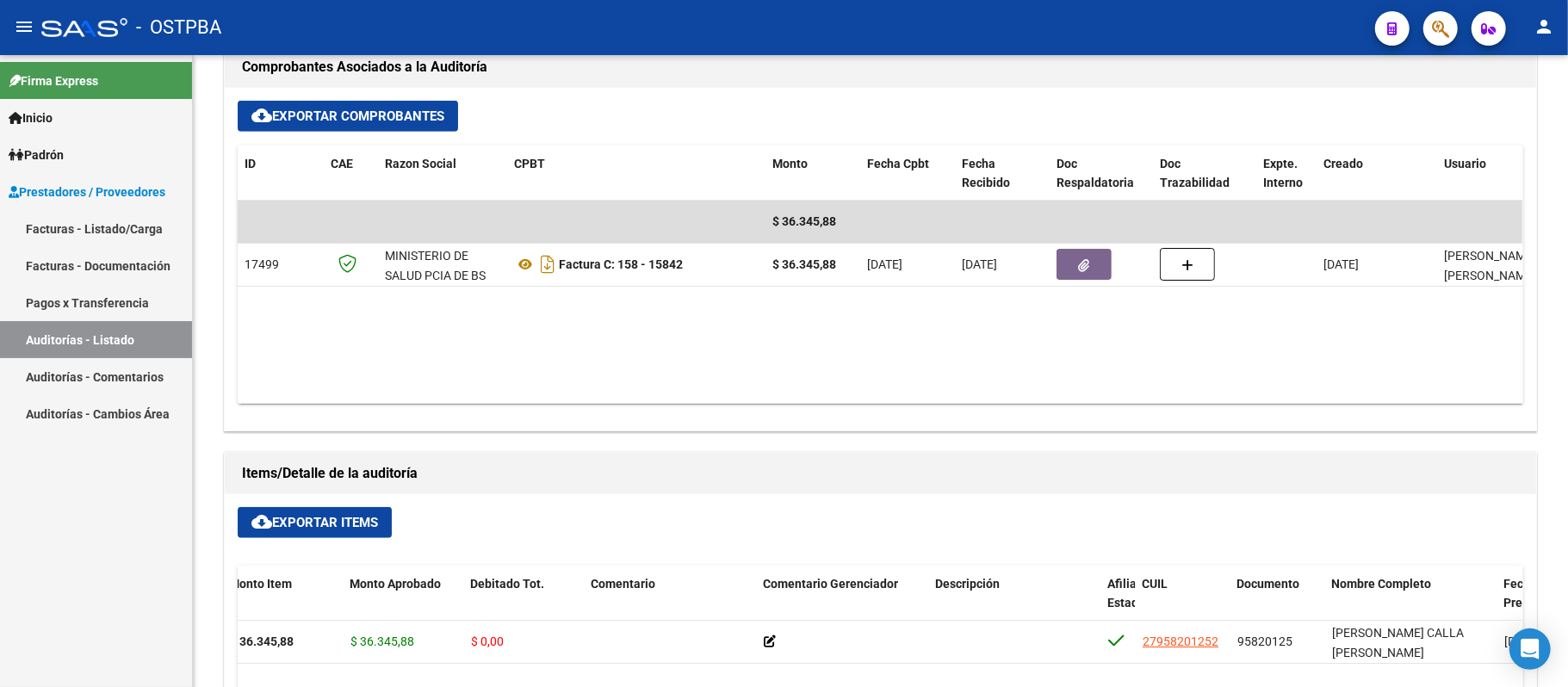
click at [62, 334] on link "Auditorías - Listado" at bounding box center [95, 340] width 192 height 37
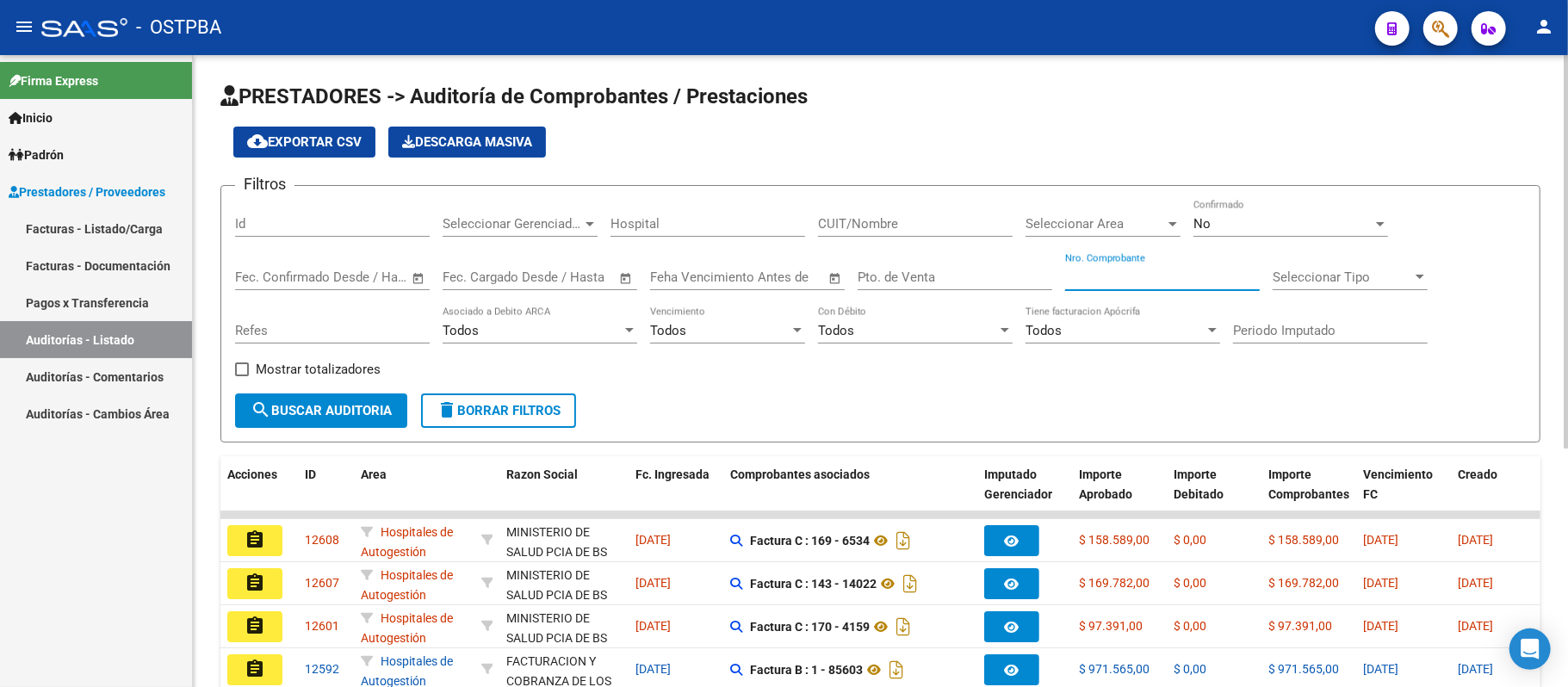
click at [1099, 277] on input "Nro. Comprobante" at bounding box center [1162, 277] width 195 height 16
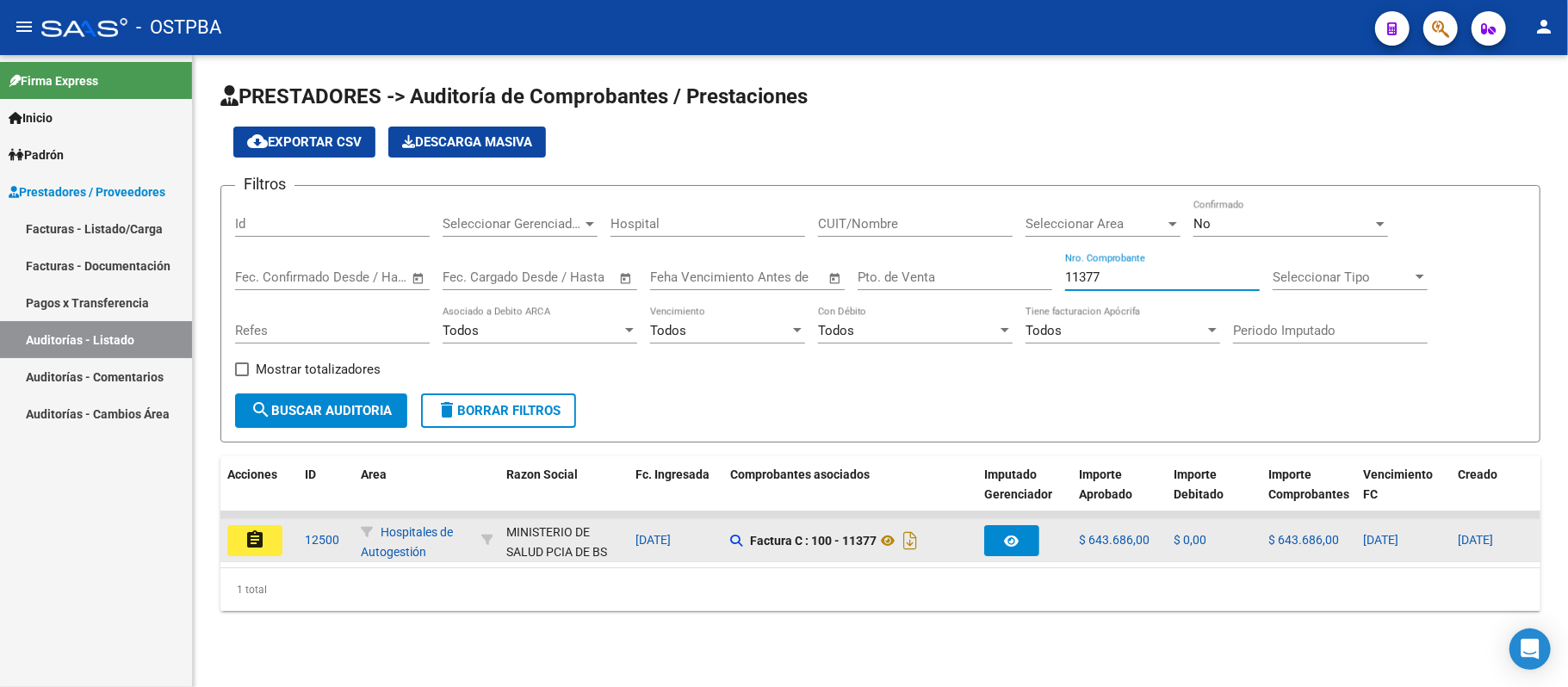
type input "11377"
click at [258, 541] on mat-icon "assignment" at bounding box center [254, 540] width 21 height 21
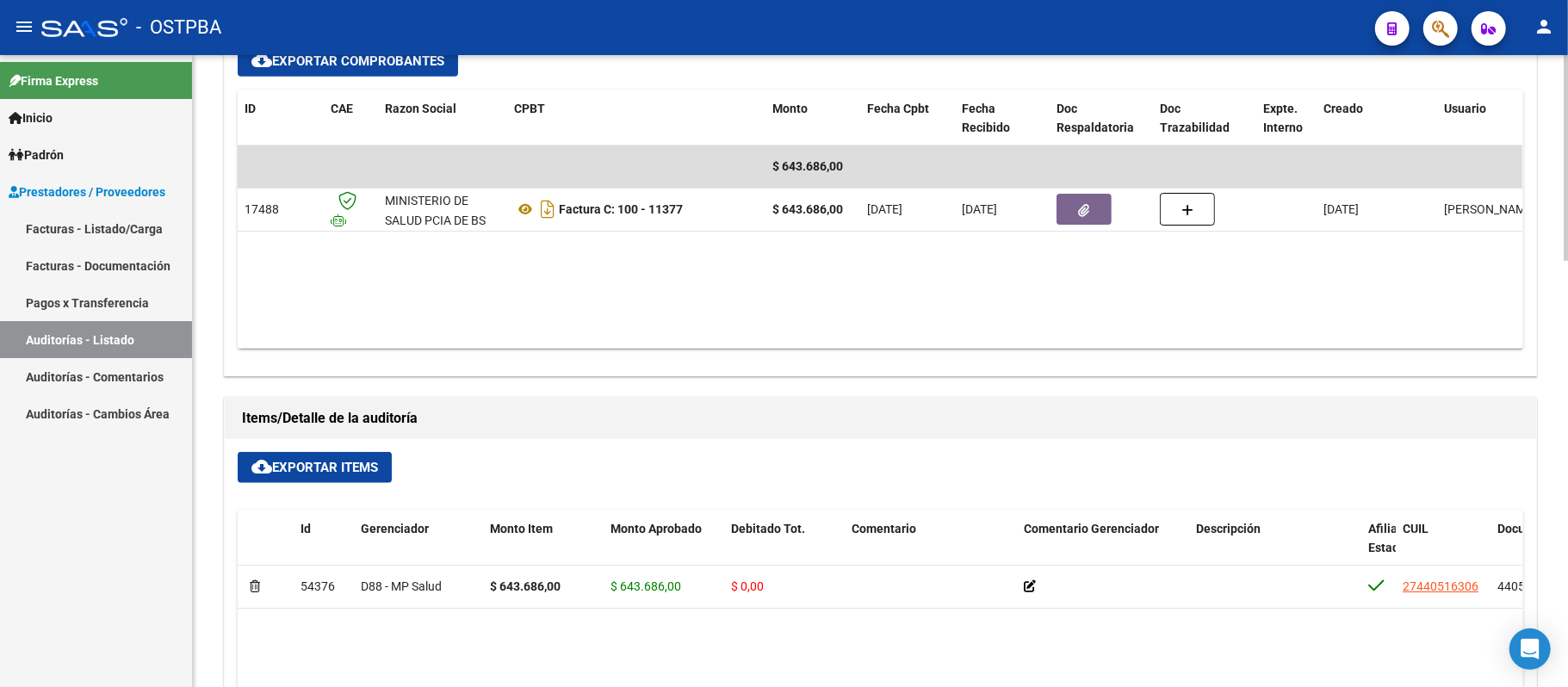
scroll to position [804, 0]
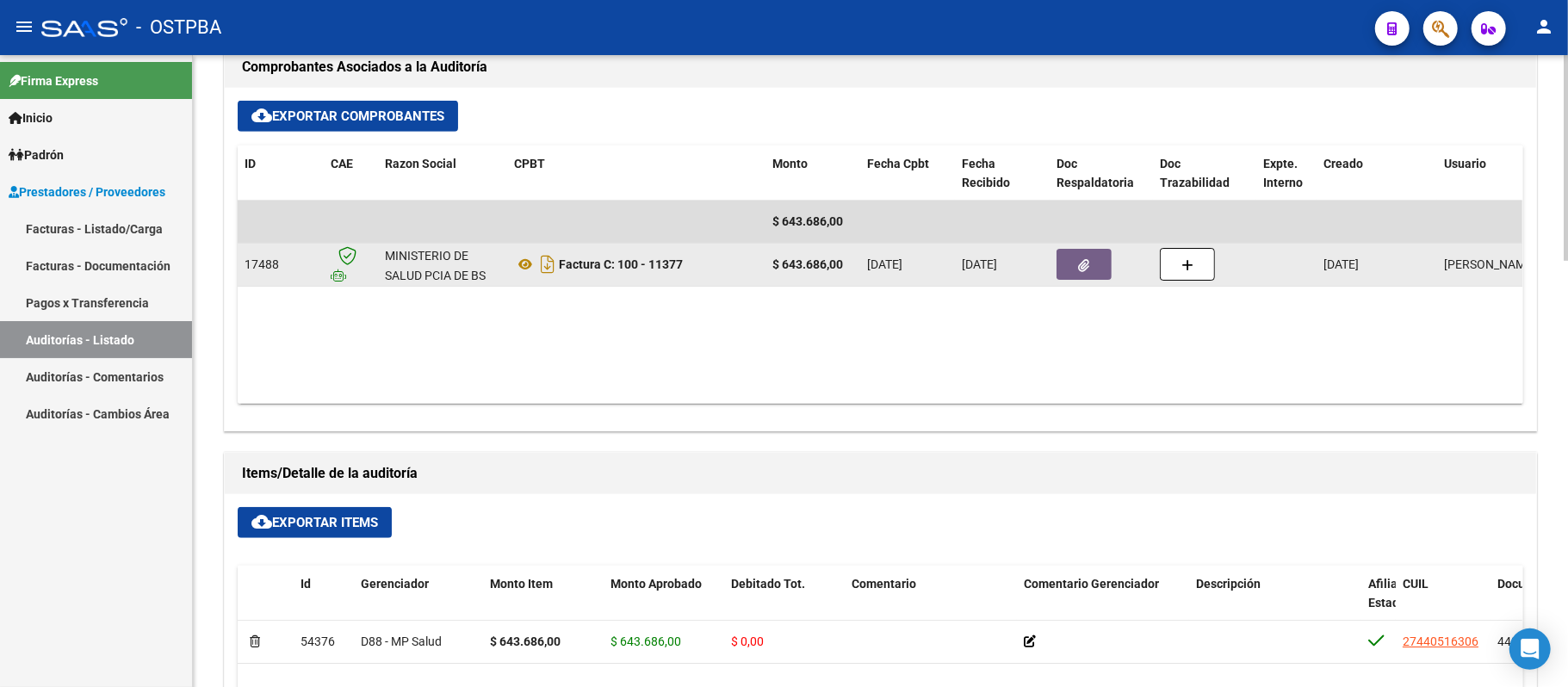
click at [1070, 249] on datatable-body-cell at bounding box center [1101, 265] width 104 height 42
click at [1071, 264] on button "button" at bounding box center [1084, 265] width 55 height 31
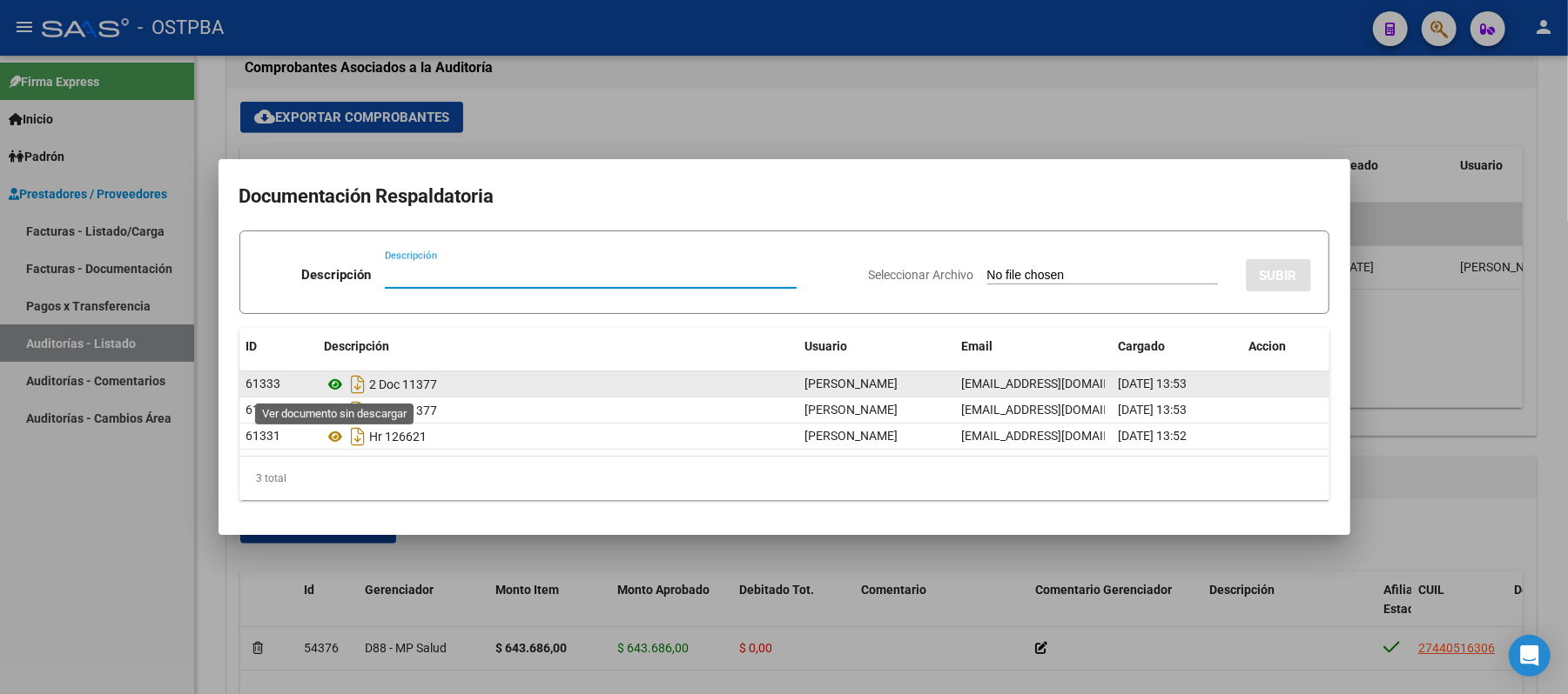
click at [331, 381] on icon at bounding box center [336, 384] width 22 height 21
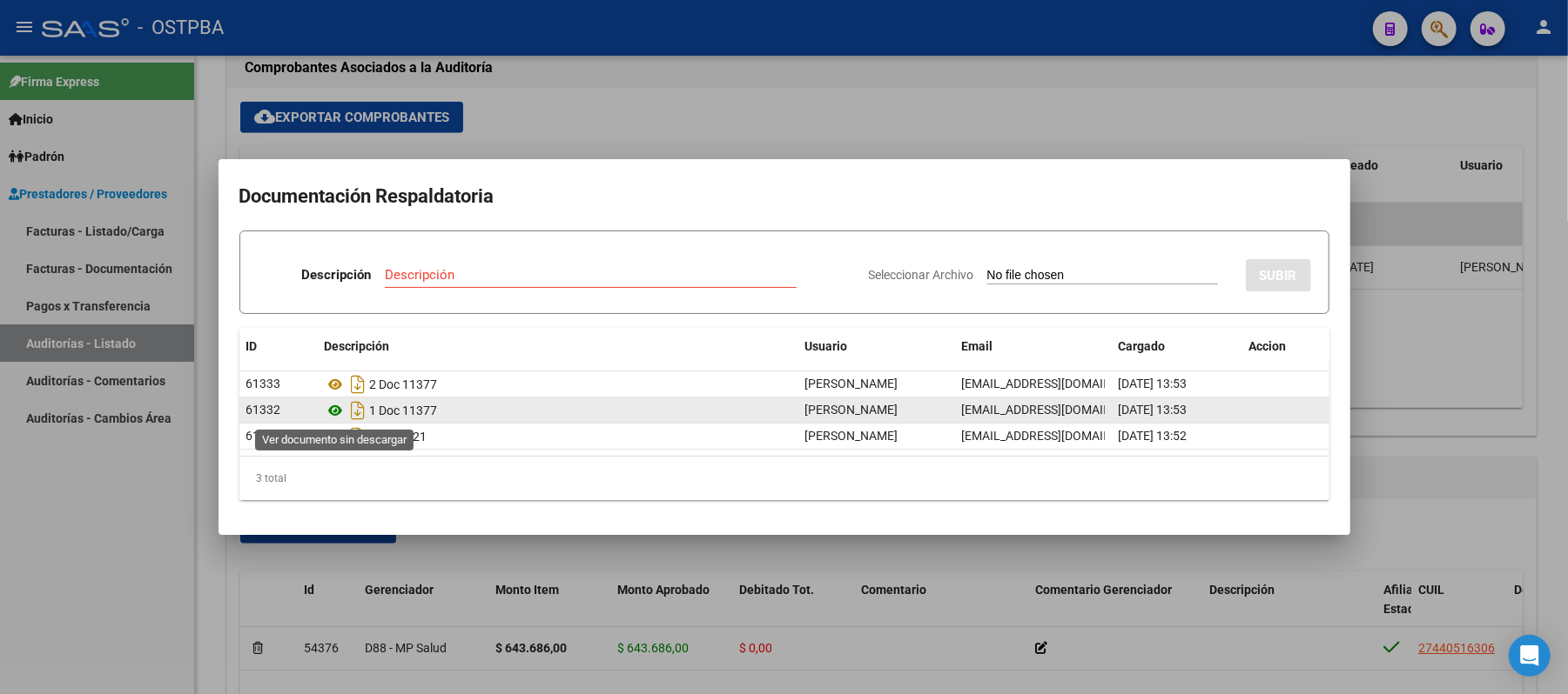
click at [329, 409] on icon at bounding box center [336, 410] width 22 height 21
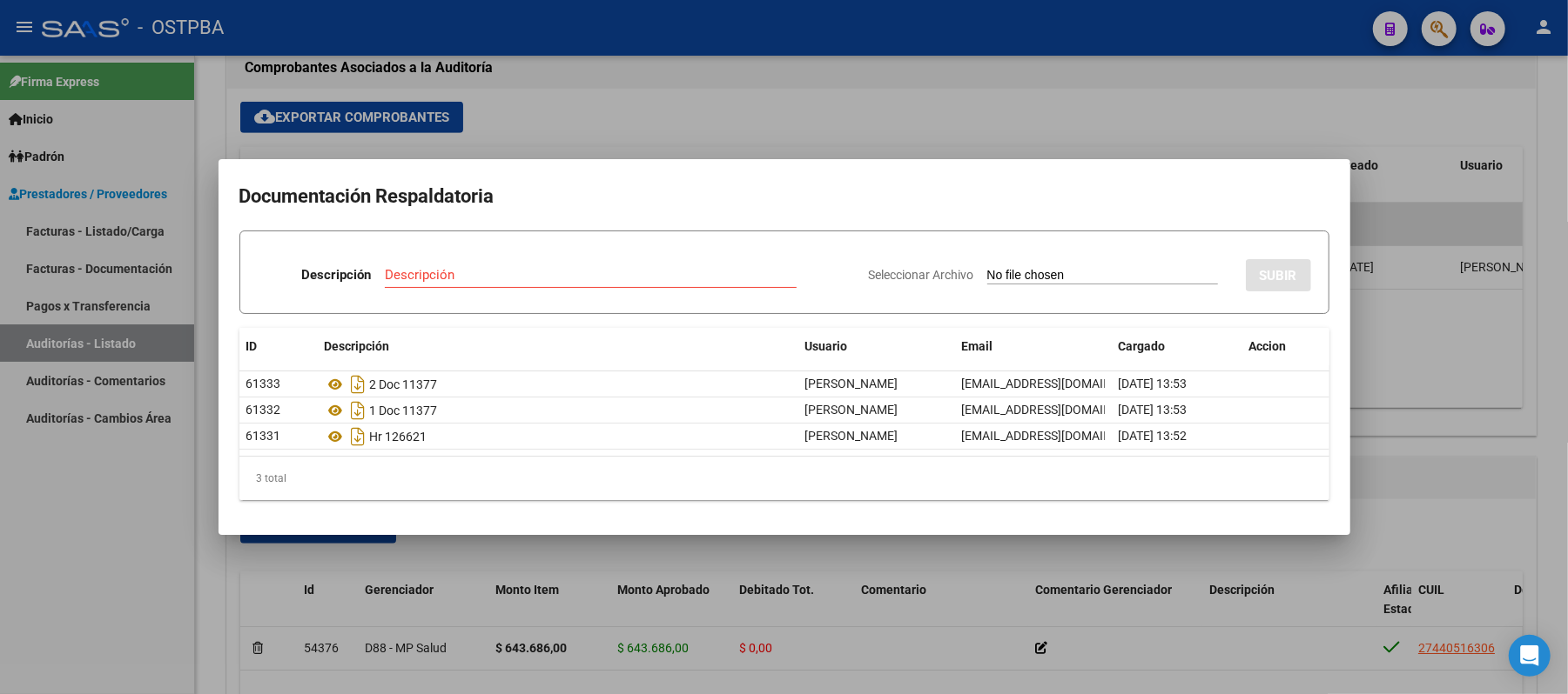
click at [1235, 99] on div at bounding box center [784, 347] width 1568 height 694
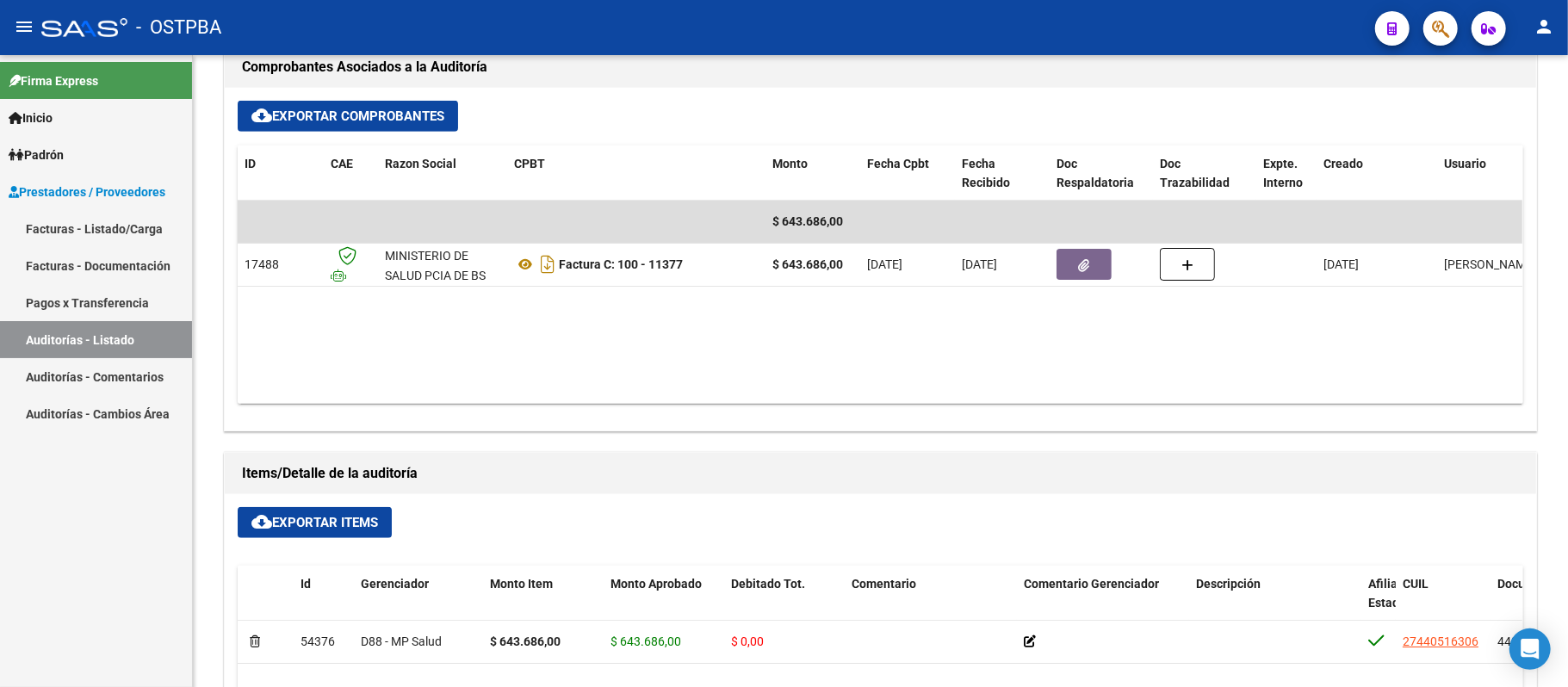
click at [57, 342] on link "Auditorías - Listado" at bounding box center [95, 340] width 192 height 37
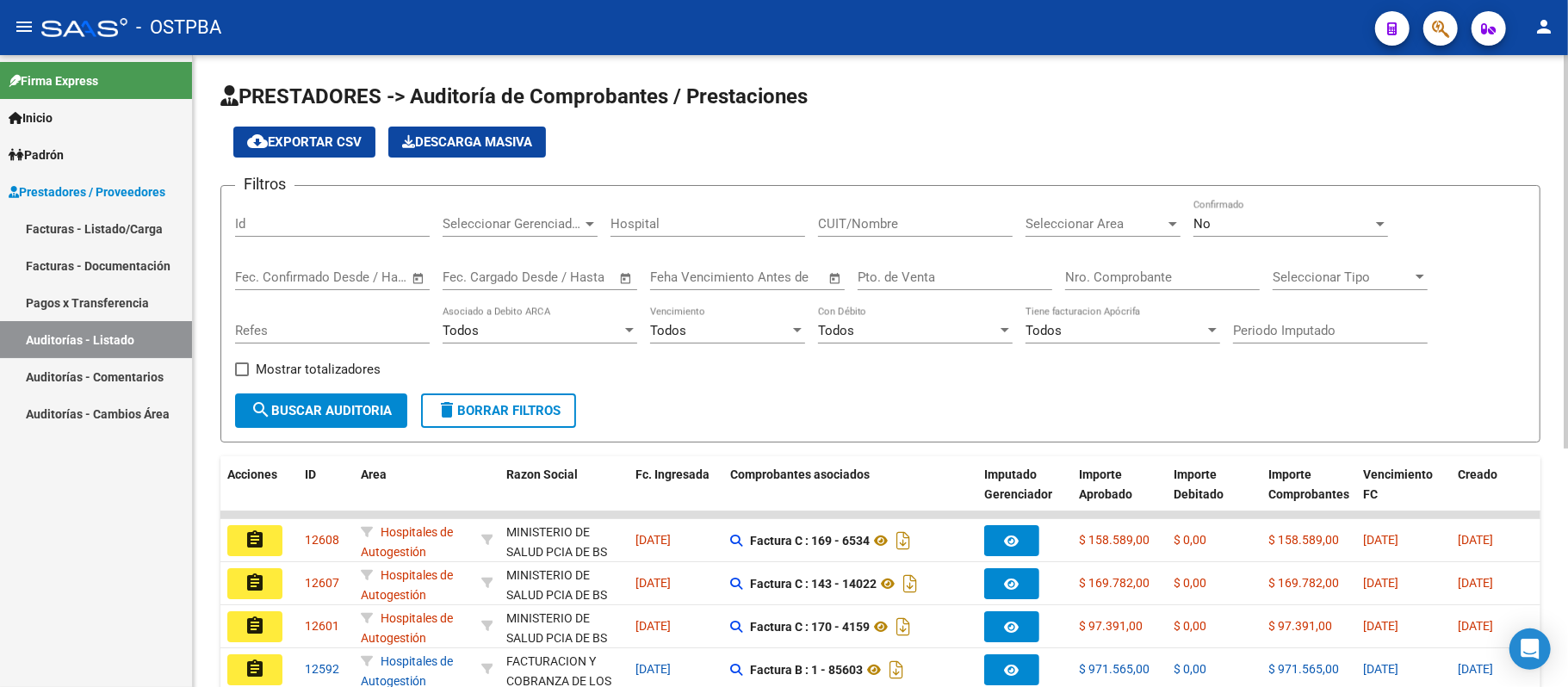
click at [1097, 273] on input "Nro. Comprobante" at bounding box center [1162, 277] width 195 height 16
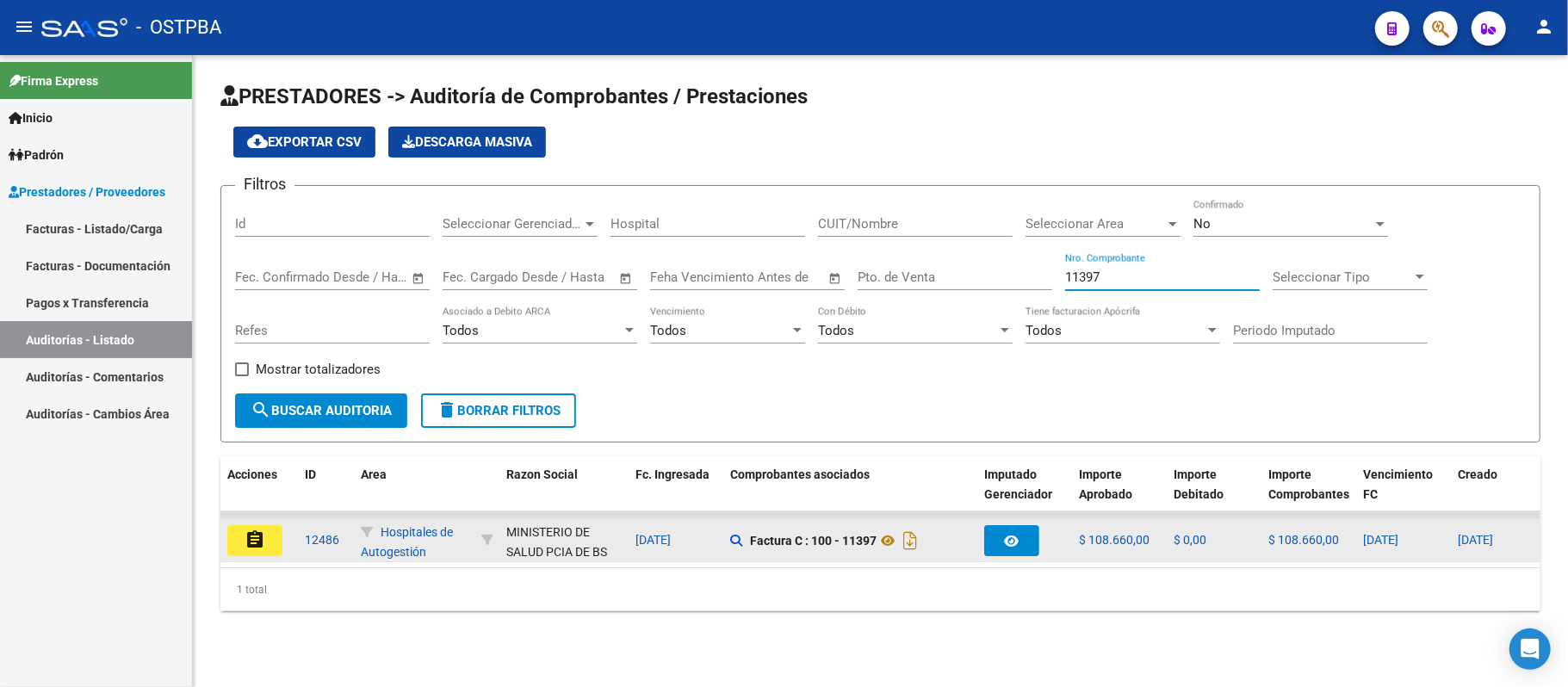
type input "11397"
click at [242, 546] on button "assignment" at bounding box center [255, 541] width 55 height 31
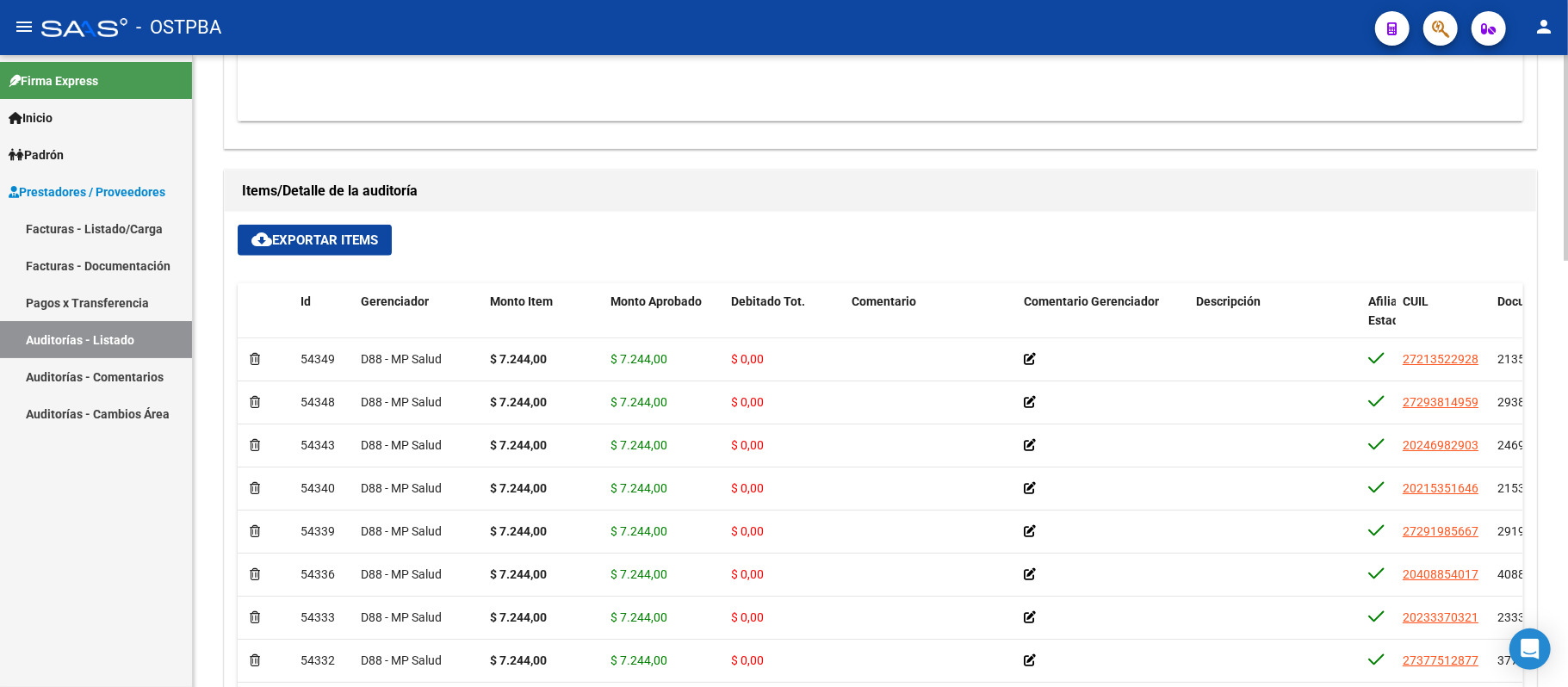
scroll to position [1086, 0]
click at [289, 246] on span "cloud_download Exportar Items" at bounding box center [315, 241] width 127 height 16
